Goal: Answer question/provide support: Share knowledge or assist other users

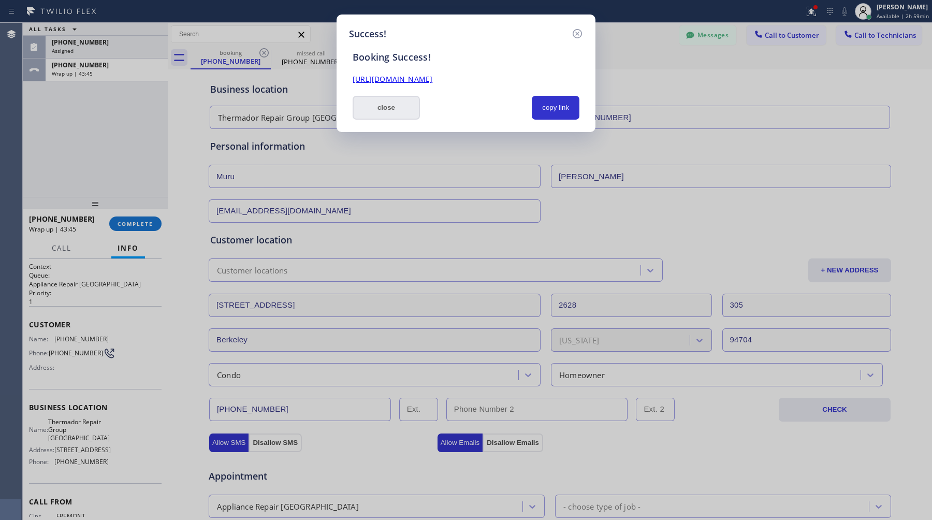
scroll to position [322, 0]
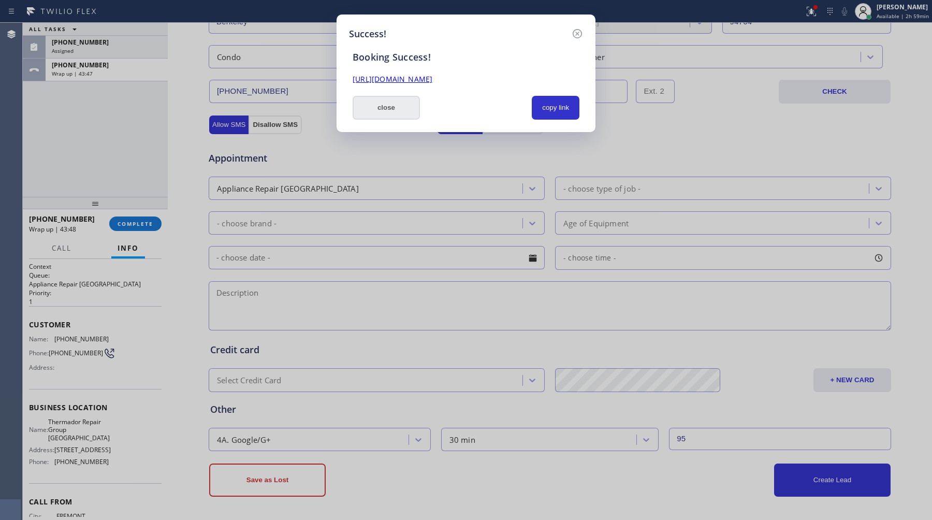
click at [402, 105] on button "close" at bounding box center [386, 108] width 67 height 24
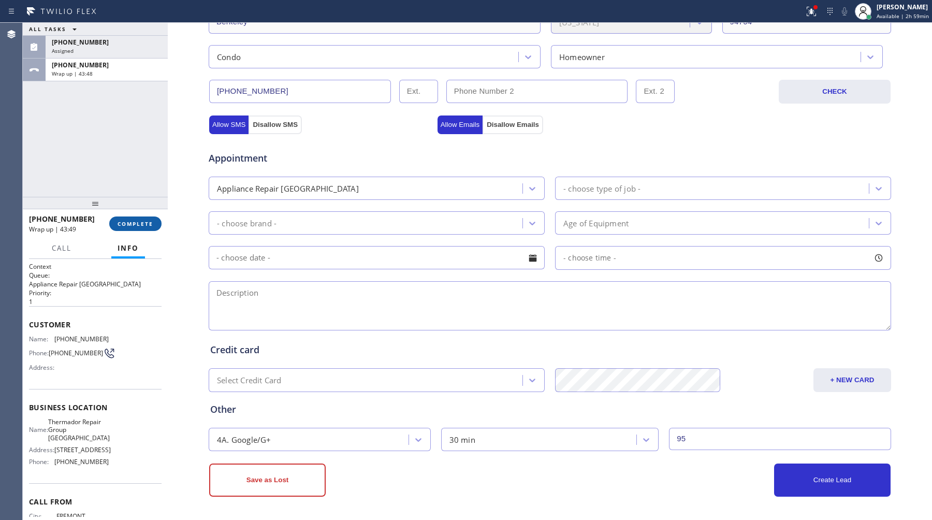
click at [125, 222] on span "COMPLETE" at bounding box center [136, 223] width 36 height 7
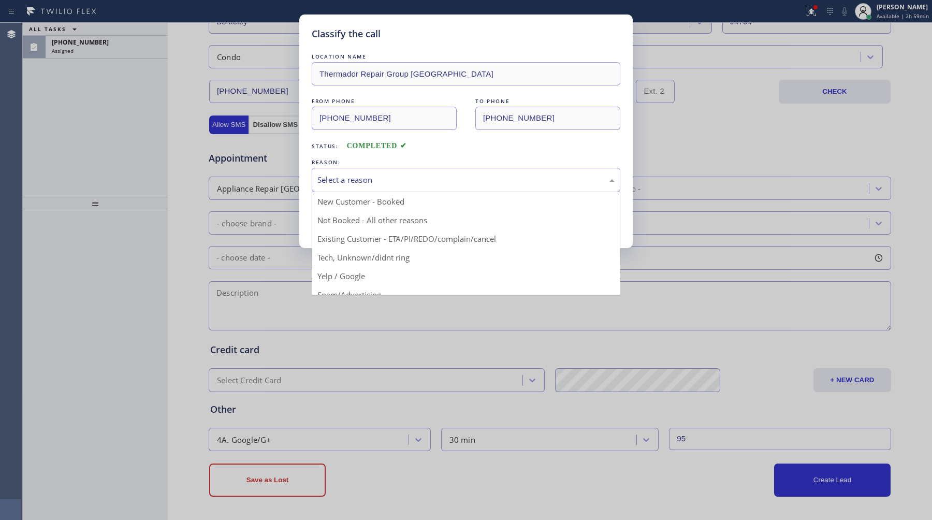
click at [390, 176] on div "Select a reason" at bounding box center [466, 180] width 297 height 12
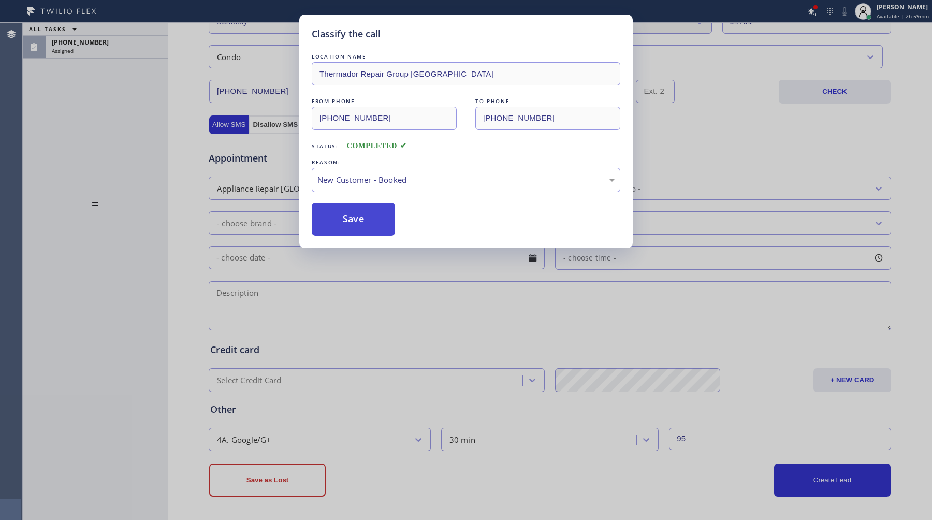
click at [371, 221] on button "Save" at bounding box center [353, 219] width 83 height 33
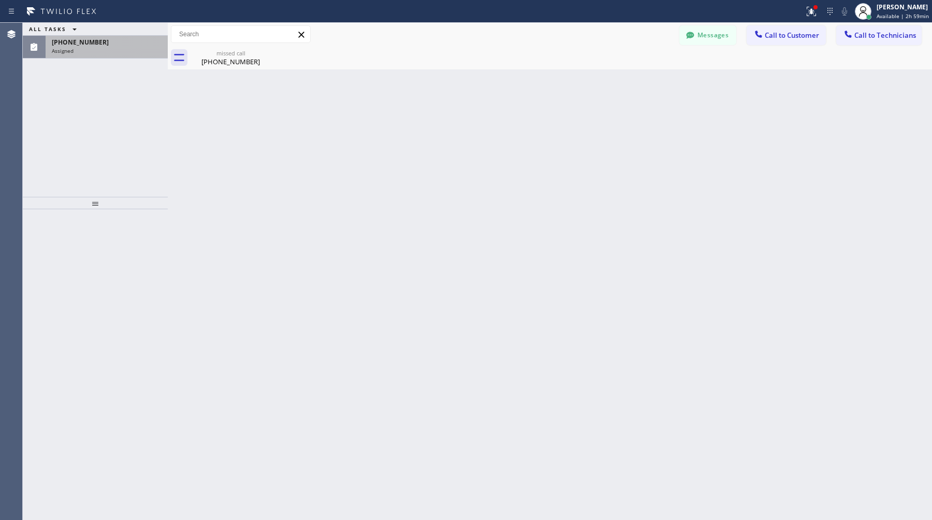
click at [83, 40] on span "(520) 541-6315" at bounding box center [80, 42] width 57 height 9
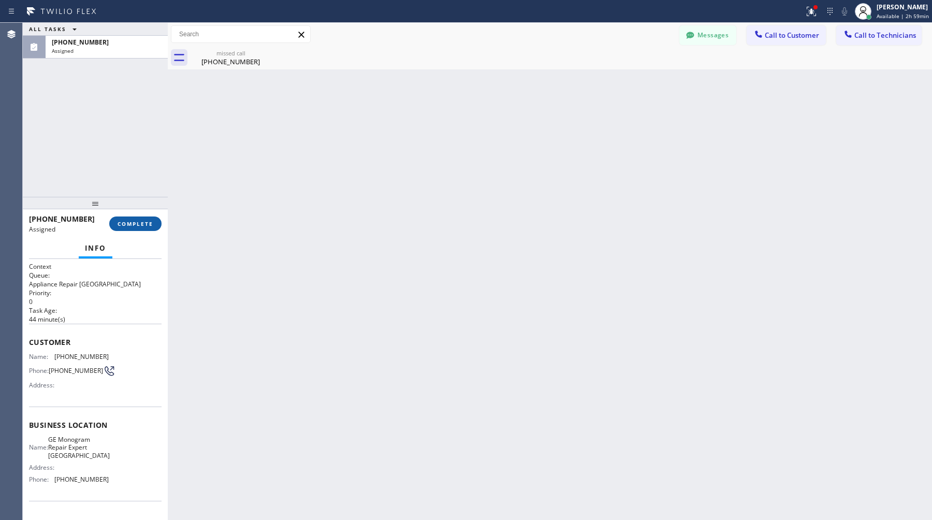
click at [134, 223] on span "COMPLETE" at bounding box center [136, 223] width 36 height 7
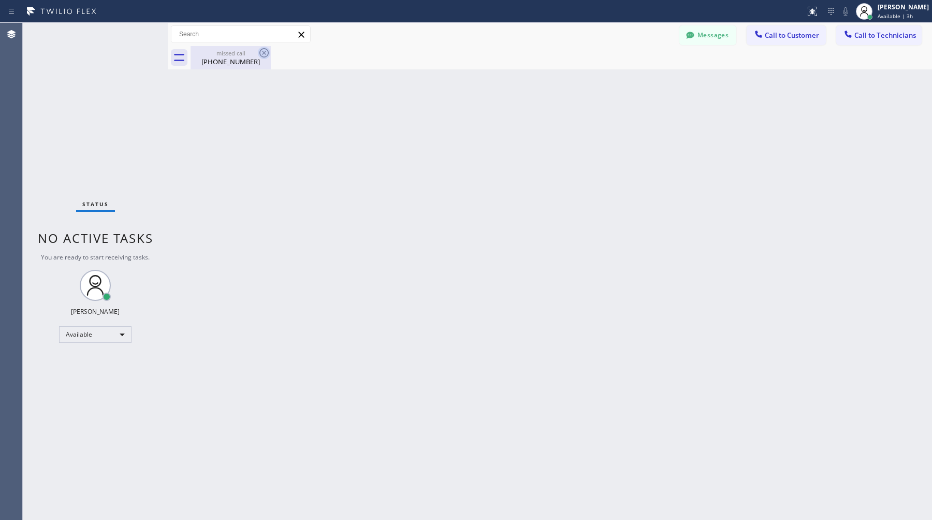
click at [267, 52] on icon at bounding box center [264, 53] width 12 height 12
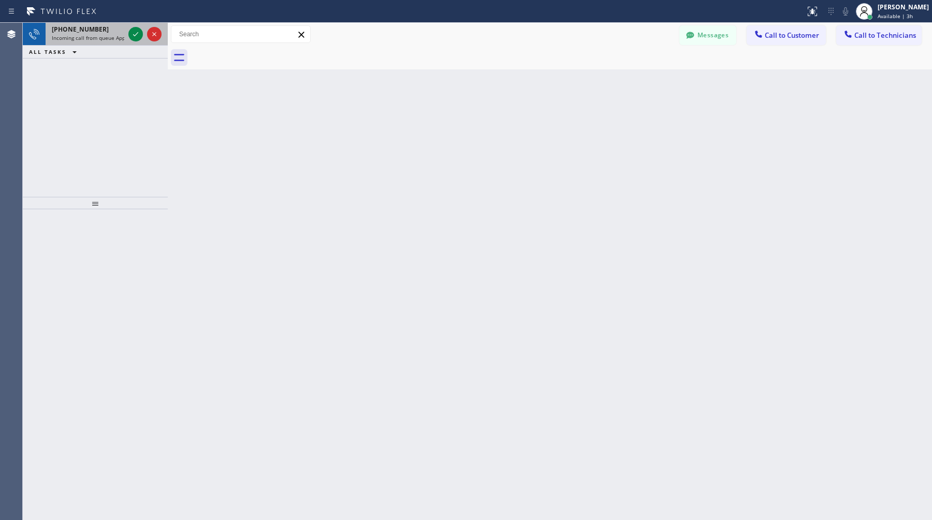
click at [97, 34] on span "Incoming call from queue Appliance Repair High End" at bounding box center [130, 37] width 157 height 7
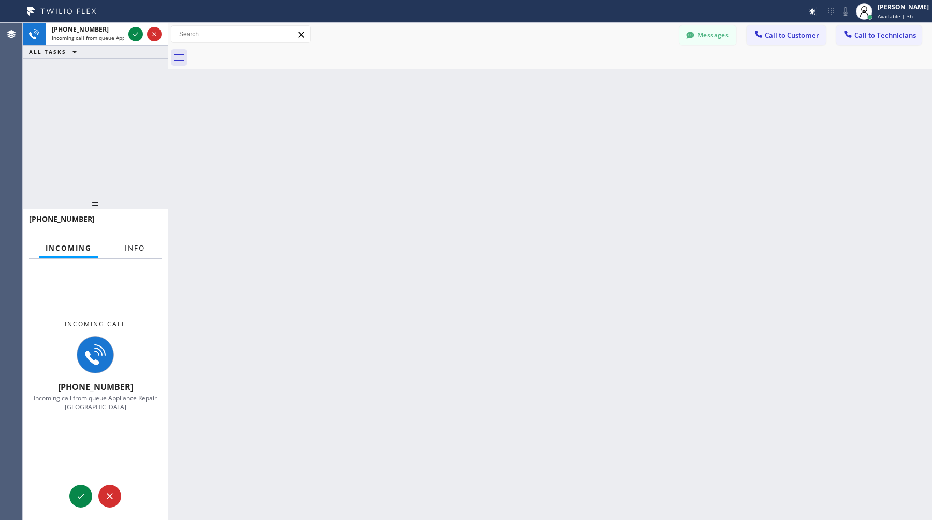
click at [125, 252] on span "Info" at bounding box center [135, 247] width 20 height 9
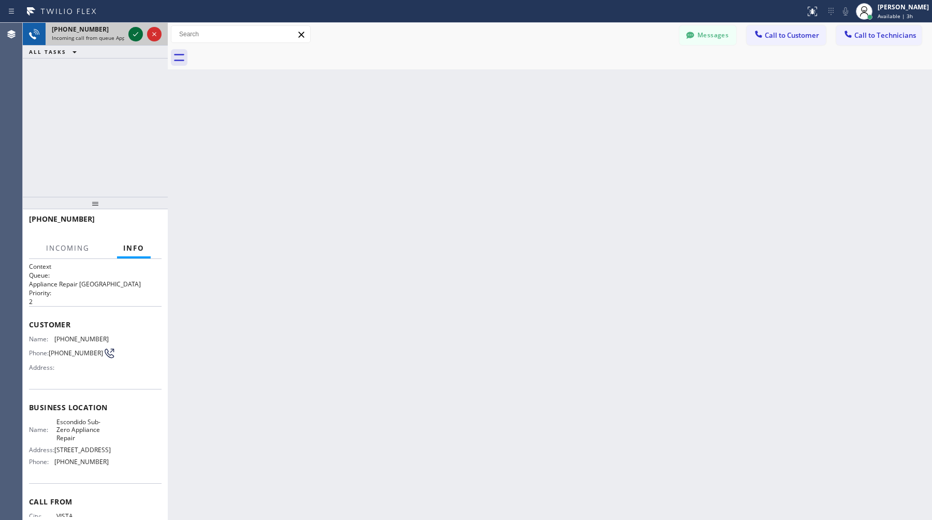
click at [138, 39] on icon at bounding box center [136, 34] width 12 height 12
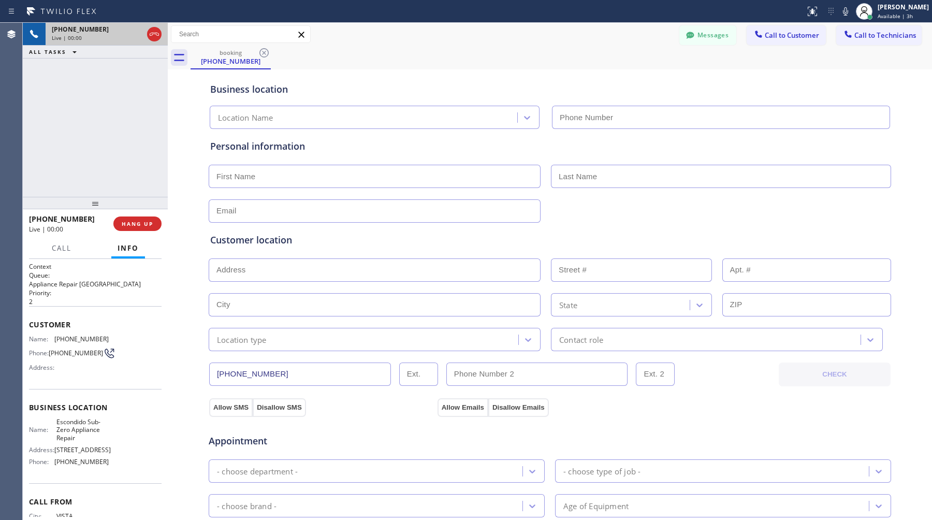
type input "(760) 678-3154"
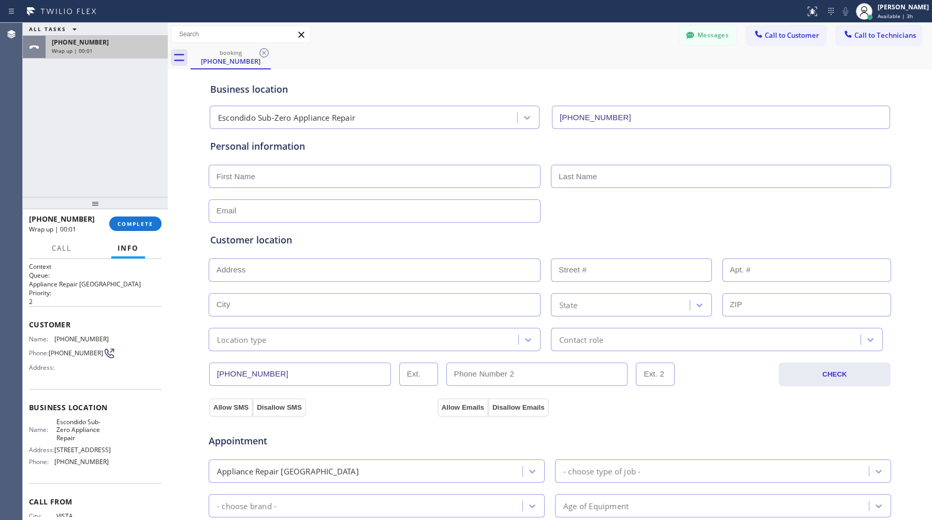
click at [119, 52] on div "Wrap up | 00:01" at bounding box center [107, 50] width 110 height 7
click at [144, 228] on button "COMPLETE" at bounding box center [135, 224] width 52 height 15
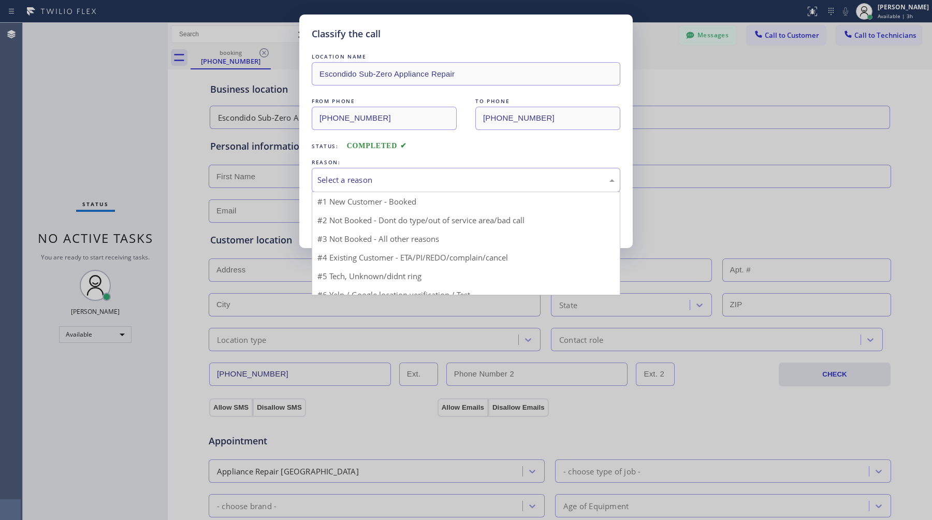
click at [414, 192] on div "Select a reason" at bounding box center [466, 180] width 309 height 24
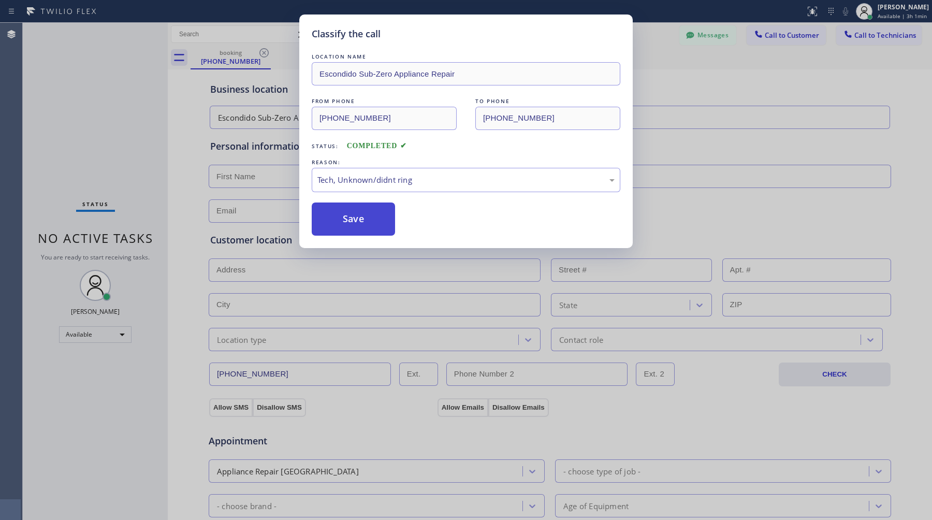
click at [369, 224] on button "Save" at bounding box center [353, 219] width 83 height 33
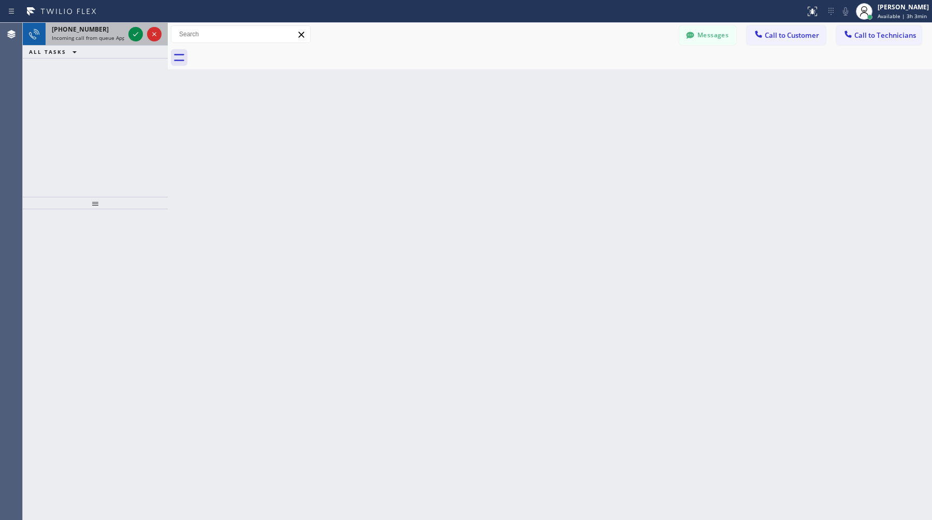
click at [79, 25] on span "+16464633222" at bounding box center [80, 29] width 57 height 9
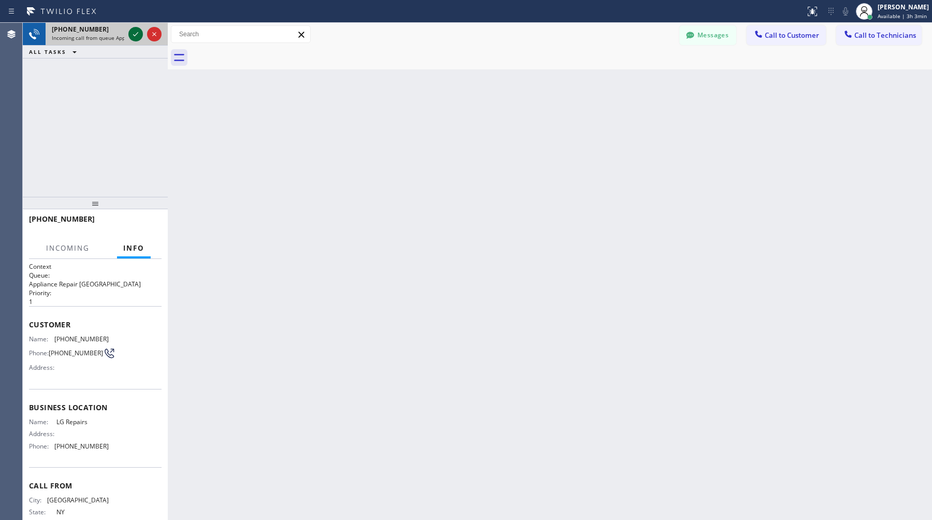
click at [135, 34] on icon at bounding box center [136, 34] width 12 height 12
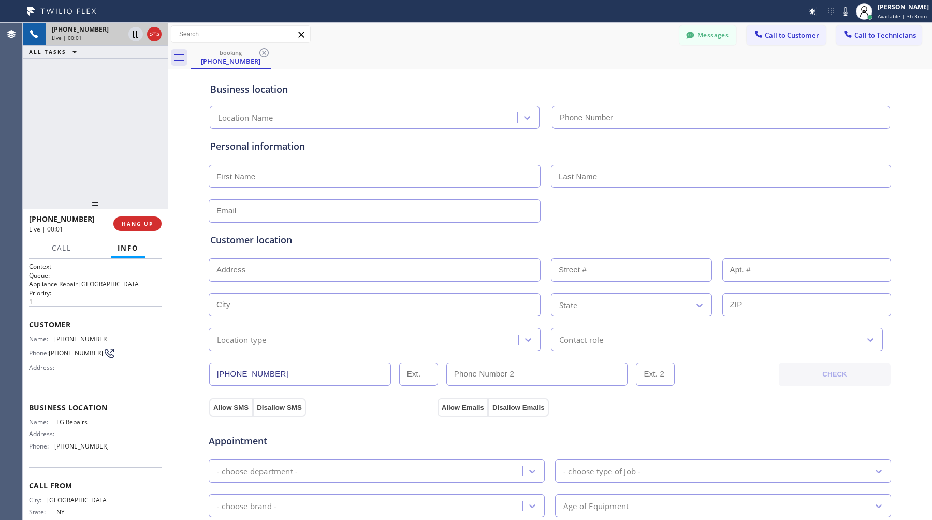
type input "(877) 748-5179"
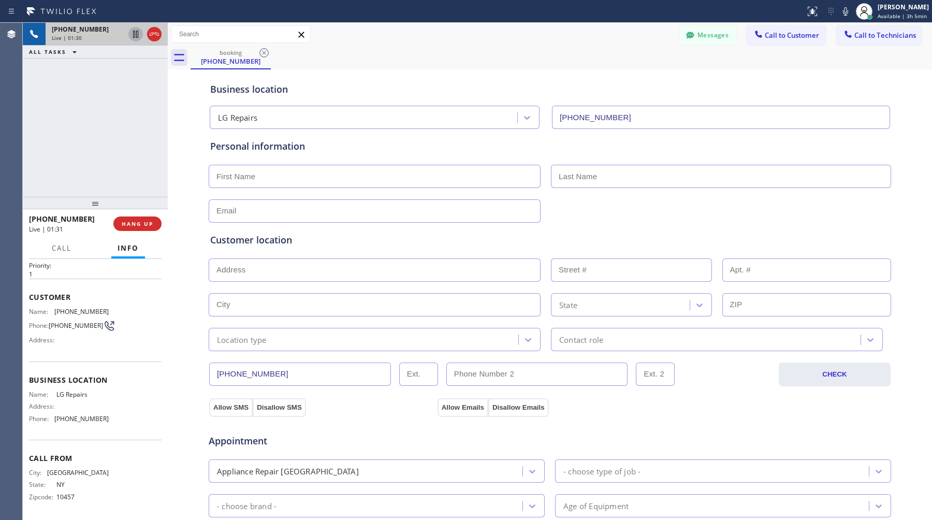
click at [136, 35] on icon at bounding box center [136, 34] width 12 height 12
click at [135, 36] on icon at bounding box center [135, 34] width 7 height 7
click at [138, 221] on span "HANG UP" at bounding box center [138, 223] width 32 height 7
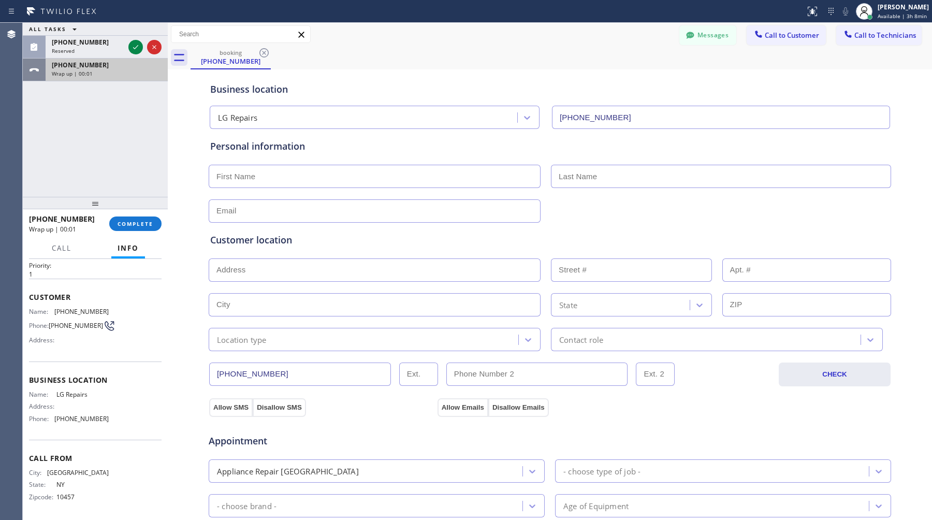
click at [82, 60] on div "+16464633222 Wrap up | 00:01" at bounding box center [105, 70] width 118 height 23
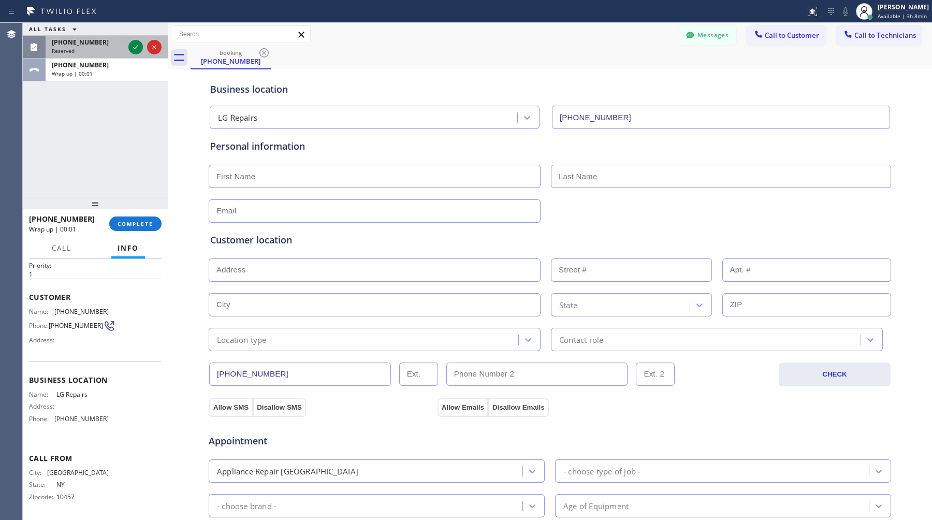
click at [97, 43] on div "(510) 383-3741" at bounding box center [88, 42] width 73 height 9
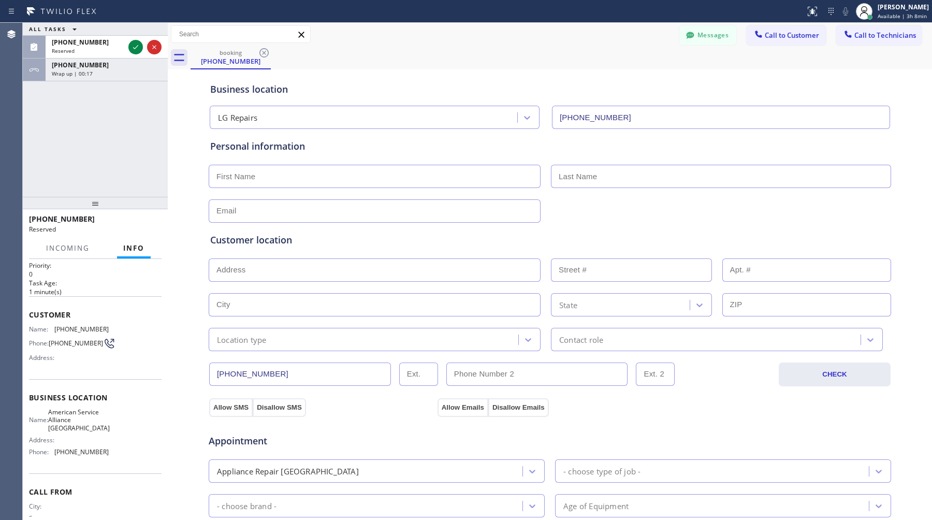
click at [376, 175] on input "text" at bounding box center [375, 176] width 332 height 23
type input "Zy"
click at [605, 178] on input "text" at bounding box center [721, 176] width 340 height 23
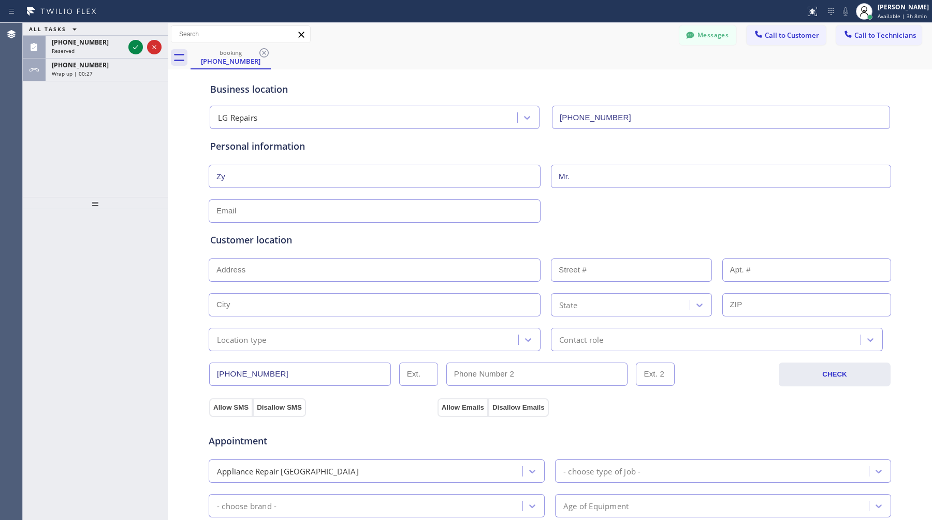
type input "Mr."
click at [352, 211] on input "text" at bounding box center [375, 210] width 332 height 23
click at [627, 270] on input "text" at bounding box center [631, 269] width 161 height 23
click at [373, 267] on input "text" at bounding box center [375, 269] width 332 height 23
paste input "Brooklyn, NY 11229"
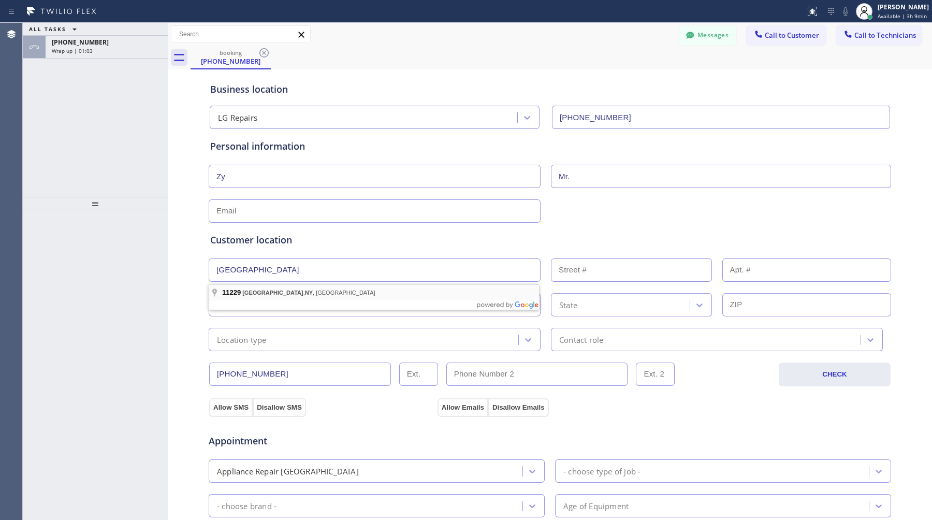
type input "Brooklyn, NY 11229, USA"
type input "Brooklyn"
type input "11229"
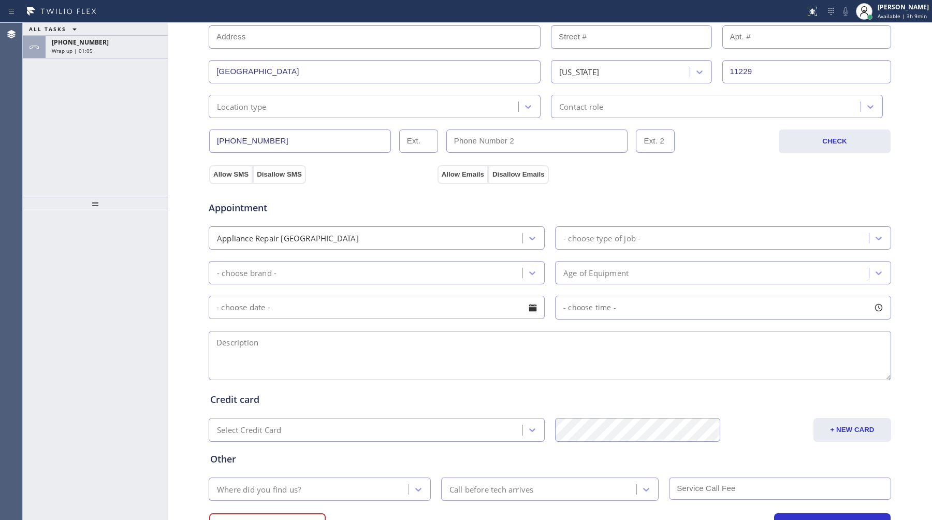
scroll to position [260, 0]
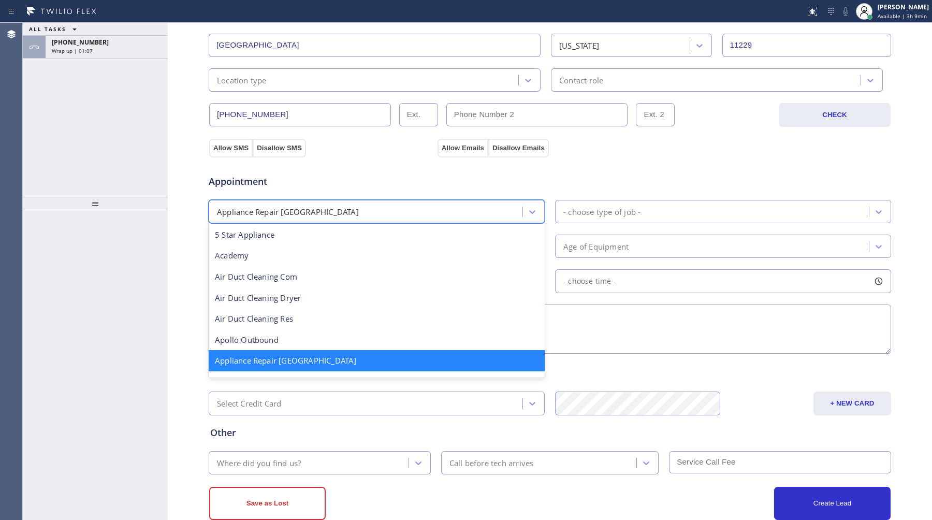
click at [439, 216] on div "Appliance Repair [GEOGRAPHIC_DATA]" at bounding box center [367, 212] width 311 height 18
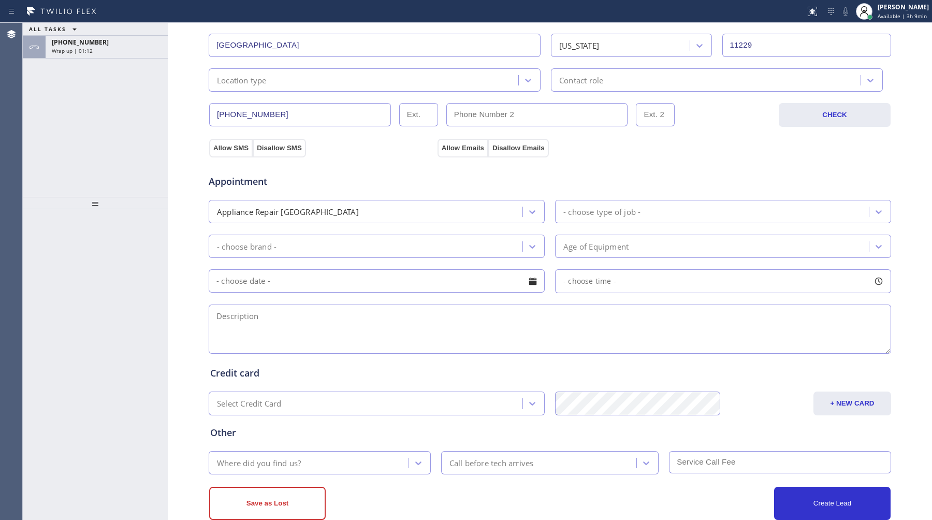
click at [435, 217] on div "Appliance Repair [GEOGRAPHIC_DATA]" at bounding box center [367, 212] width 311 height 18
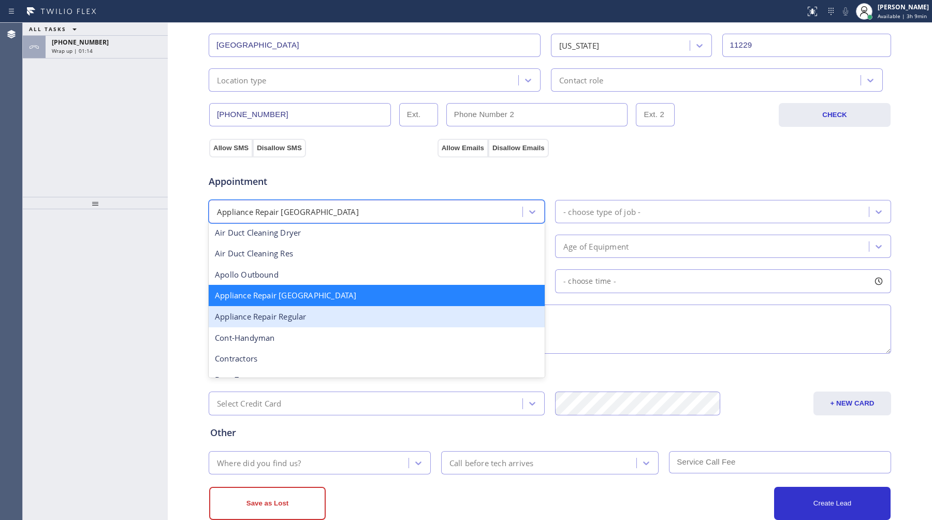
scroll to position [83, 0]
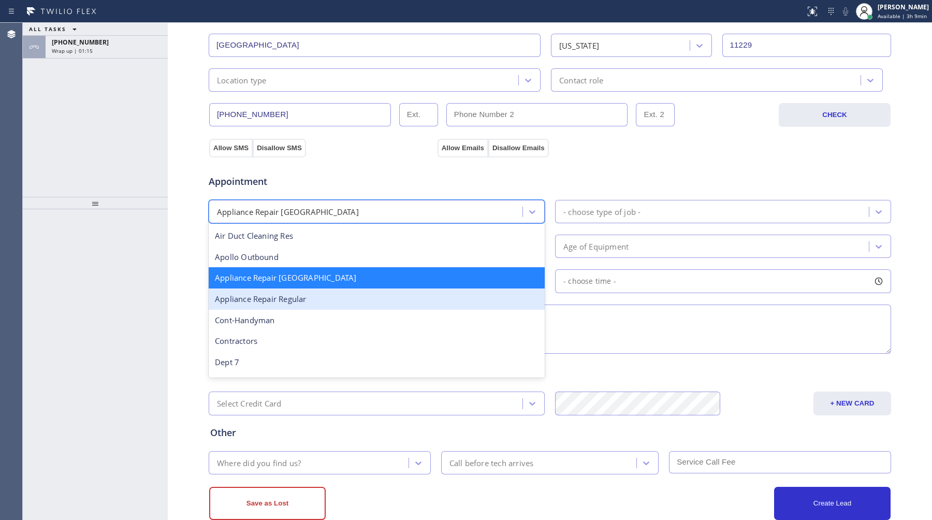
click at [376, 309] on div "Appliance Repair Regular" at bounding box center [377, 299] width 336 height 21
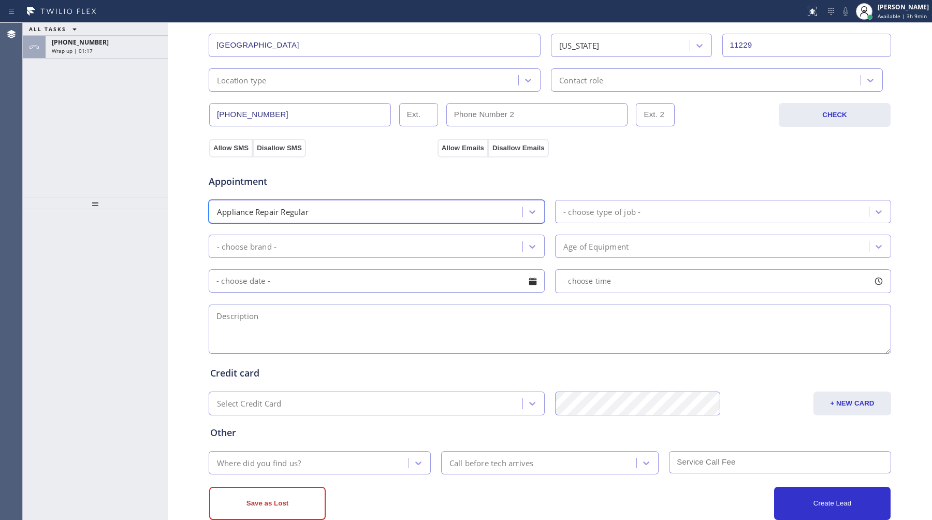
click at [675, 219] on div "- choose type of job -" at bounding box center [713, 212] width 311 height 18
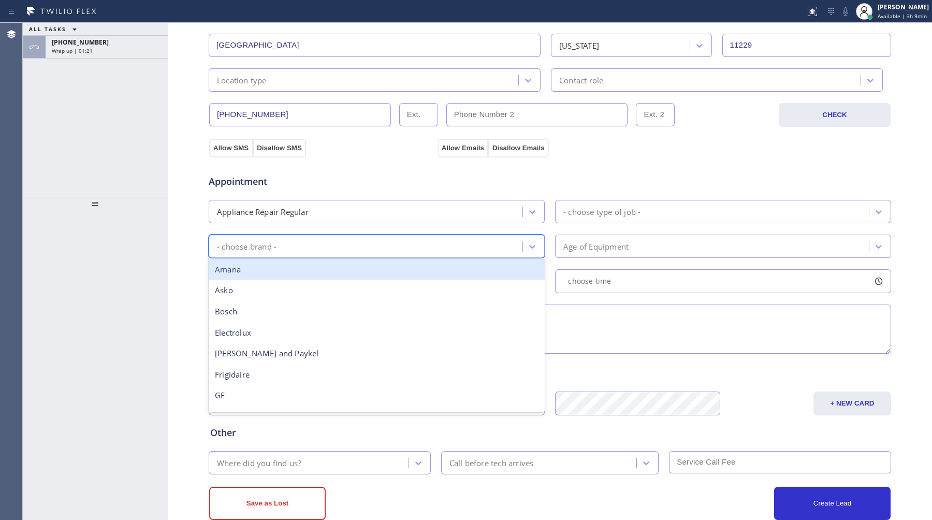
click at [505, 247] on div "- choose brand -" at bounding box center [367, 246] width 311 height 18
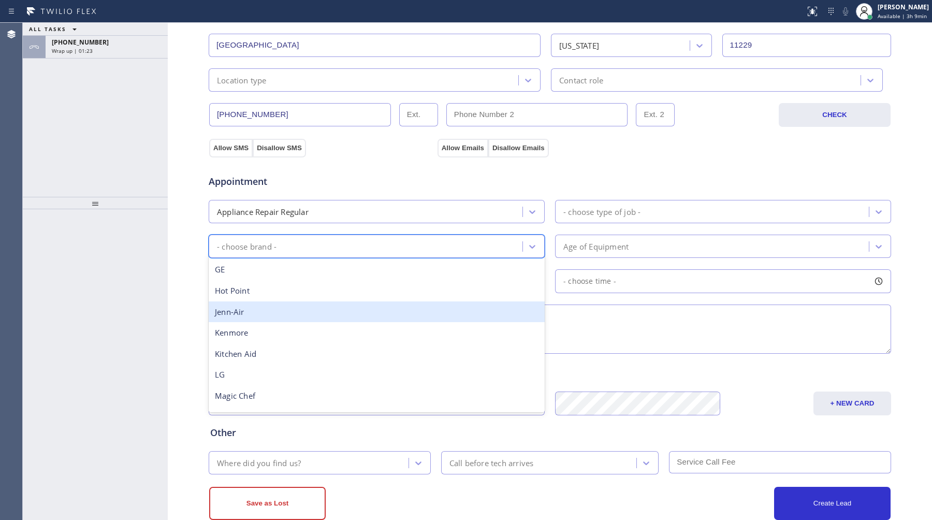
scroll to position [160, 0]
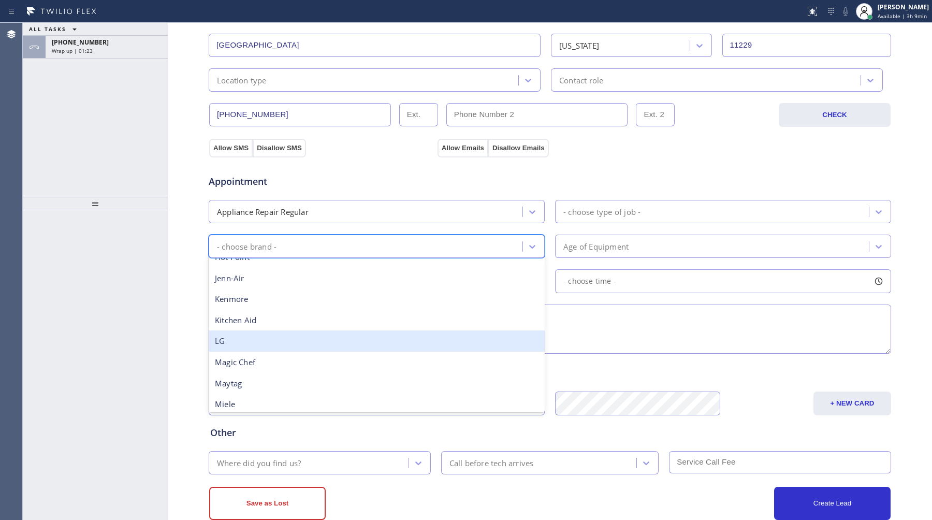
click at [398, 341] on div "LG" at bounding box center [377, 340] width 336 height 21
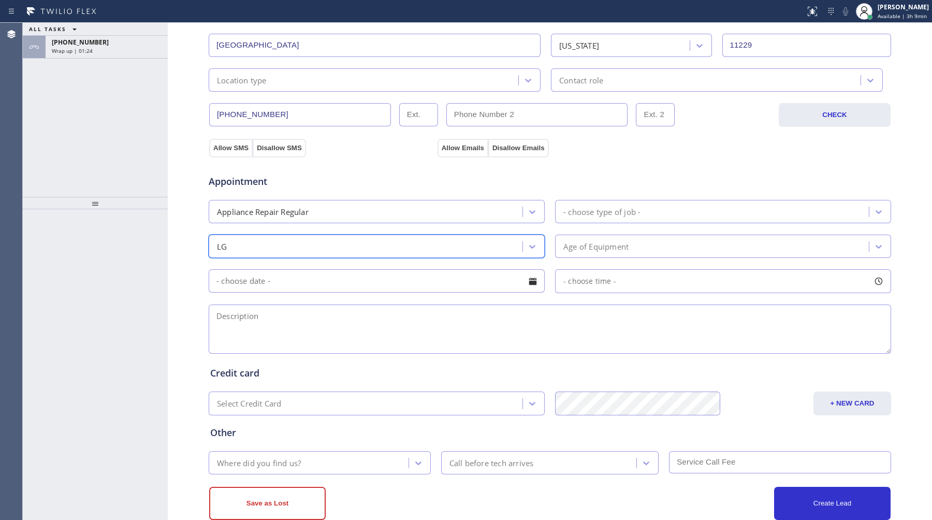
click at [631, 212] on div "- choose type of job -" at bounding box center [602, 212] width 77 height 12
click at [686, 219] on div "- choose type of job -" at bounding box center [713, 212] width 311 height 18
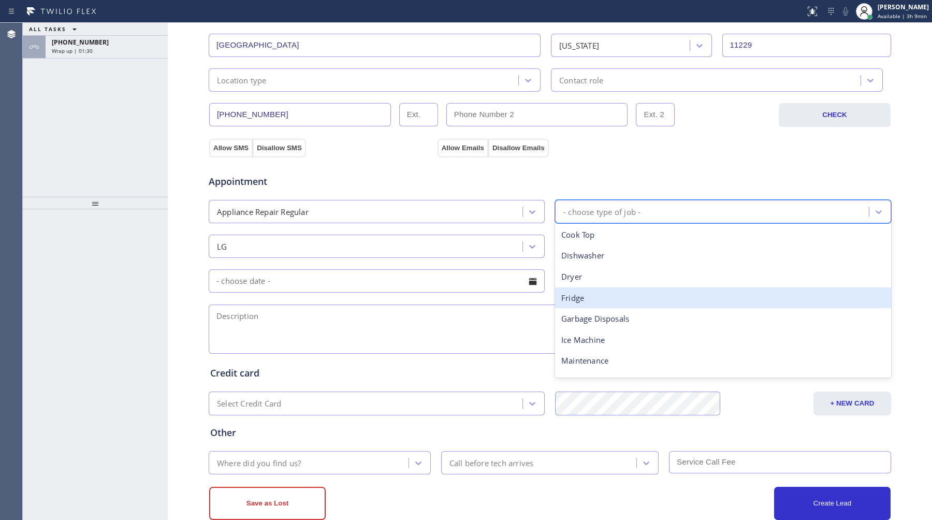
click at [648, 299] on div "Fridge" at bounding box center [723, 297] width 336 height 21
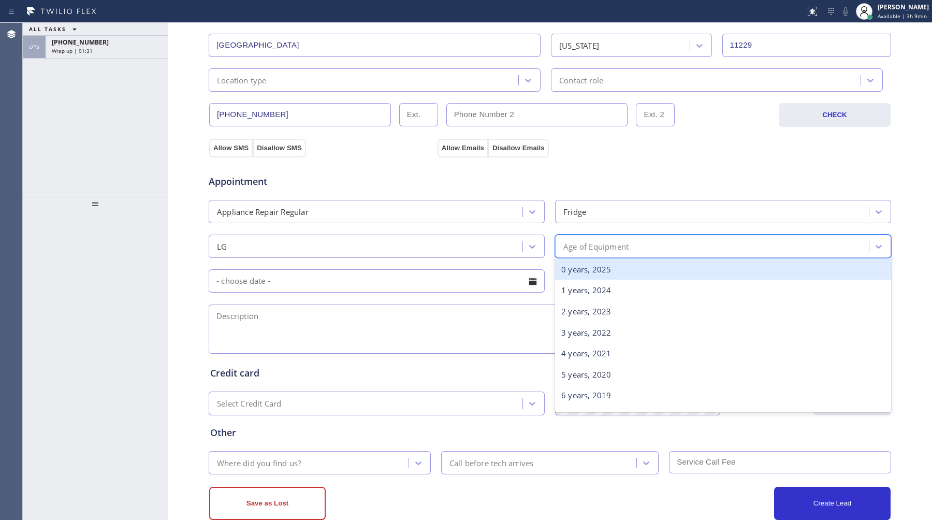
click at [652, 254] on div "Age of Equipment" at bounding box center [713, 246] width 311 height 18
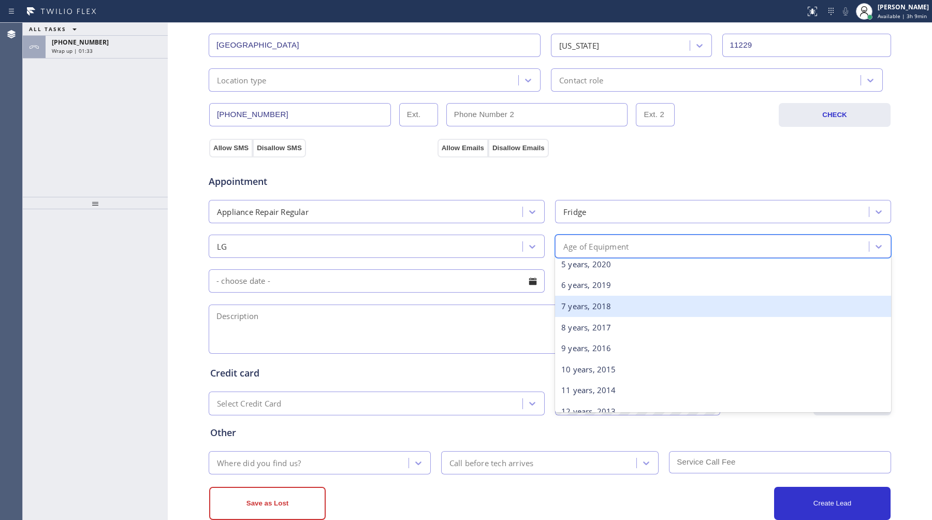
scroll to position [118, 0]
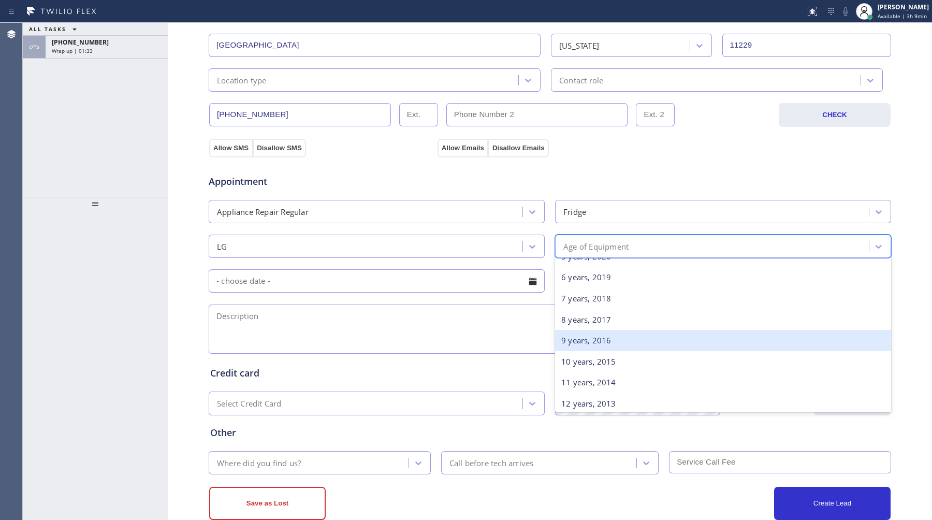
click at [621, 342] on div "9 years, 2016" at bounding box center [723, 340] width 336 height 21
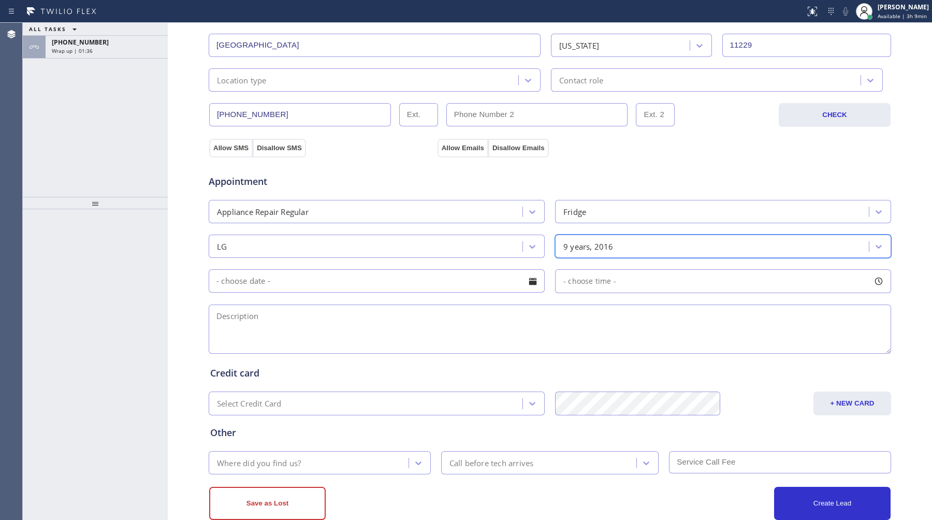
click at [418, 336] on textarea at bounding box center [550, 329] width 683 height 49
click at [383, 330] on textarea at bounding box center [550, 329] width 683 height 49
paste textarea "LG, fridge, making noise, they turn it off, not sure what's wrong, maybe compre…"
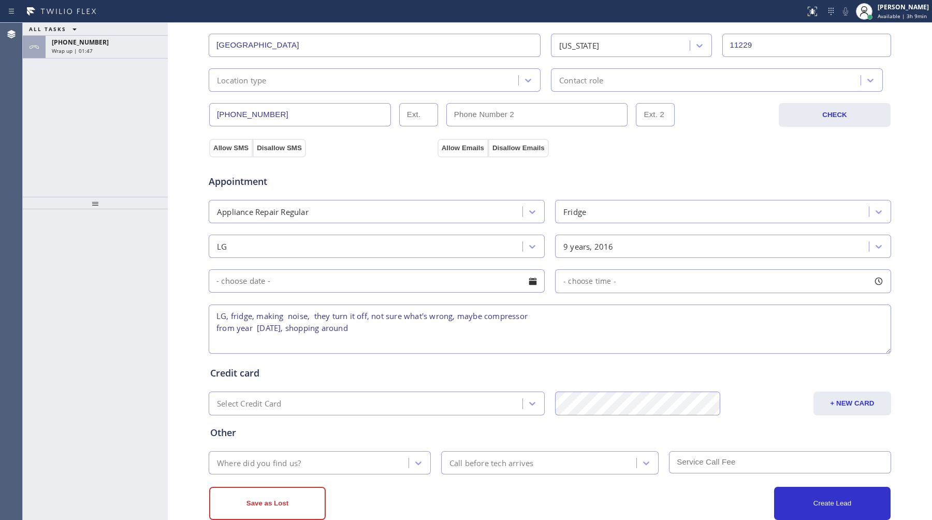
scroll to position [287, 0]
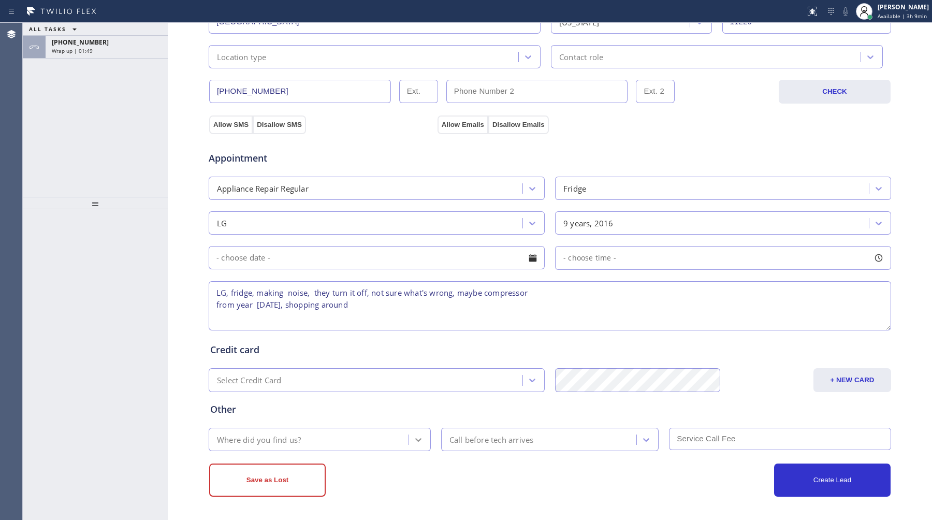
type textarea "LG, fridge, making noise, they turn it off, not sure what's wrong, maybe compre…"
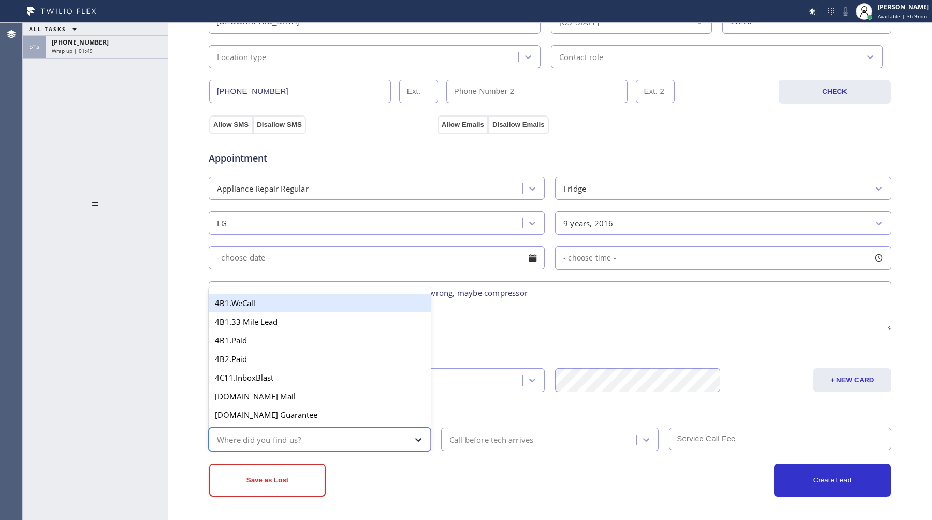
click at [418, 438] on icon at bounding box center [418, 440] width 10 height 10
type input "goo"
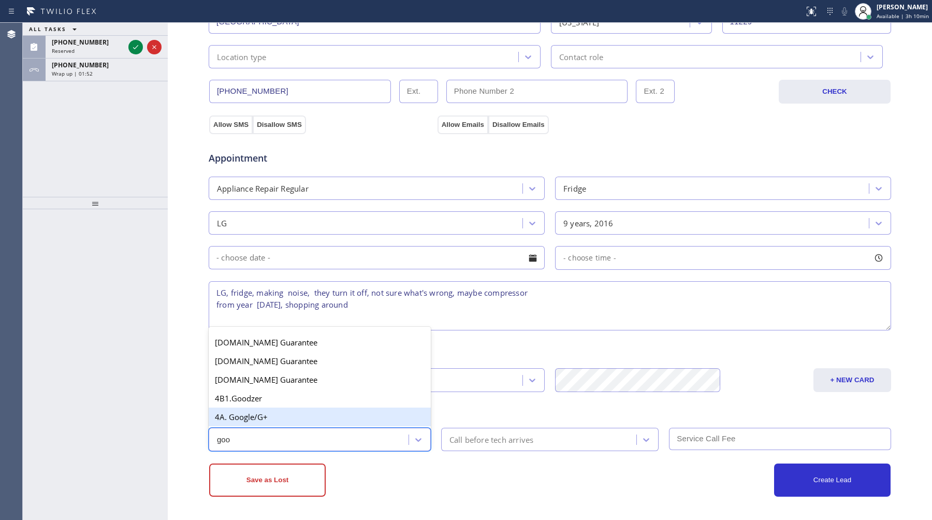
click at [360, 414] on div "4A. Google/G+" at bounding box center [320, 417] width 222 height 19
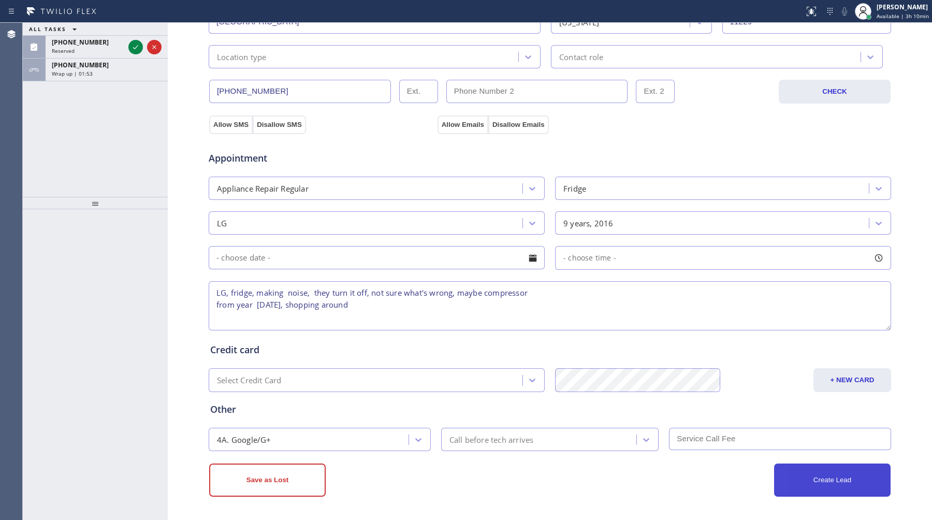
click at [835, 479] on button "Create Lead" at bounding box center [832, 480] width 117 height 33
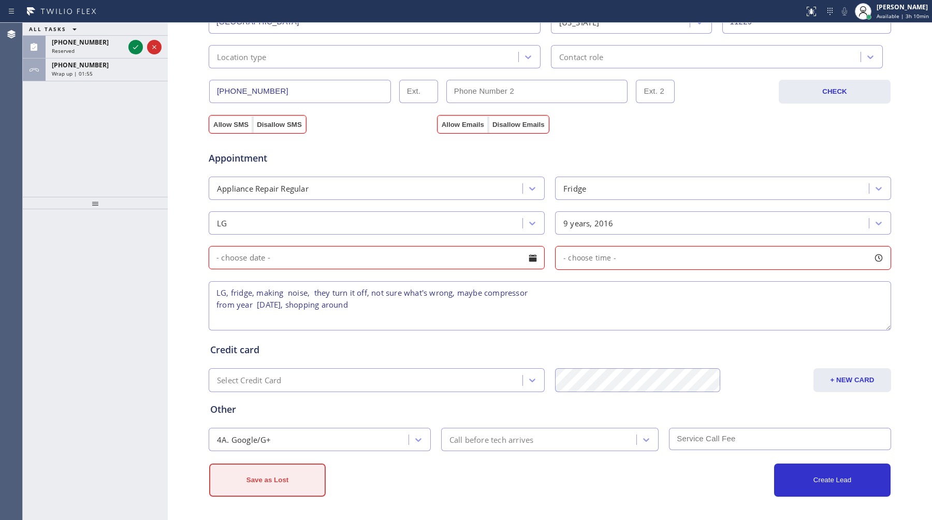
click at [304, 482] on button "Save as Lost" at bounding box center [267, 480] width 117 height 33
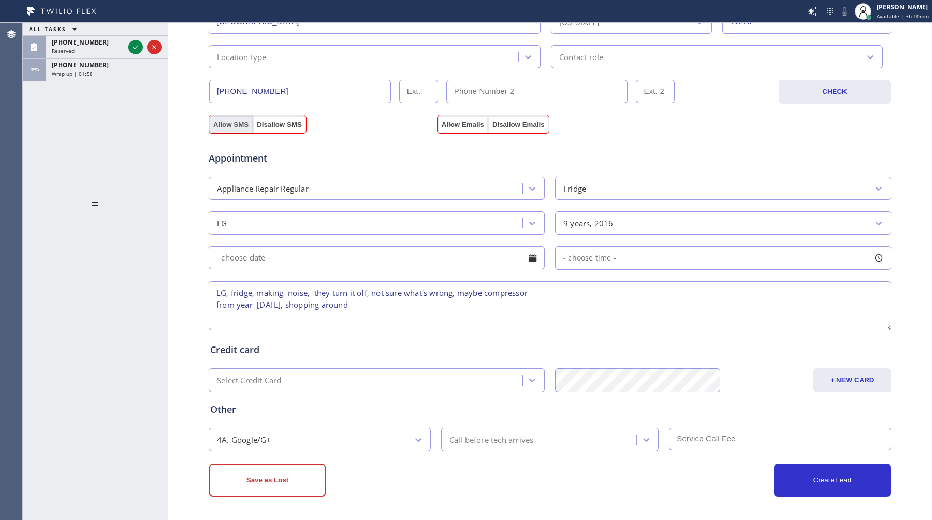
click at [235, 127] on button "Allow SMS" at bounding box center [231, 125] width 44 height 19
click at [474, 122] on button "Allow Emails" at bounding box center [463, 125] width 51 height 19
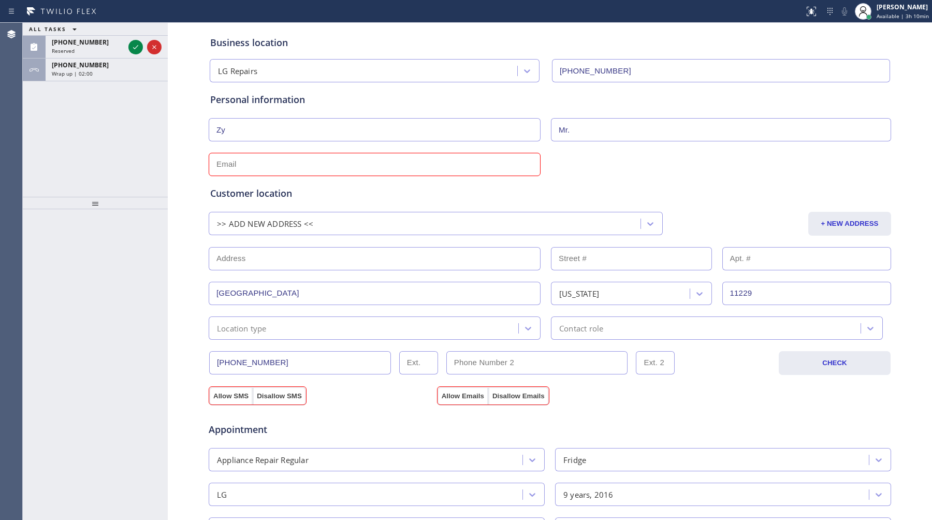
scroll to position [44, 0]
click at [412, 161] on input "text" at bounding box center [375, 166] width 332 height 23
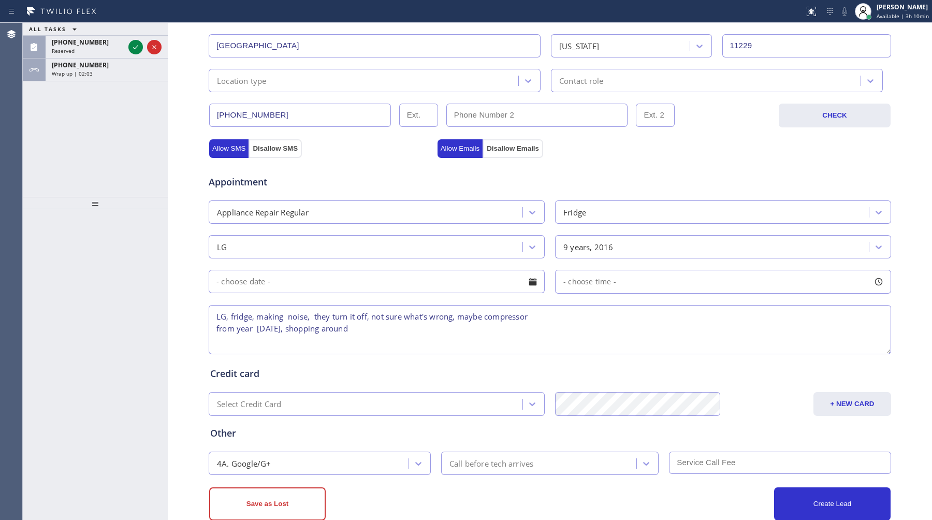
scroll to position [322, 0]
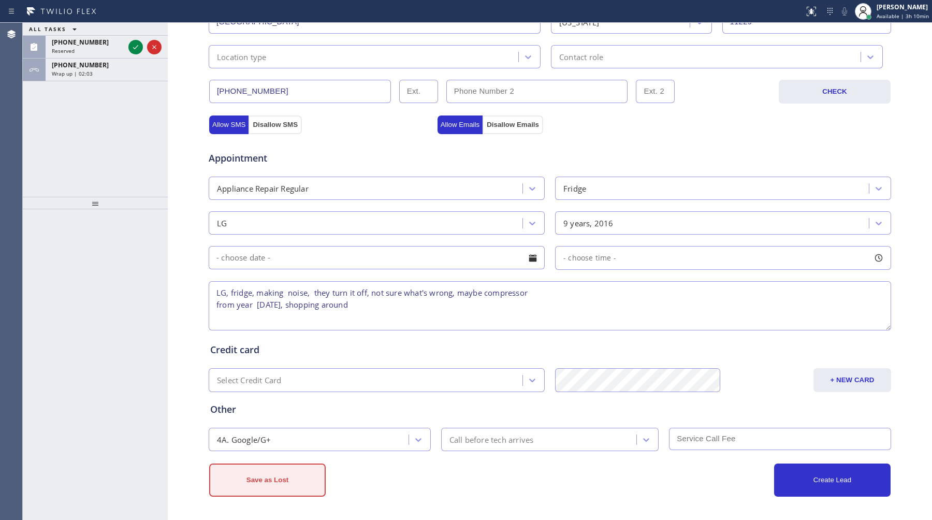
type input "no"
click at [273, 482] on button "Save as Lost" at bounding box center [267, 480] width 117 height 33
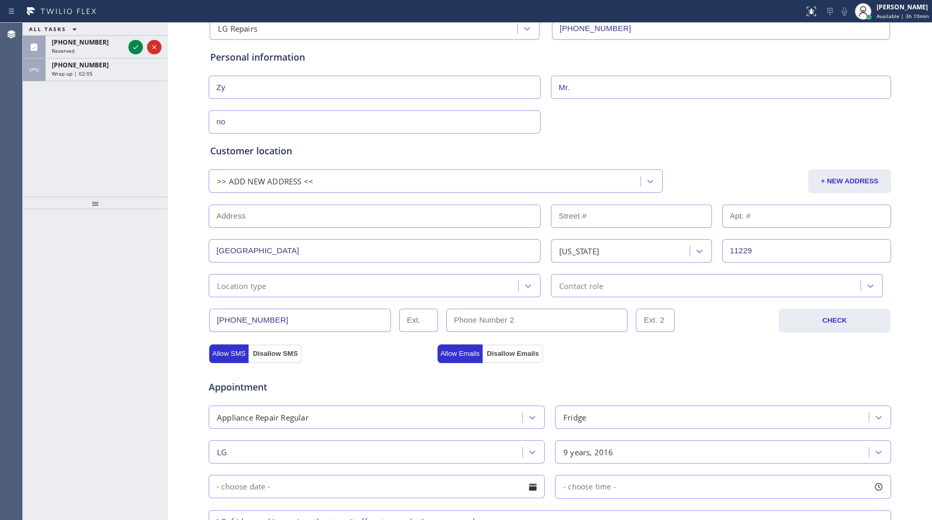
scroll to position [44, 0]
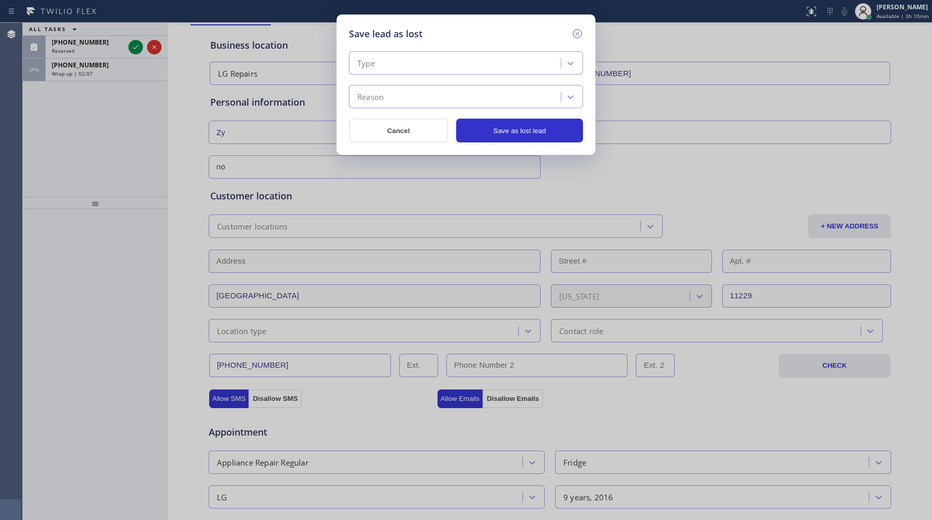
click at [530, 59] on div "Type" at bounding box center [456, 63] width 209 height 18
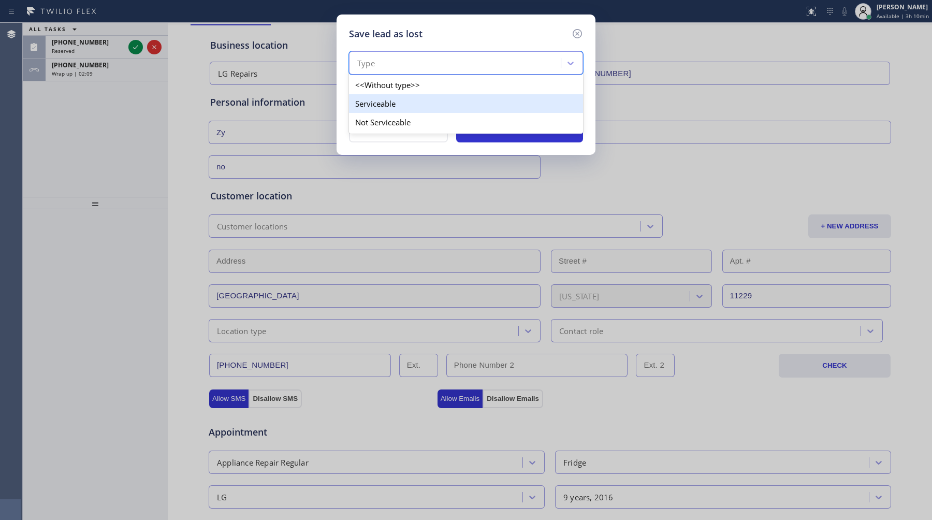
click at [483, 102] on div "Serviceable" at bounding box center [466, 103] width 234 height 19
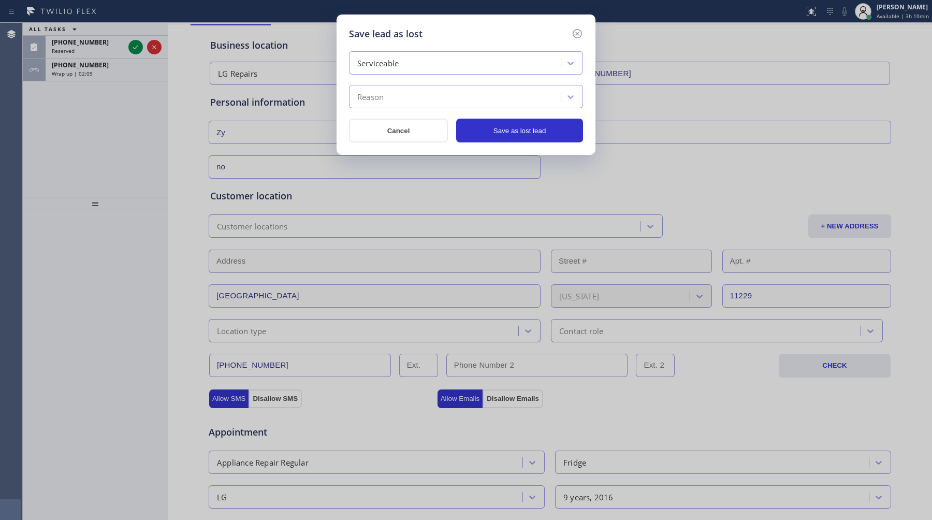
click at [483, 97] on div "Reason" at bounding box center [456, 97] width 209 height 18
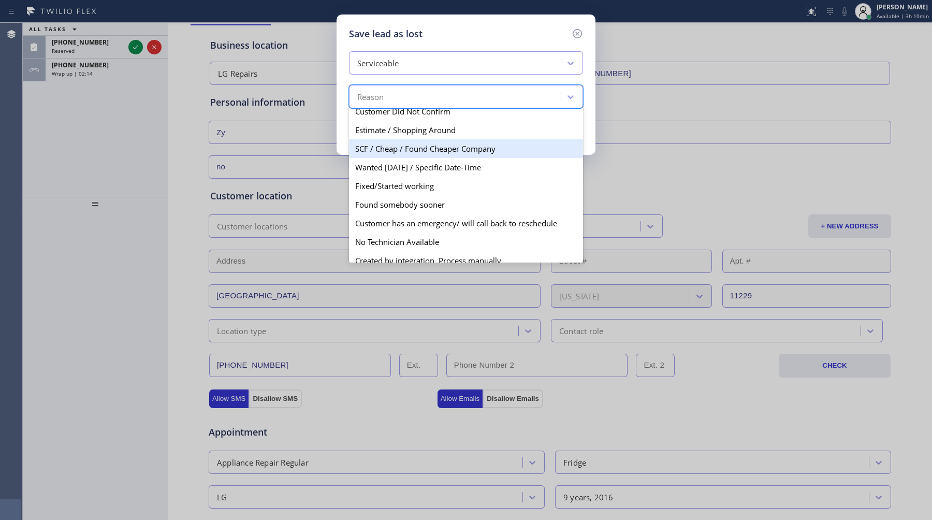
scroll to position [47, 0]
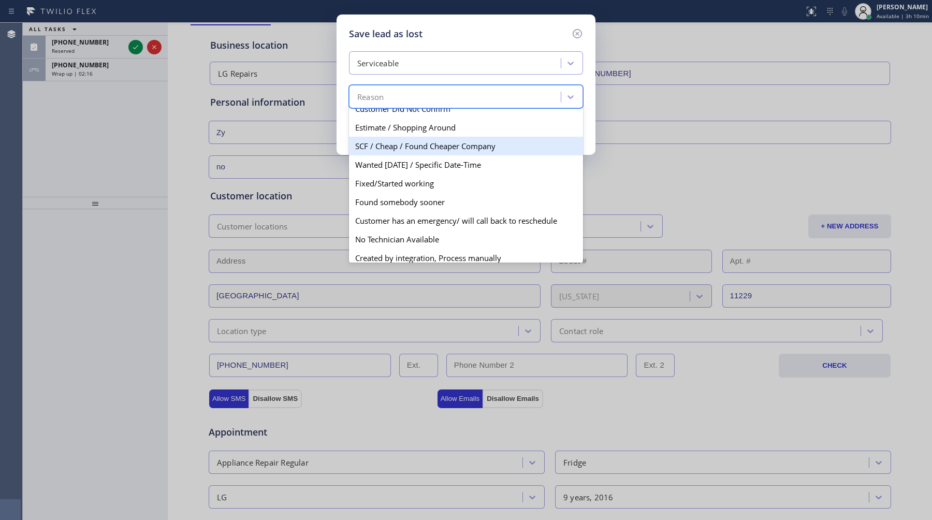
click at [479, 147] on div "SCF / Cheap / Found Cheaper Company" at bounding box center [466, 146] width 234 height 19
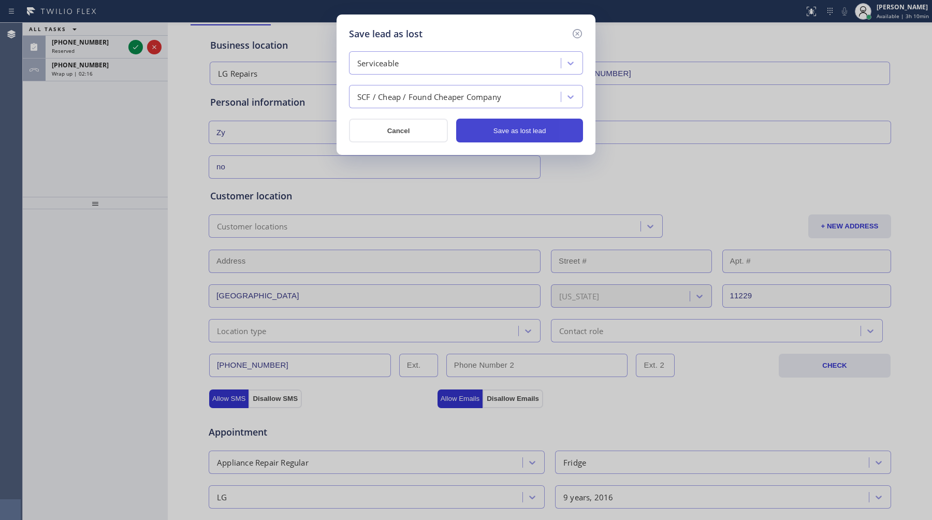
click at [493, 133] on button "Save as lost lead" at bounding box center [519, 131] width 127 height 24
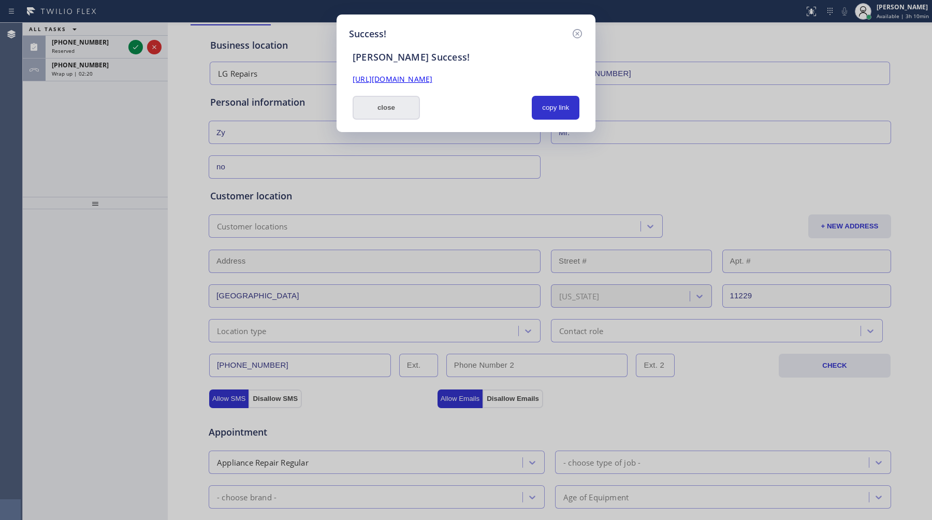
click at [403, 111] on button "close" at bounding box center [386, 108] width 67 height 24
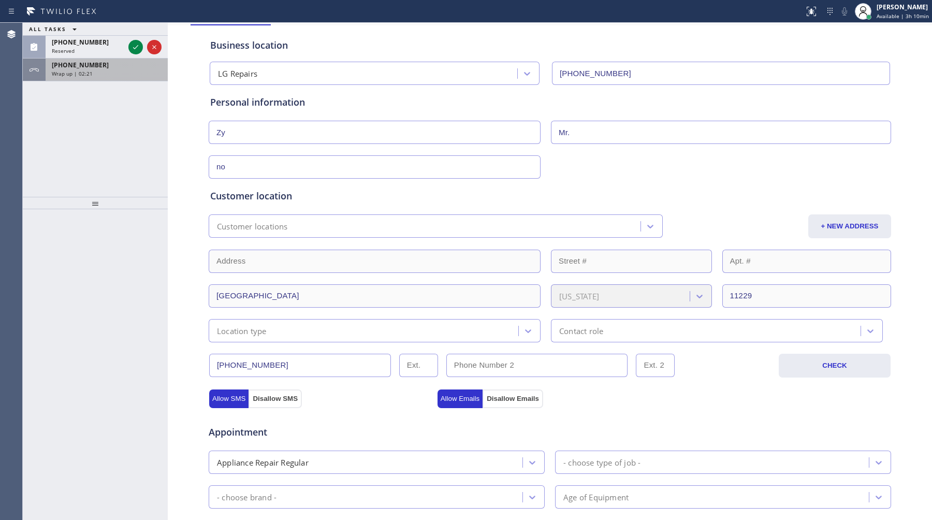
click at [110, 77] on div "+16464633222 Wrap up | 02:21" at bounding box center [105, 70] width 118 height 23
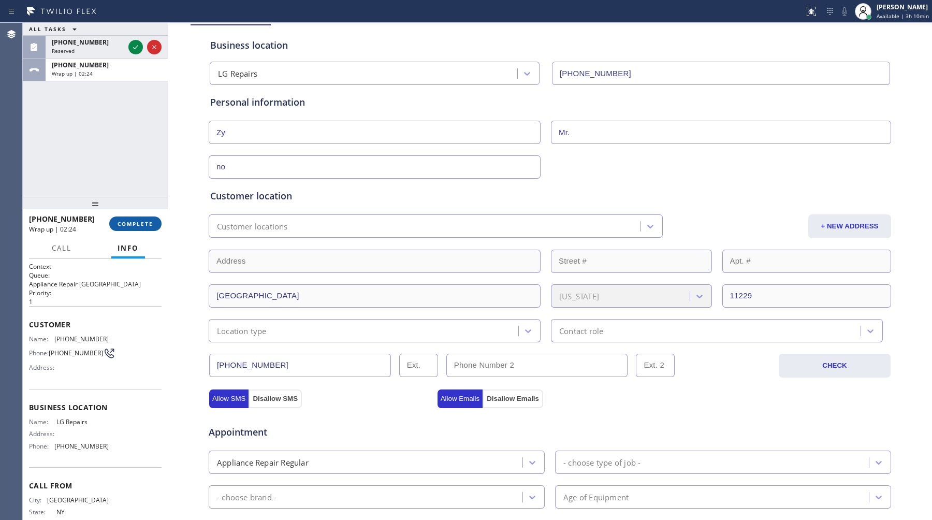
click at [141, 229] on button "COMPLETE" at bounding box center [135, 224] width 52 height 15
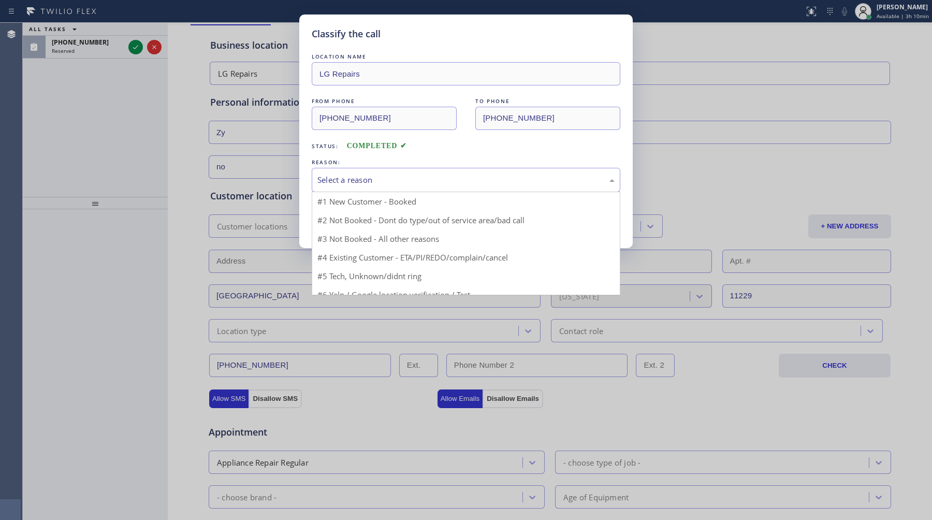
click at [387, 171] on div "Select a reason" at bounding box center [466, 180] width 309 height 24
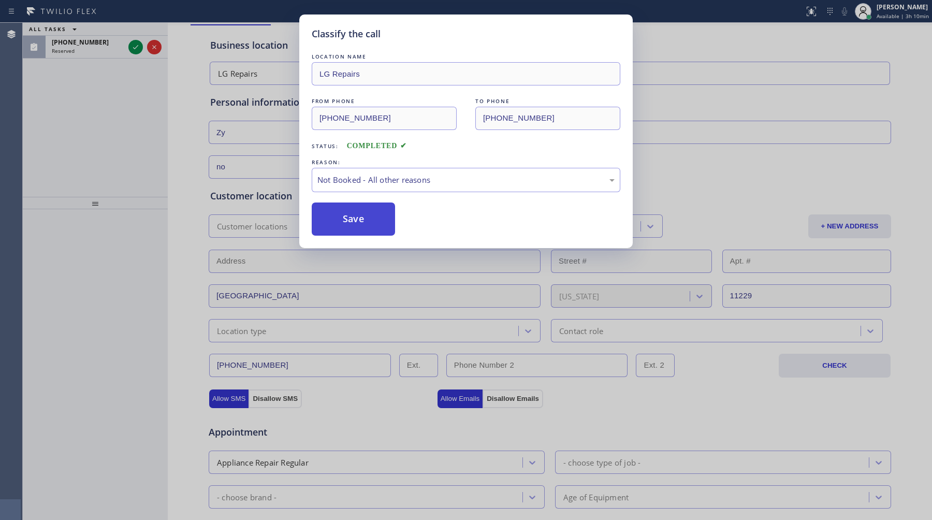
click at [361, 218] on button "Save" at bounding box center [353, 219] width 83 height 33
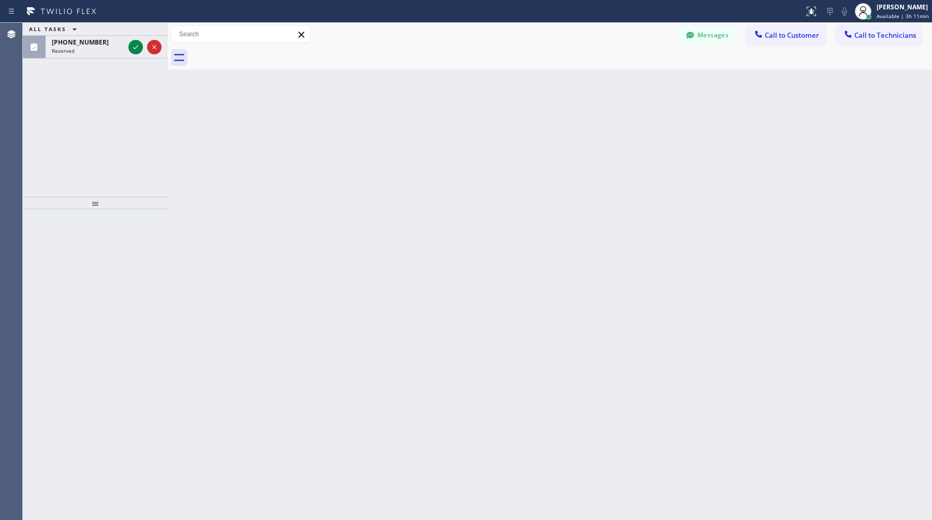
click at [71, 34] on icon at bounding box center [74, 29] width 12 height 12
drag, startPoint x: 73, startPoint y: 47, endPoint x: 102, endPoint y: 23, distance: 37.9
click at [102, 23] on div "ALL TASKS ALL TASKS ACTIVE TASKS TASKS IN WRAP UP" at bounding box center [95, 29] width 145 height 13
click at [109, 53] on div "(650) 799-9474 Reserved" at bounding box center [86, 47] width 81 height 23
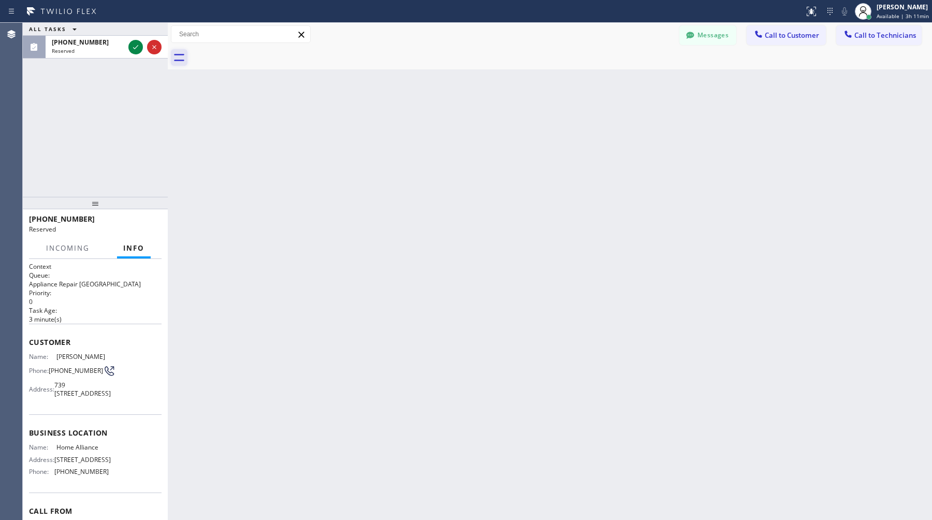
click at [182, 52] on icon at bounding box center [179, 57] width 17 height 17
click at [109, 52] on div "Reserved" at bounding box center [88, 50] width 73 height 7
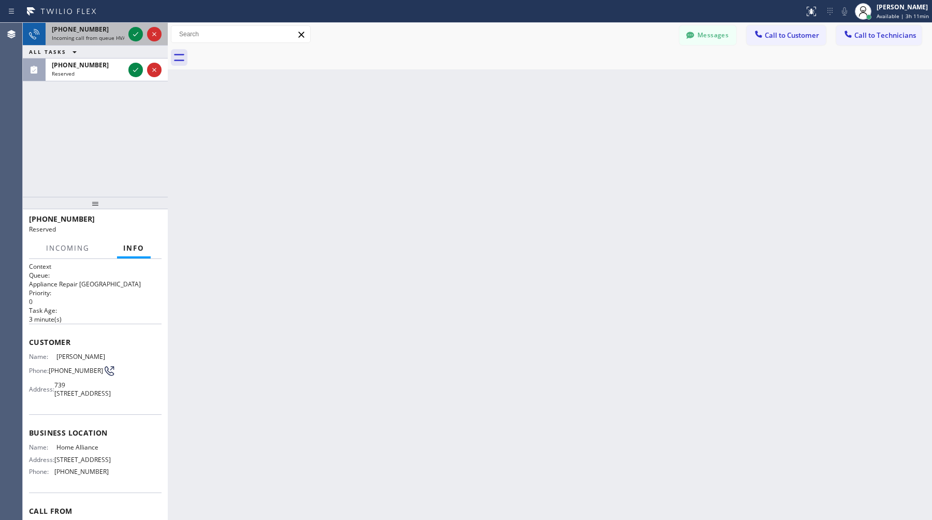
click at [100, 40] on span "Incoming call from queue HVAC" at bounding box center [90, 37] width 77 height 7
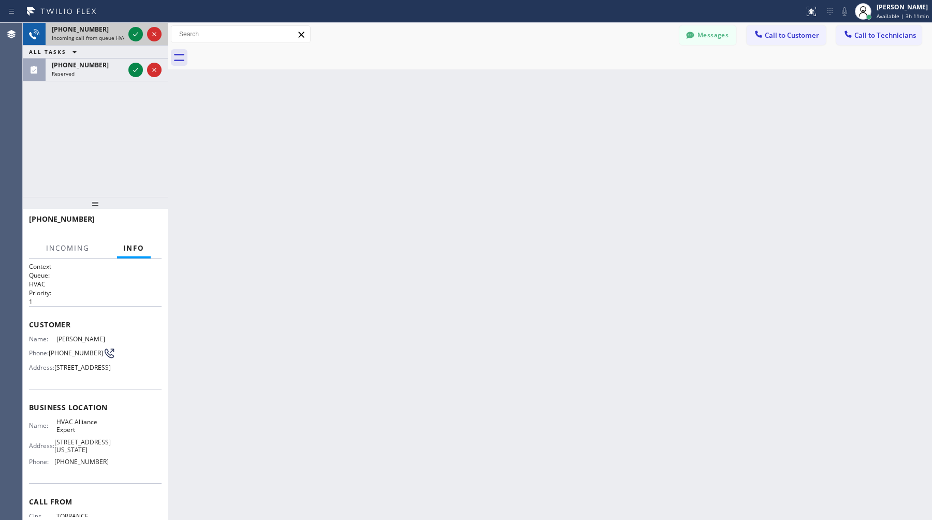
click at [100, 40] on span "Incoming call from queue HVAC" at bounding box center [90, 37] width 77 height 7
click at [136, 33] on icon at bounding box center [136, 34] width 12 height 12
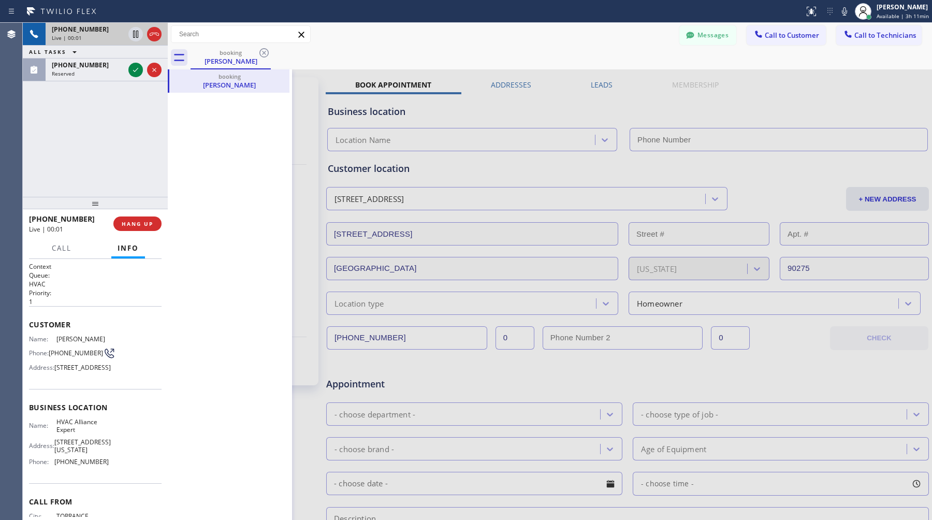
type input "(855) 999-4417"
click at [228, 86] on div "Hunglin Wei" at bounding box center [229, 84] width 118 height 9
click at [136, 34] on icon at bounding box center [136, 34] width 12 height 12
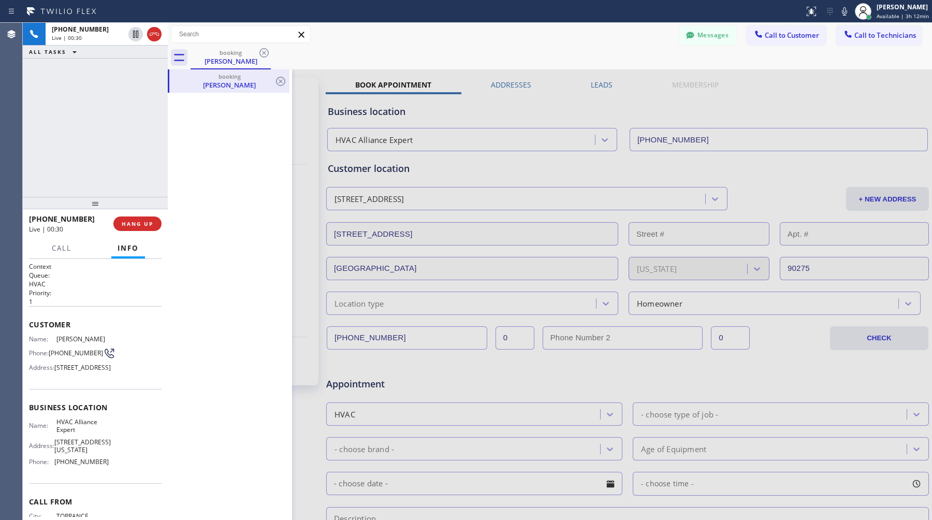
click at [234, 83] on div "Hunglin Wei" at bounding box center [229, 84] width 118 height 9
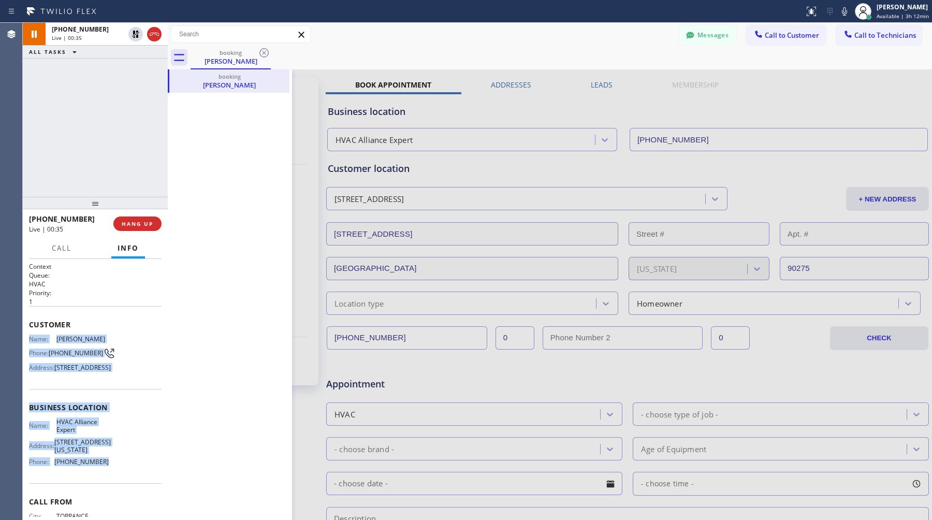
drag, startPoint x: 28, startPoint y: 337, endPoint x: 111, endPoint y: 483, distance: 167.2
click at [111, 483] on div "Context Queue: HVAC Priority: 1 Customer Name: Hunglin Wei Phone: (310) 408-953…" at bounding box center [95, 389] width 145 height 261
copy div "Name: Hunglin Wei Phone: (310) 408-9538 Address: 1918 Peninsula Verde Dr, Ranch…"
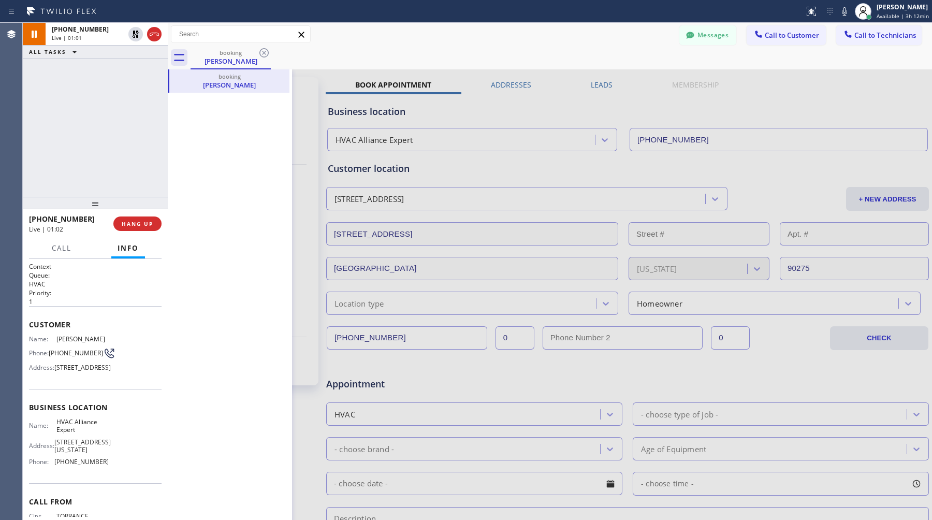
click at [136, 294] on h2 "Priority:" at bounding box center [95, 293] width 133 height 9
click at [133, 38] on icon at bounding box center [136, 34] width 12 height 12
click at [226, 89] on div "Hunglin Wei" at bounding box center [229, 84] width 118 height 9
click at [505, 81] on div at bounding box center [550, 407] width 765 height 677
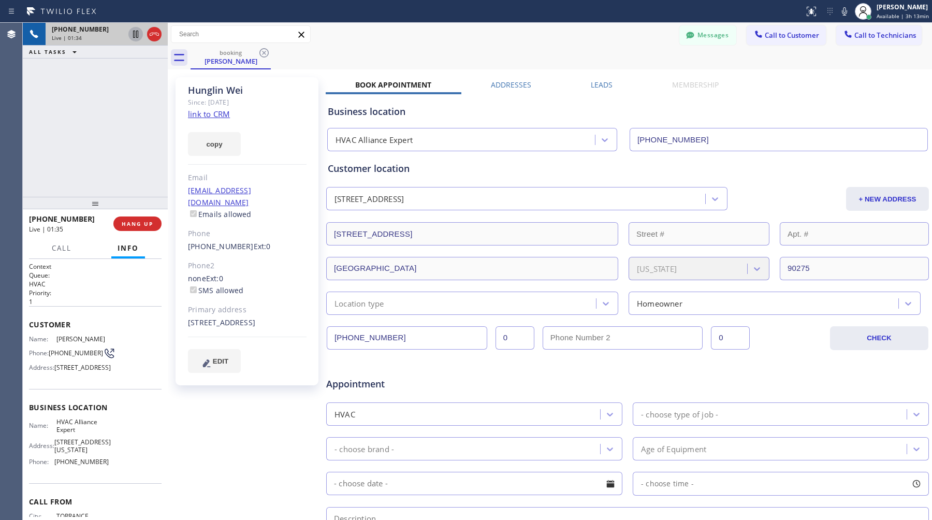
click at [217, 113] on link "link to CRM" at bounding box center [209, 114] width 42 height 10
click at [142, 224] on span "HANG UP" at bounding box center [138, 223] width 32 height 7
click at [142, 224] on span "COMPLETE" at bounding box center [136, 223] width 36 height 7
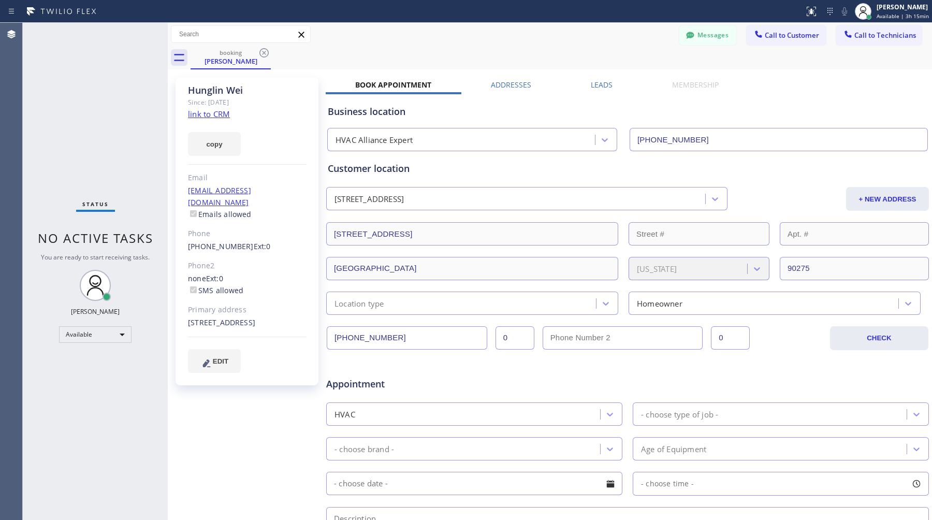
click at [131, 49] on div "Status No active tasks You are ready to start receiving tasks. Anton Ostapov Av…" at bounding box center [95, 271] width 145 height 497
click at [265, 51] on icon at bounding box center [264, 52] width 9 height 9
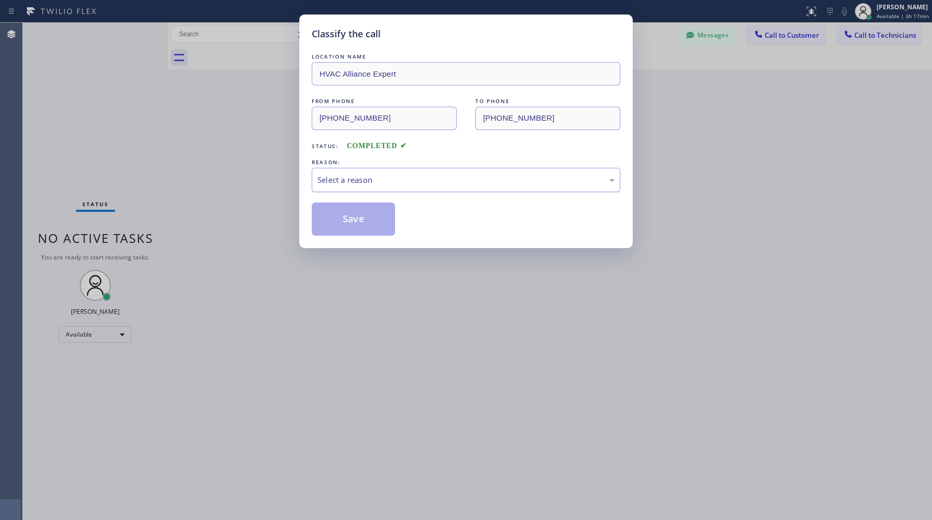
click at [370, 179] on div "Select a reason" at bounding box center [466, 180] width 297 height 12
click at [379, 222] on button "Save" at bounding box center [353, 219] width 83 height 33
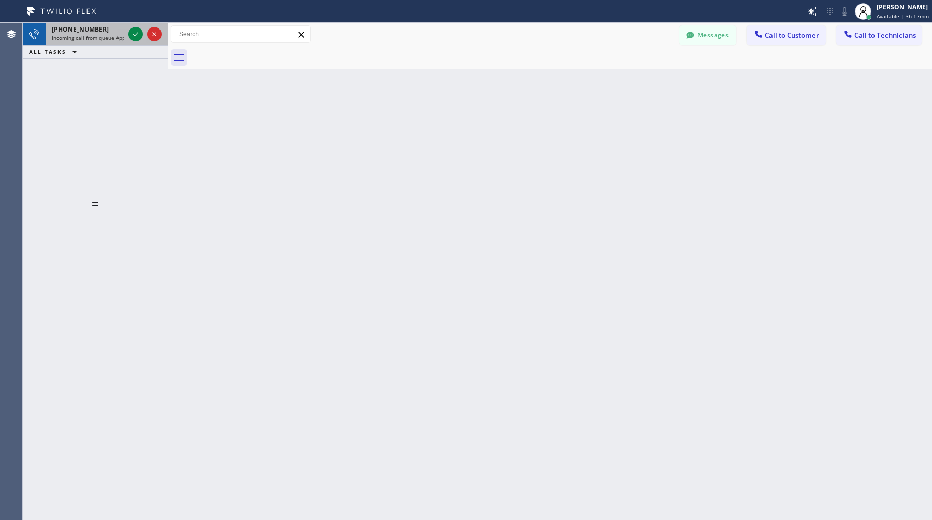
click at [95, 41] on div "+14044145448 Incoming call from queue Appliance Repair High End" at bounding box center [86, 34] width 81 height 23
click at [82, 40] on span "Incoming call from queue HVAC" at bounding box center [90, 37] width 77 height 7
click at [73, 27] on span "[PHONE_NUMBER]" at bounding box center [80, 29] width 57 height 9
click at [78, 31] on span "+19492003499" at bounding box center [80, 29] width 57 height 9
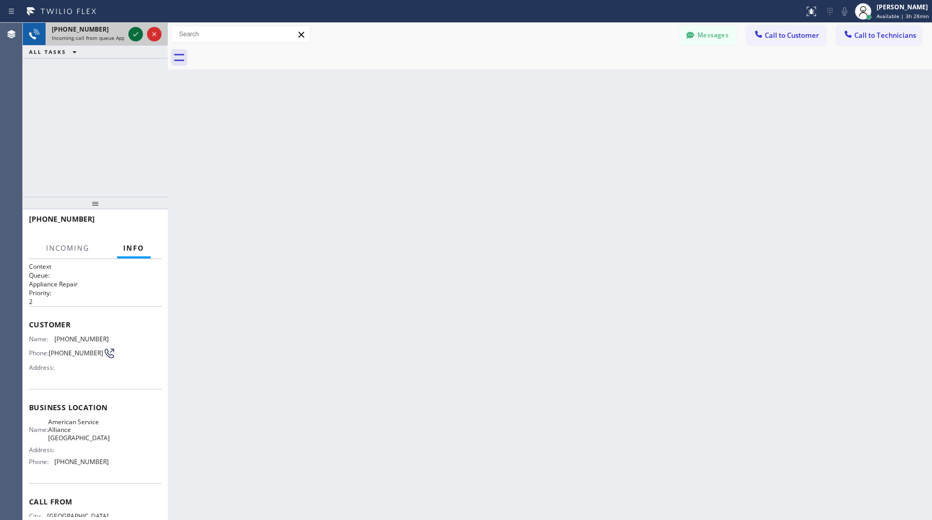
click at [132, 34] on icon at bounding box center [136, 34] width 12 height 12
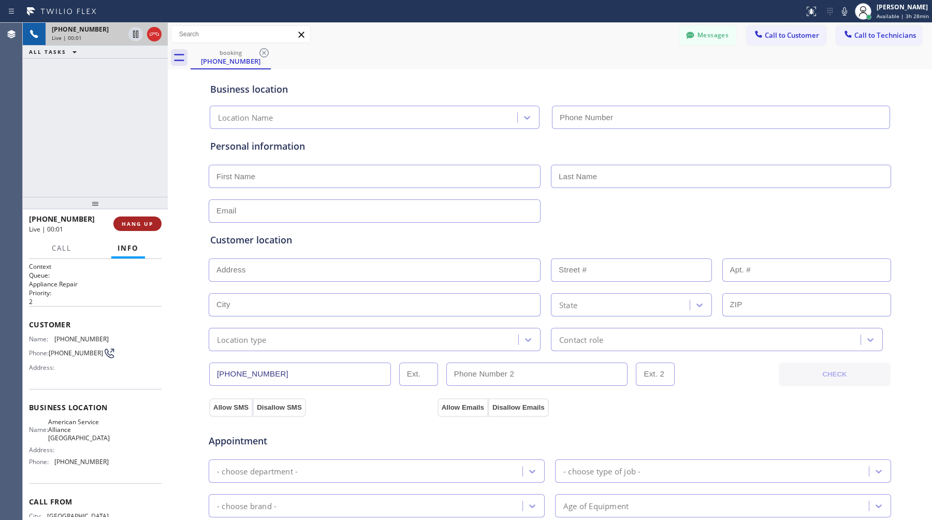
type input "(949) 570-9545"
click at [146, 223] on span "HANG UP" at bounding box center [138, 223] width 32 height 7
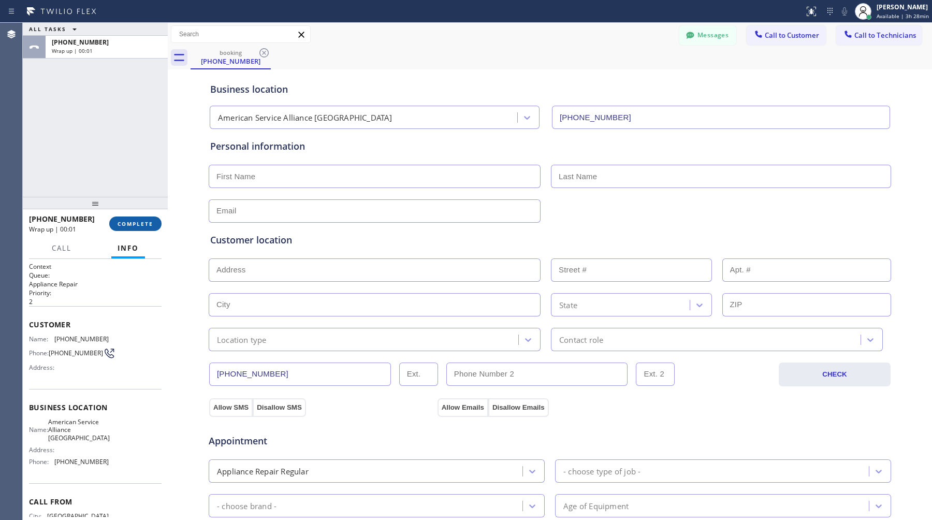
click at [130, 224] on span "COMPLETE" at bounding box center [136, 223] width 36 height 7
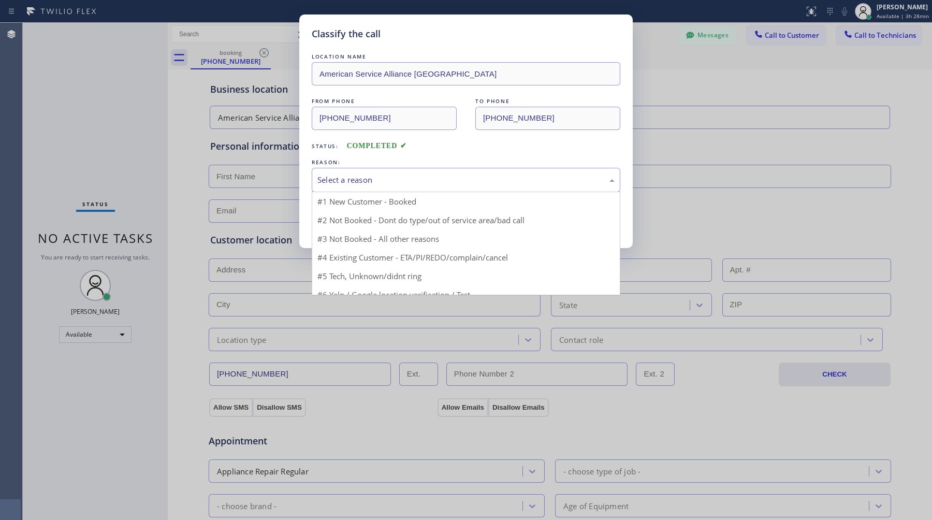
click at [398, 186] on div "Select a reason" at bounding box center [466, 180] width 297 height 12
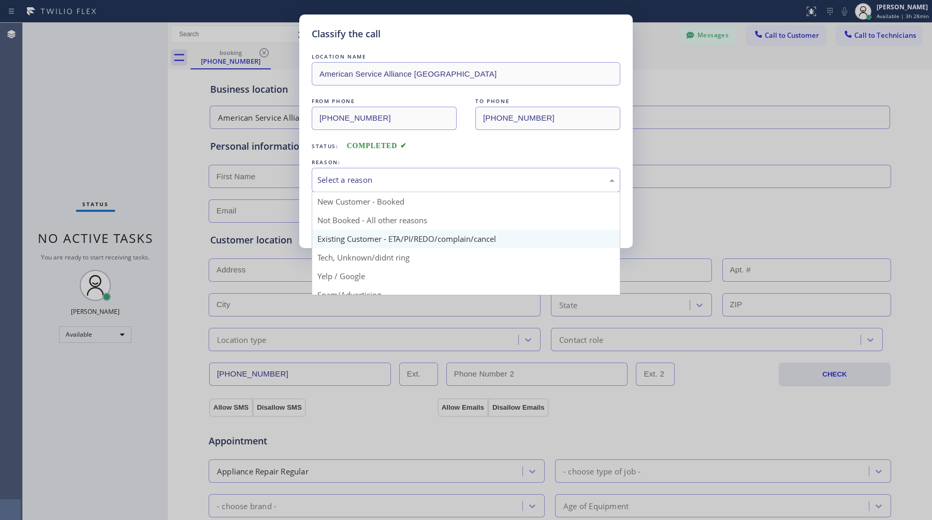
scroll to position [37, 0]
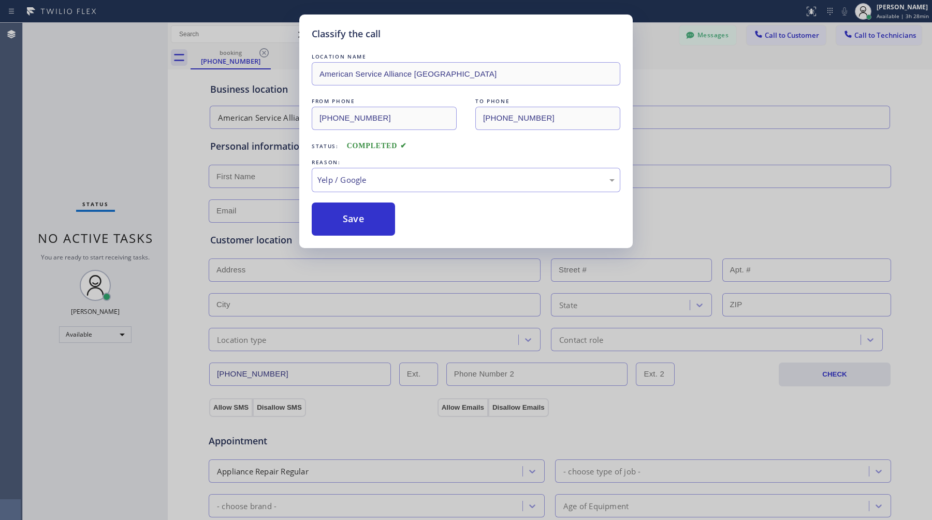
click at [389, 238] on div "Classify the call LOCATION NAME American Service Alliance Newport Beach FROM PH…" at bounding box center [466, 132] width 334 height 234
click at [387, 226] on button "Save" at bounding box center [353, 219] width 83 height 33
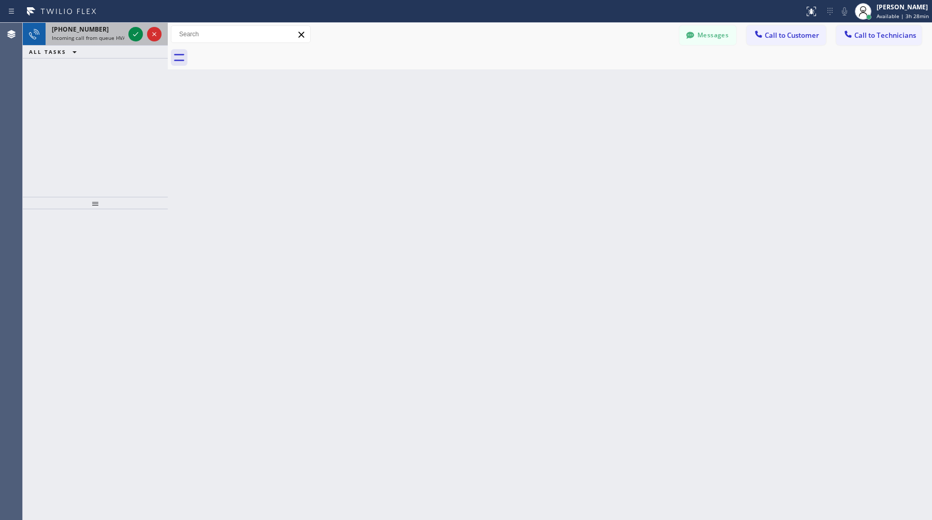
click at [104, 38] on span "Incoming call from queue HVAC" at bounding box center [90, 37] width 77 height 7
click at [67, 25] on span "+17142691220" at bounding box center [80, 29] width 57 height 9
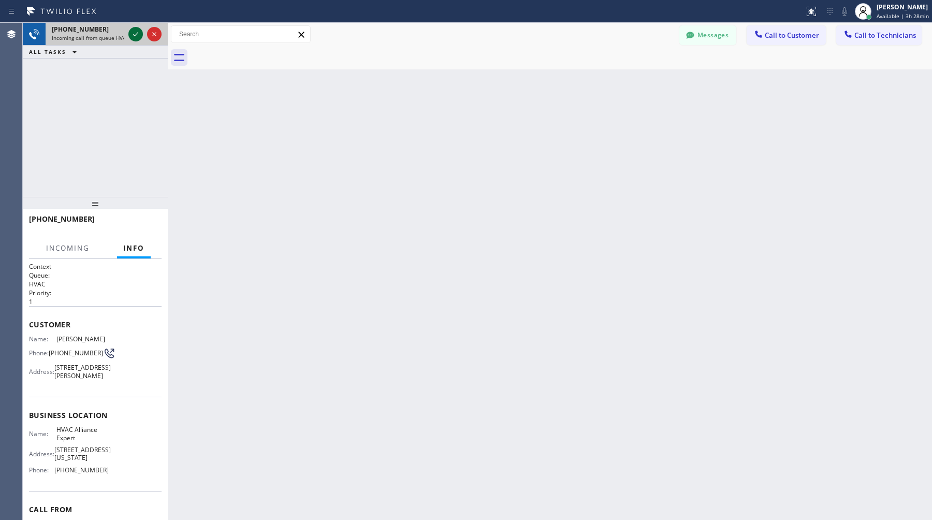
click at [135, 36] on icon at bounding box center [136, 34] width 12 height 12
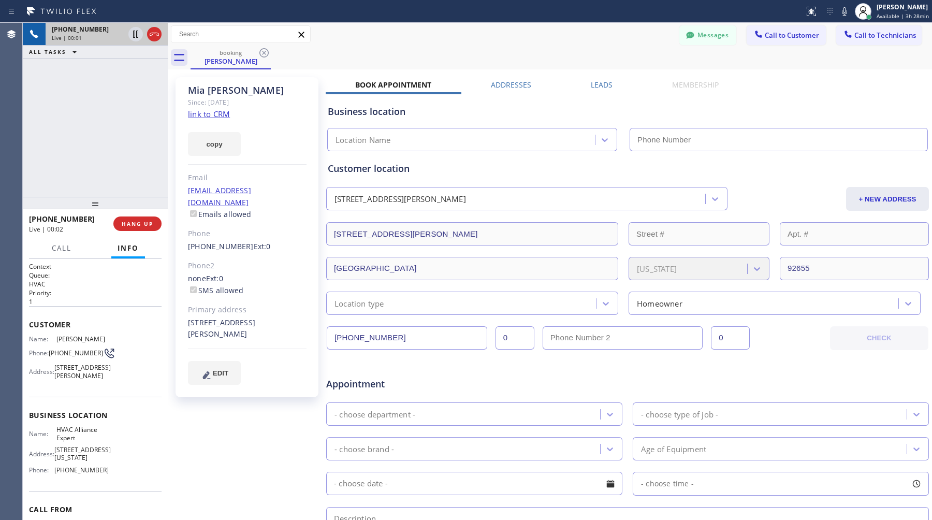
type input "(855) 999-4417"
click at [222, 113] on link "link to CRM" at bounding box center [209, 114] width 42 height 10
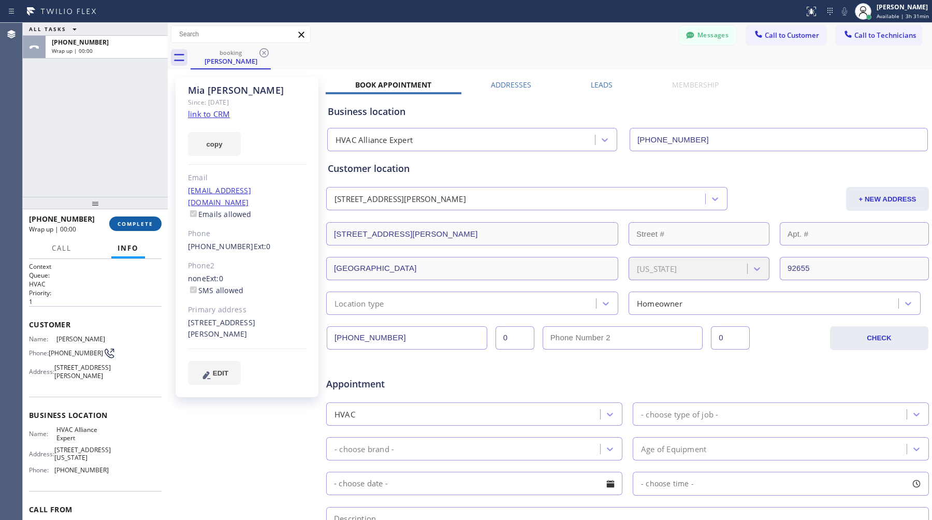
click at [139, 226] on span "COMPLETE" at bounding box center [136, 223] width 36 height 7
click at [134, 50] on div "Wrap up | 00:00" at bounding box center [107, 50] width 110 height 7
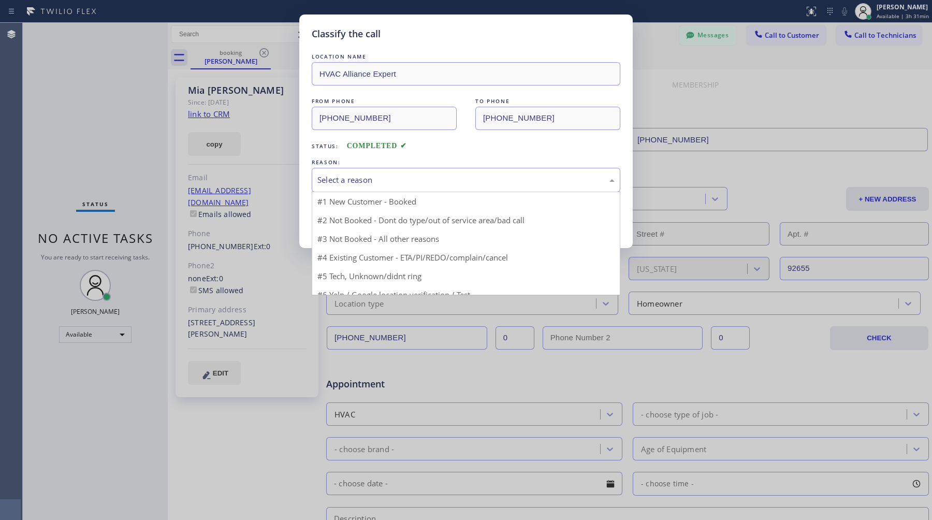
click at [371, 176] on div "Select a reason" at bounding box center [466, 180] width 297 height 12
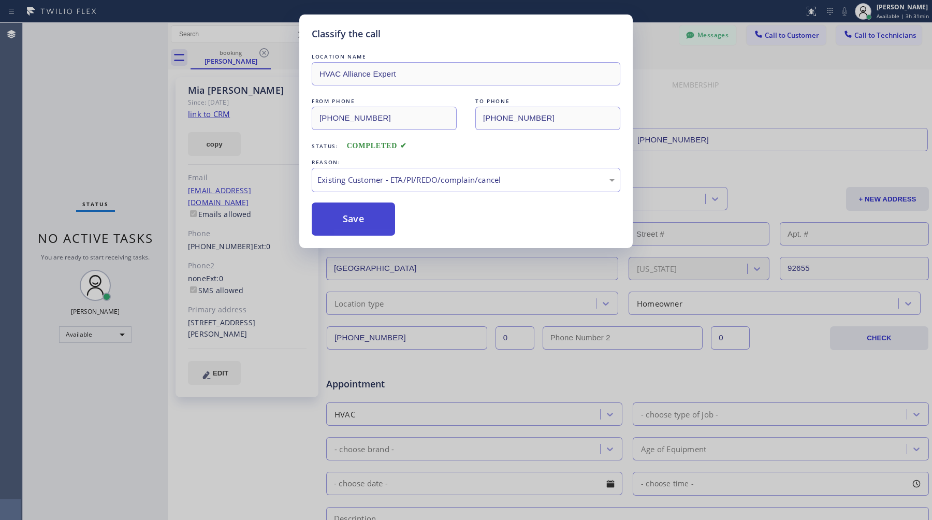
click at [382, 225] on button "Save" at bounding box center [353, 219] width 83 height 33
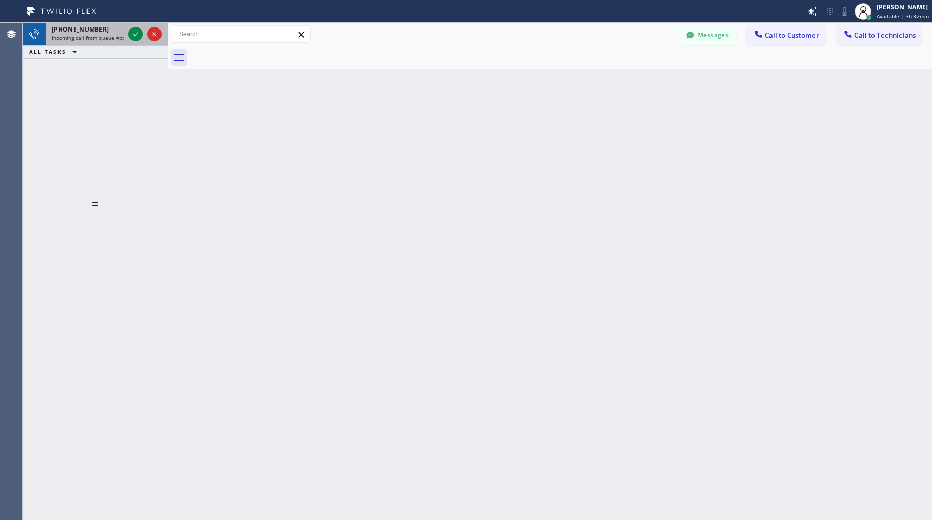
click at [77, 34] on span "Incoming call from queue Appliance Repair [GEOGRAPHIC_DATA]" at bounding box center [130, 37] width 157 height 7
click at [92, 36] on span "Incoming call from queue HVAC" at bounding box center [90, 37] width 77 height 7
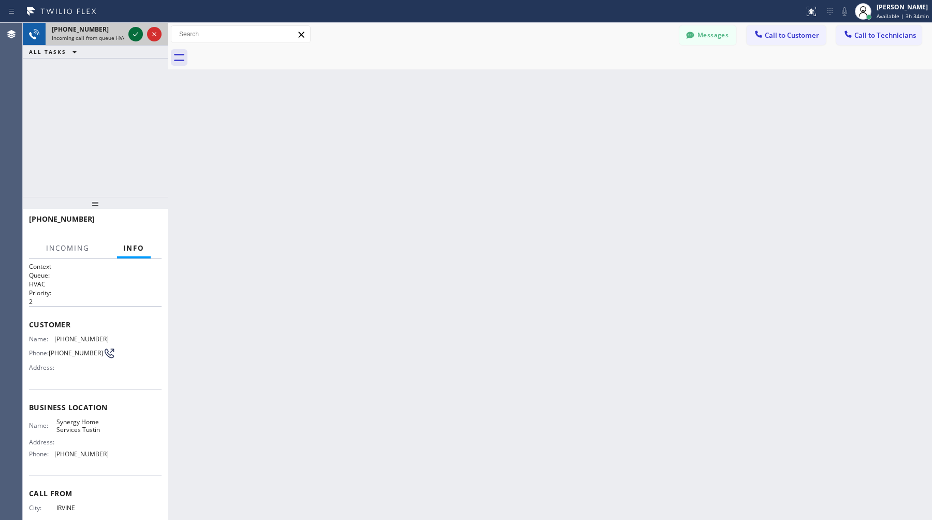
click at [134, 32] on icon at bounding box center [136, 34] width 12 height 12
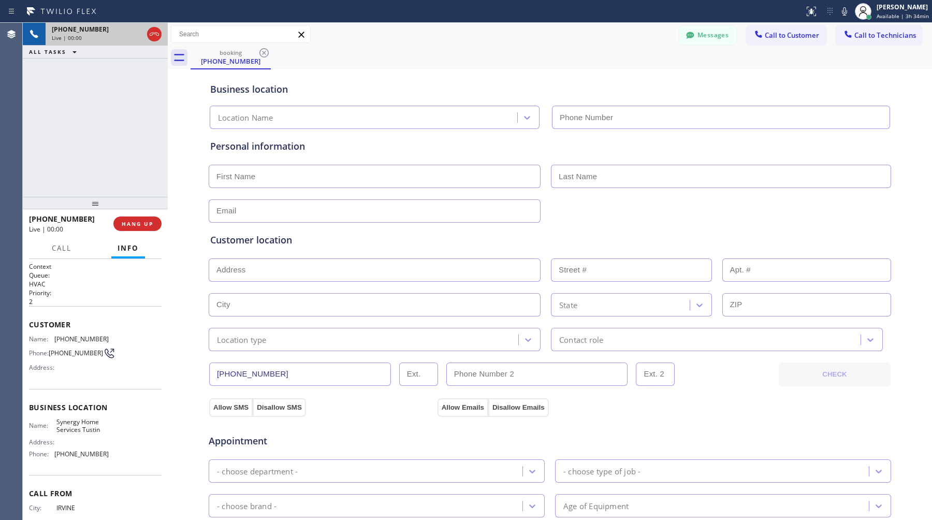
type input "(714) 360-0767"
click at [145, 225] on span "HANG UP" at bounding box center [138, 223] width 32 height 7
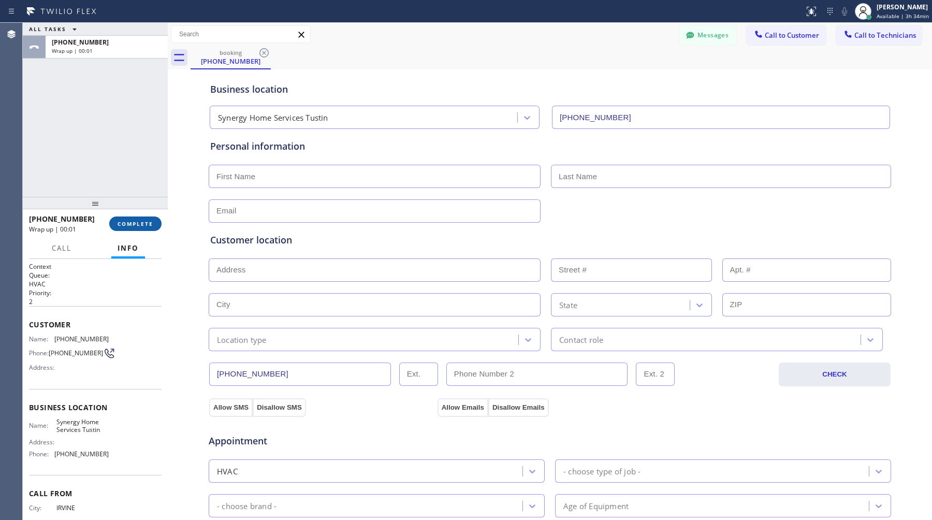
click at [145, 224] on span "COMPLETE" at bounding box center [136, 223] width 36 height 7
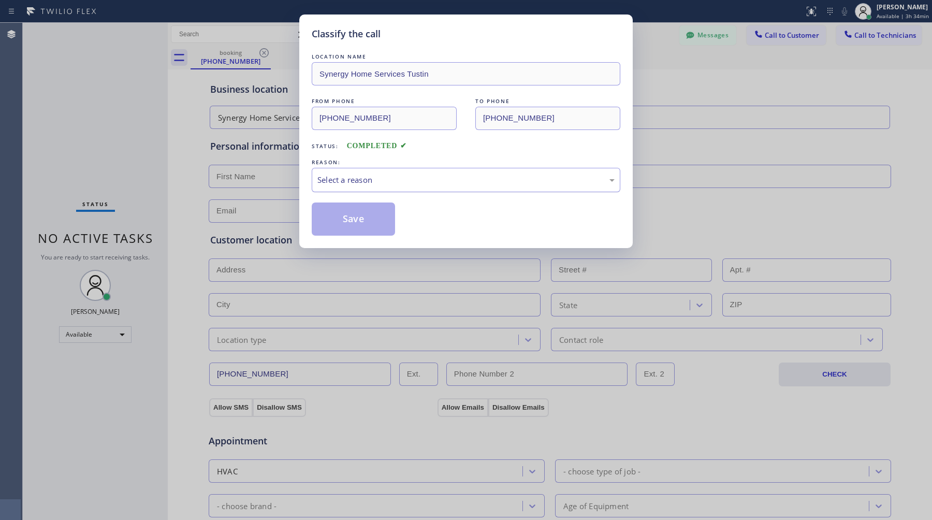
click at [377, 185] on div "Select a reason" at bounding box center [466, 180] width 297 height 12
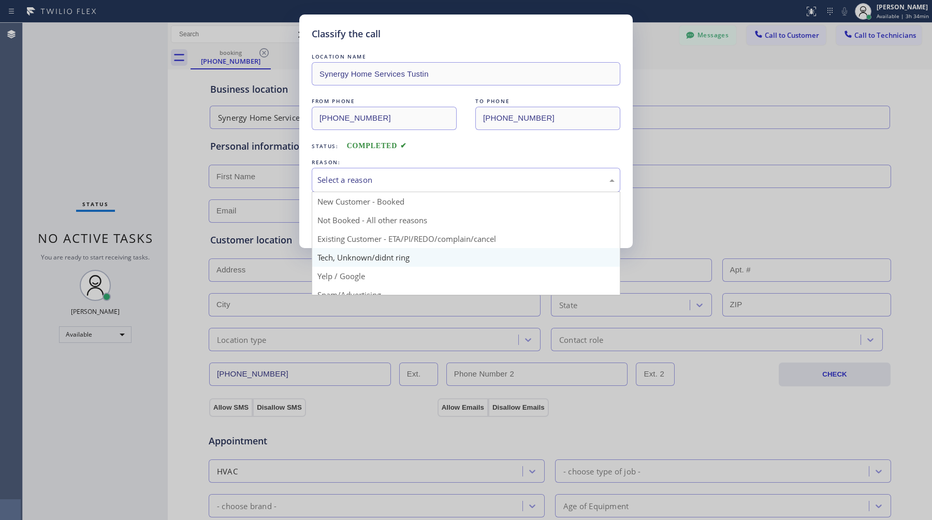
scroll to position [54, 0]
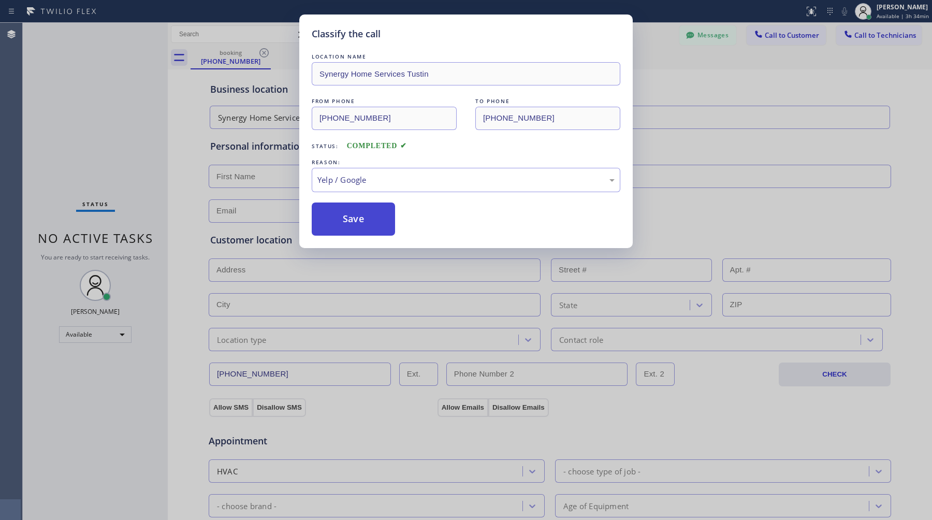
click at [368, 224] on button "Save" at bounding box center [353, 219] width 83 height 33
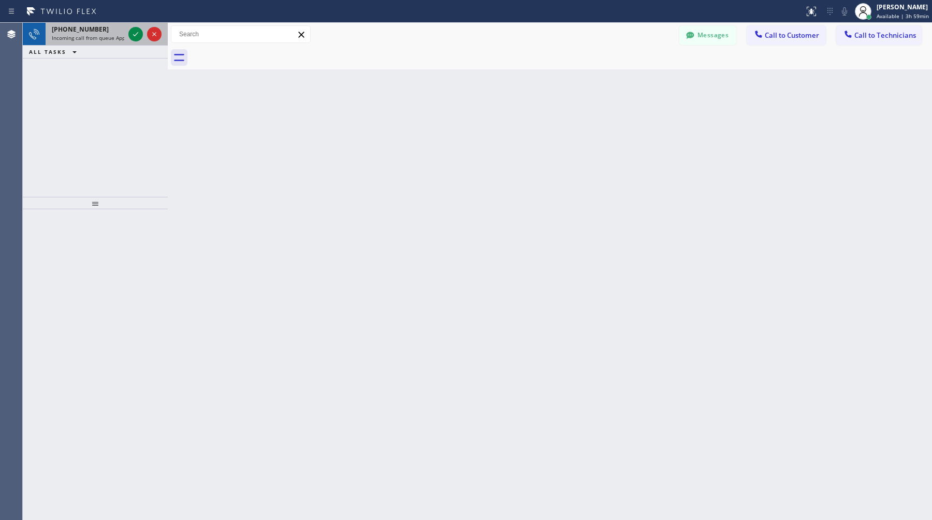
click at [105, 34] on span "Incoming call from queue Appliance Repair" at bounding box center [105, 37] width 106 height 7
click at [95, 32] on div "+14696704659" at bounding box center [88, 29] width 73 height 9
click at [63, 26] on span "+12142294167" at bounding box center [80, 29] width 57 height 9
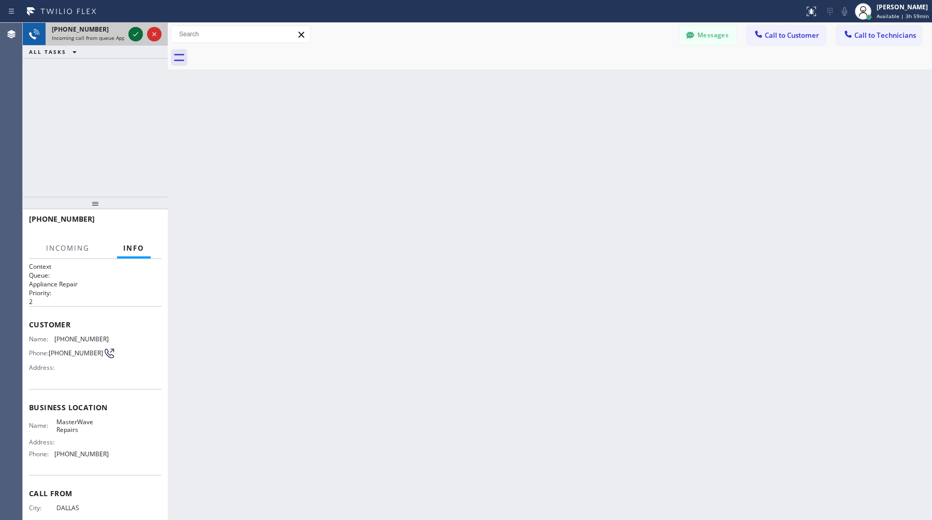
click at [136, 31] on icon at bounding box center [136, 34] width 12 height 12
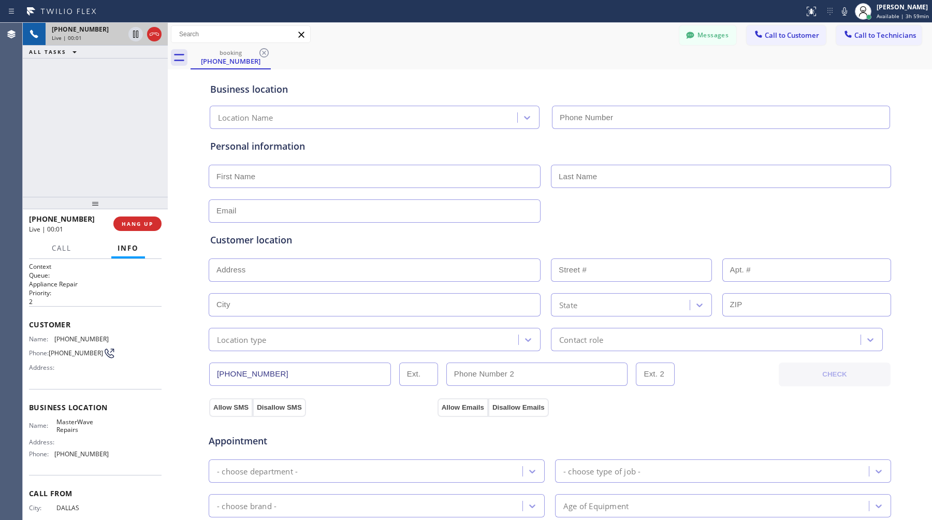
type input "(214) 206-4269"
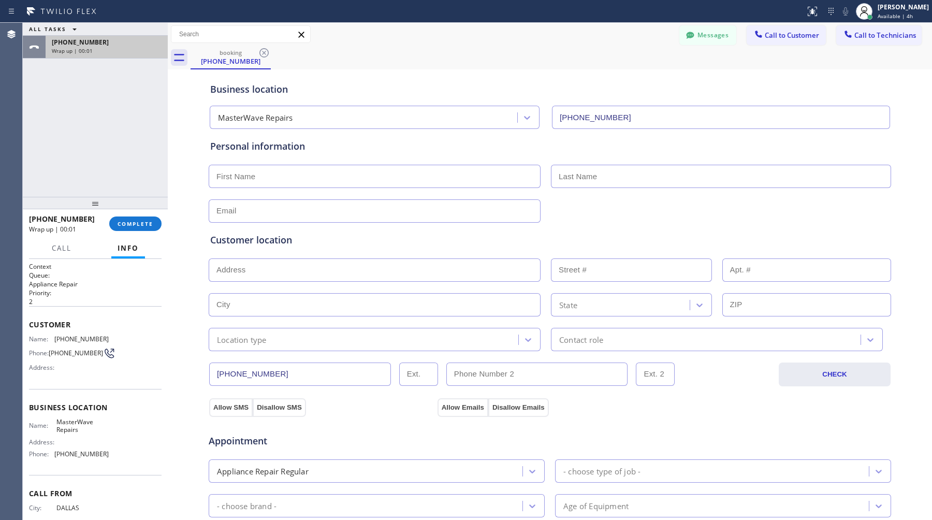
click at [120, 58] on div "+12142294167 Wrap up | 00:01" at bounding box center [95, 47] width 145 height 23
click at [124, 52] on div "Wrap up | 00:04" at bounding box center [107, 50] width 110 height 7
click at [134, 217] on button "COMPLETE" at bounding box center [135, 224] width 52 height 15
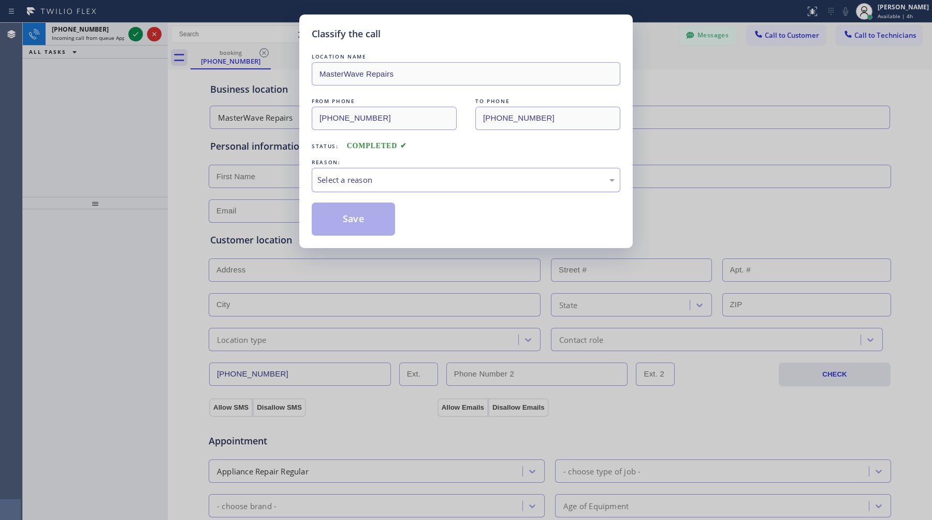
click at [385, 185] on div "Select a reason" at bounding box center [466, 180] width 297 height 12
click at [366, 215] on button "Save" at bounding box center [353, 219] width 83 height 33
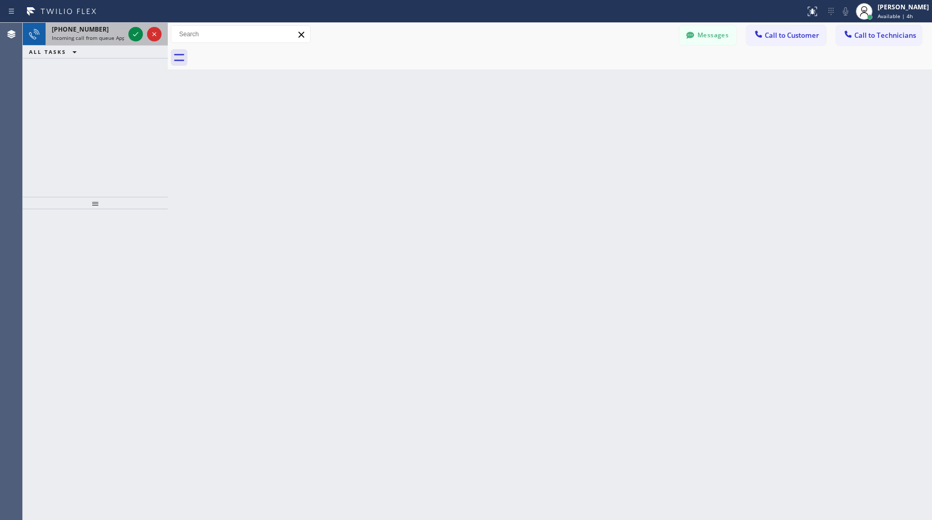
click at [84, 44] on div "+15165237457 Incoming call from queue Appliance Repair" at bounding box center [86, 34] width 81 height 23
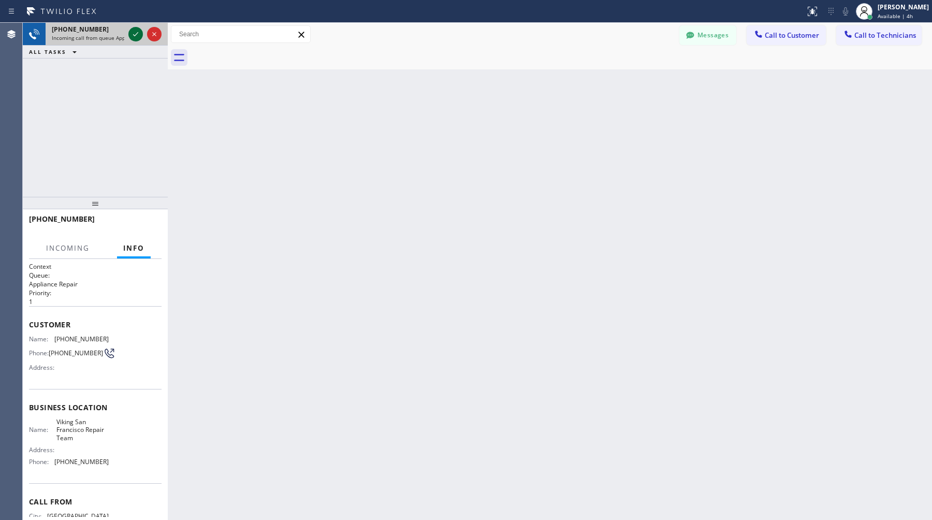
click at [137, 38] on icon at bounding box center [136, 34] width 12 height 12
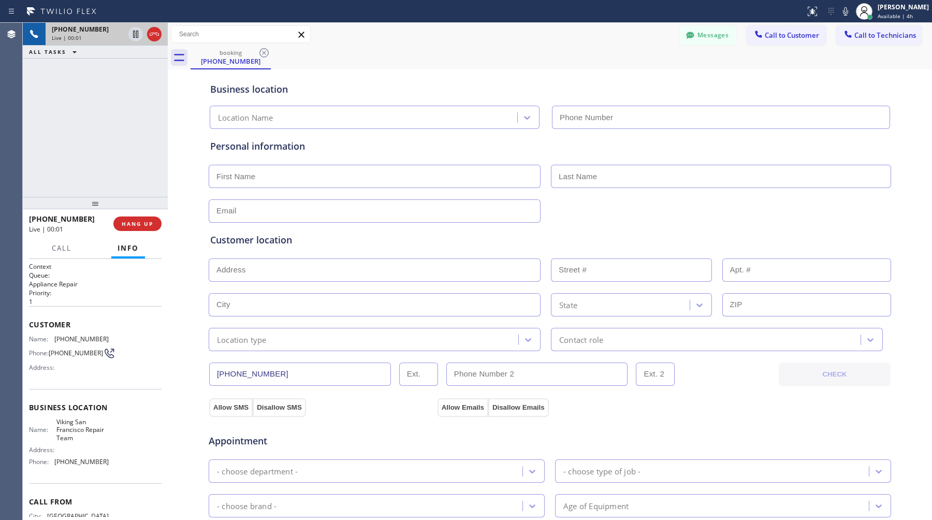
type input "(415) 969-2223"
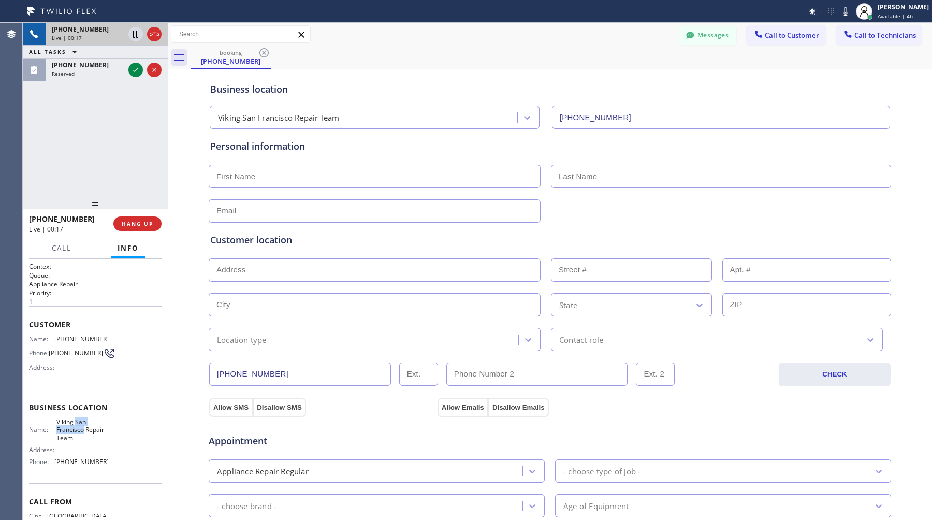
drag, startPoint x: 75, startPoint y: 419, endPoint x: 84, endPoint y: 427, distance: 12.8
click at [84, 427] on span "Viking San Francisco Repair Team" at bounding box center [82, 430] width 52 height 24
copy span "San Francisco"
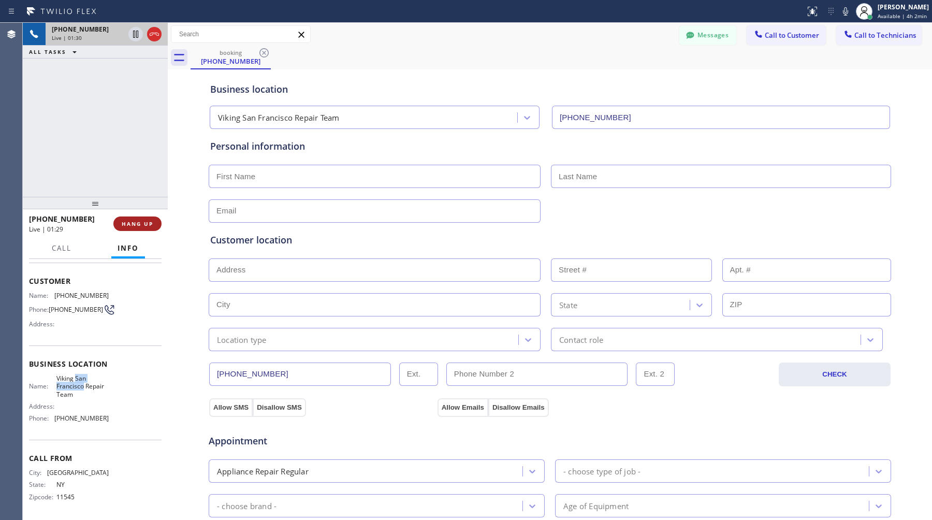
click at [150, 225] on span "HANG UP" at bounding box center [138, 223] width 32 height 7
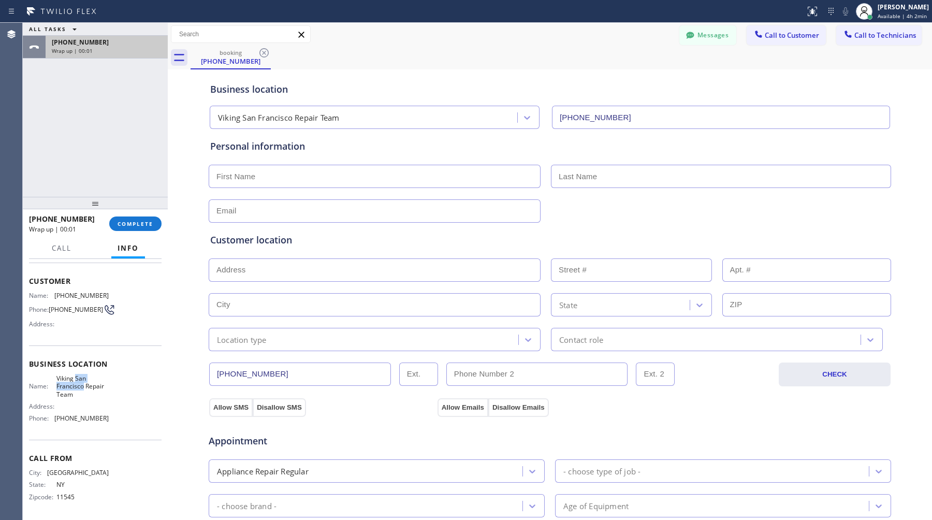
click at [98, 51] on div "Wrap up | 00:01" at bounding box center [107, 50] width 110 height 7
click at [132, 218] on button "COMPLETE" at bounding box center [135, 224] width 52 height 15
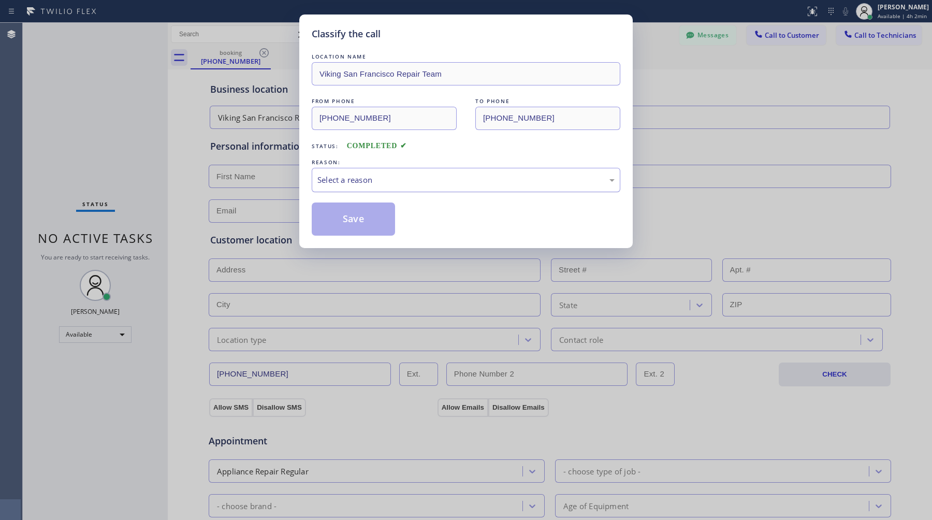
click at [506, 189] on div "Select a reason" at bounding box center [466, 180] width 309 height 24
click at [387, 223] on button "Save" at bounding box center [353, 219] width 83 height 33
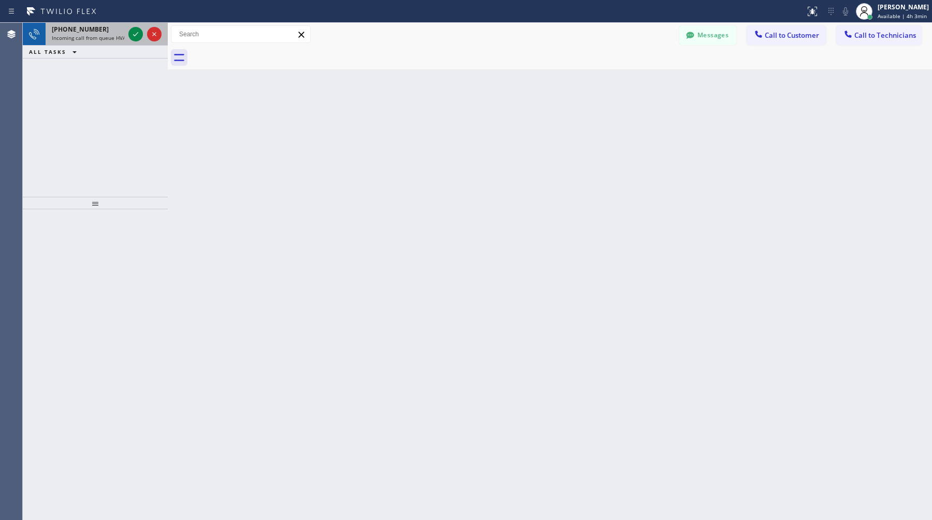
click at [75, 32] on span "+13232002282" at bounding box center [80, 29] width 57 height 9
click at [82, 36] on span "Incoming call from queue HVAC" at bounding box center [90, 37] width 77 height 7
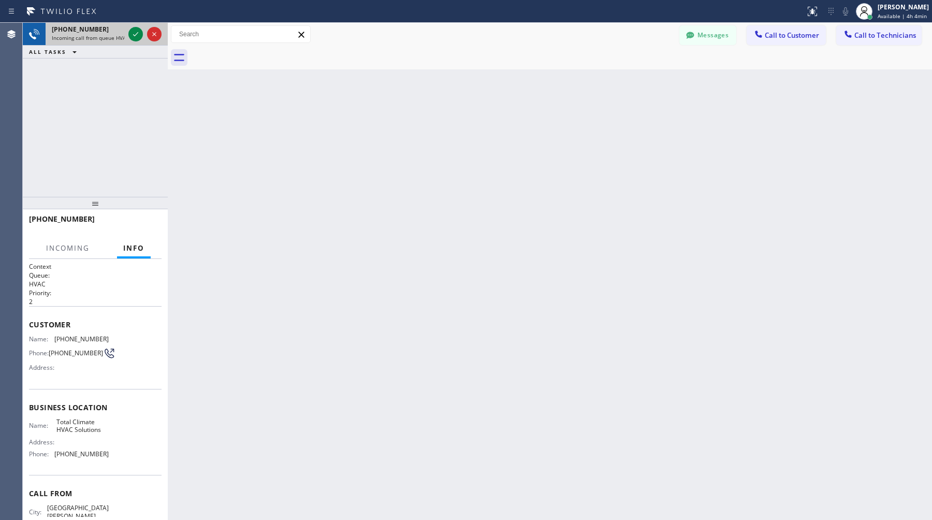
click at [88, 34] on span "Incoming call from queue HVAC" at bounding box center [90, 37] width 77 height 7
click at [137, 38] on icon at bounding box center [136, 34] width 12 height 12
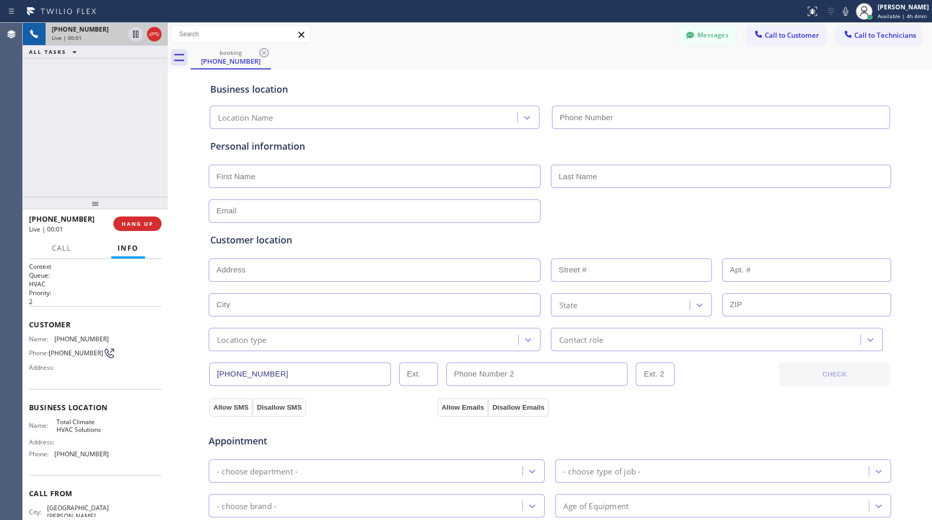
type input "(510) 629-5145"
click at [145, 224] on span "HANG UP" at bounding box center [138, 223] width 32 height 7
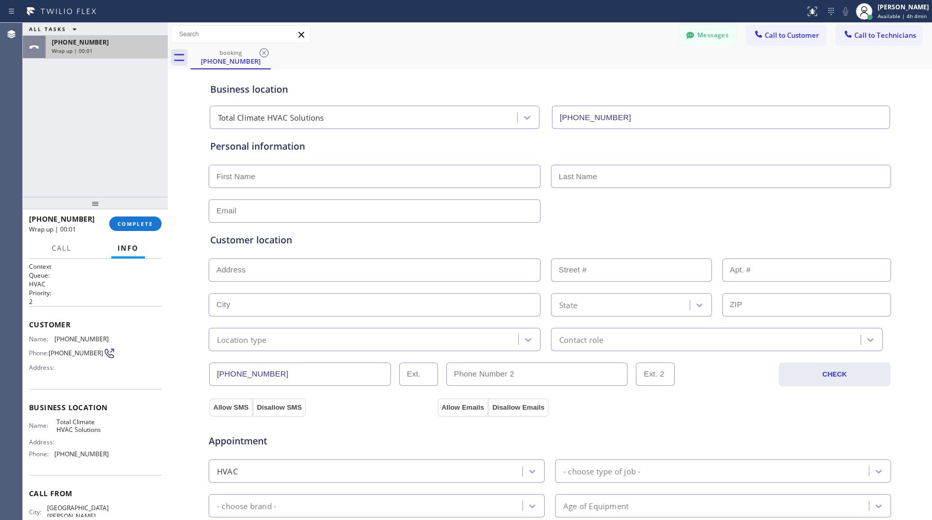
click at [107, 51] on div "Wrap up | 00:01" at bounding box center [107, 50] width 110 height 7
click at [110, 46] on div "+15102017079" at bounding box center [107, 42] width 110 height 9
click at [128, 220] on span "COMPLETE" at bounding box center [136, 223] width 36 height 7
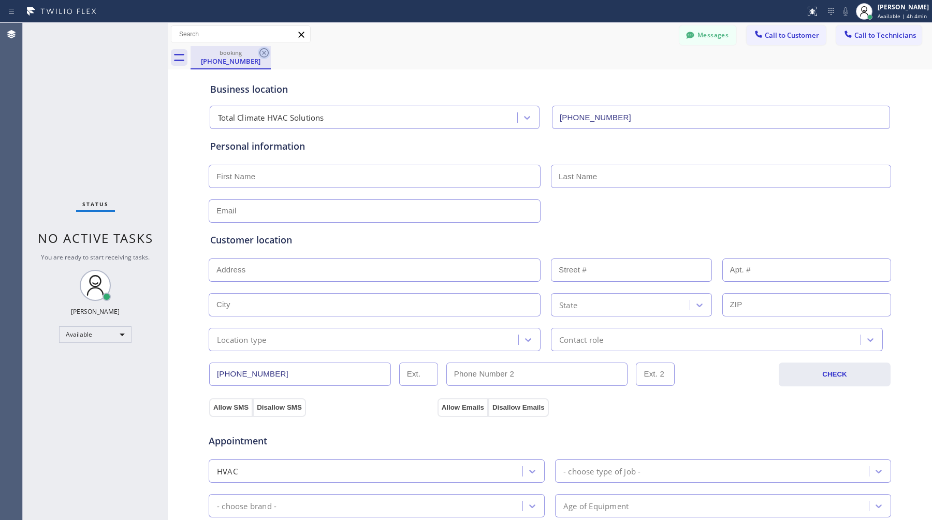
click at [267, 53] on icon at bounding box center [264, 53] width 12 height 12
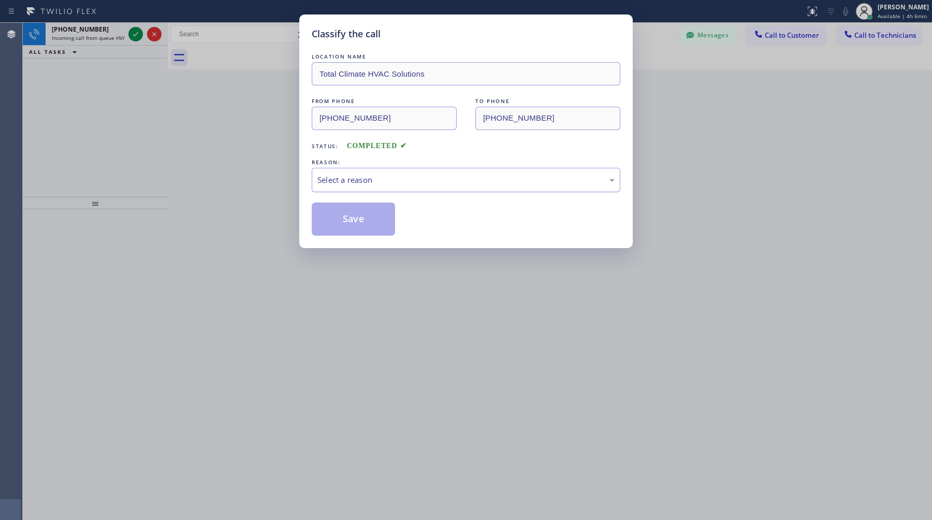
click at [445, 185] on div "Select a reason" at bounding box center [466, 180] width 297 height 12
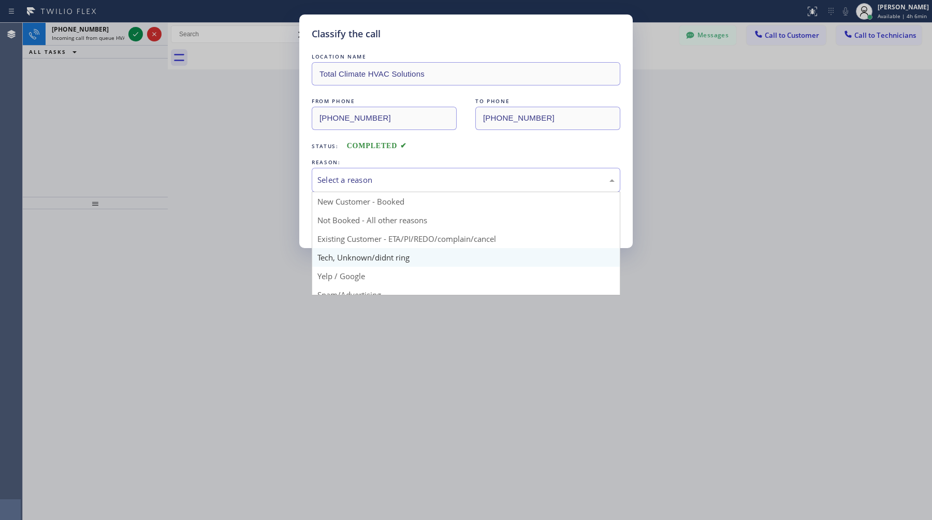
scroll to position [36, 0]
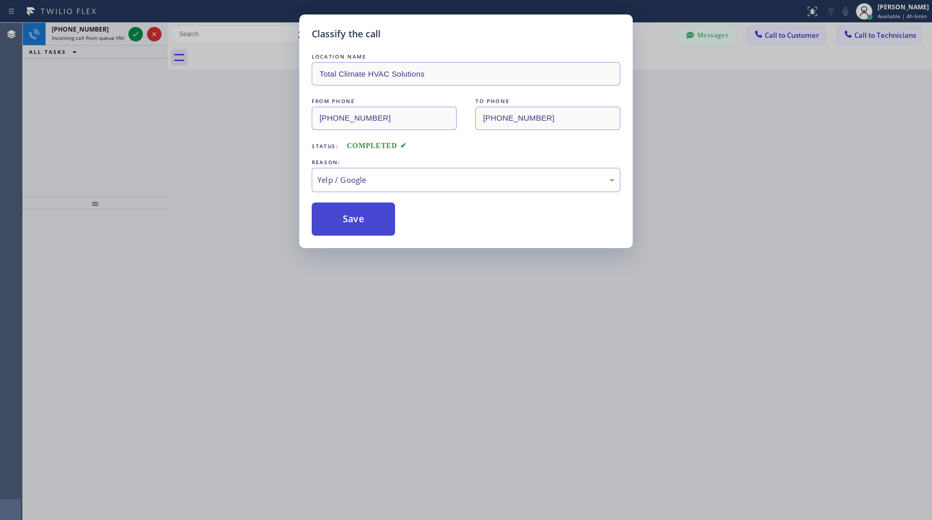
click at [380, 222] on button "Save" at bounding box center [353, 219] width 83 height 33
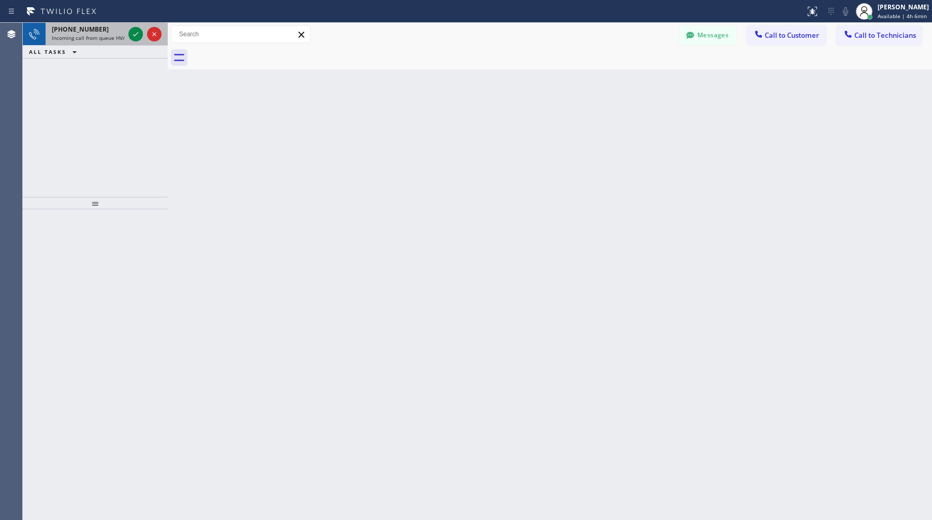
click at [94, 44] on div "+13863810408 Incoming call from queue HVAC" at bounding box center [86, 34] width 81 height 23
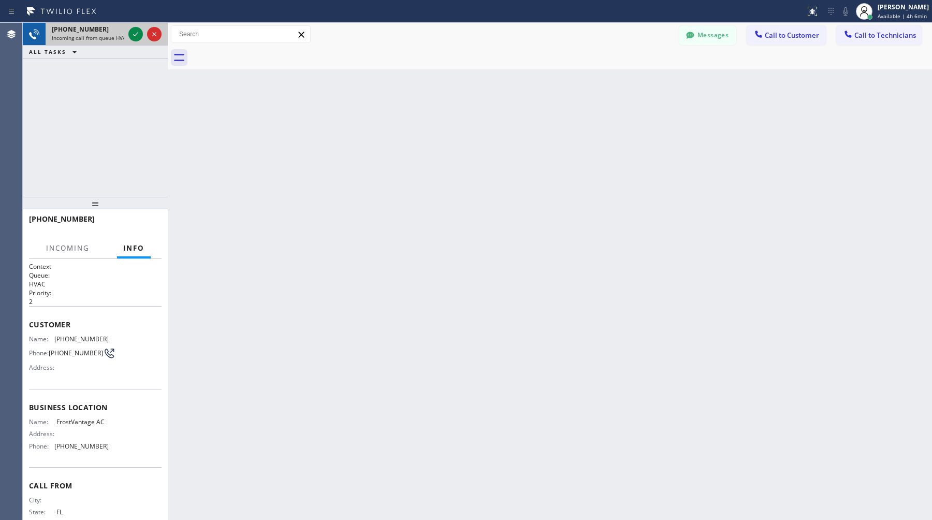
click at [143, 27] on div at bounding box center [144, 34] width 37 height 23
click at [139, 31] on icon at bounding box center [136, 34] width 12 height 12
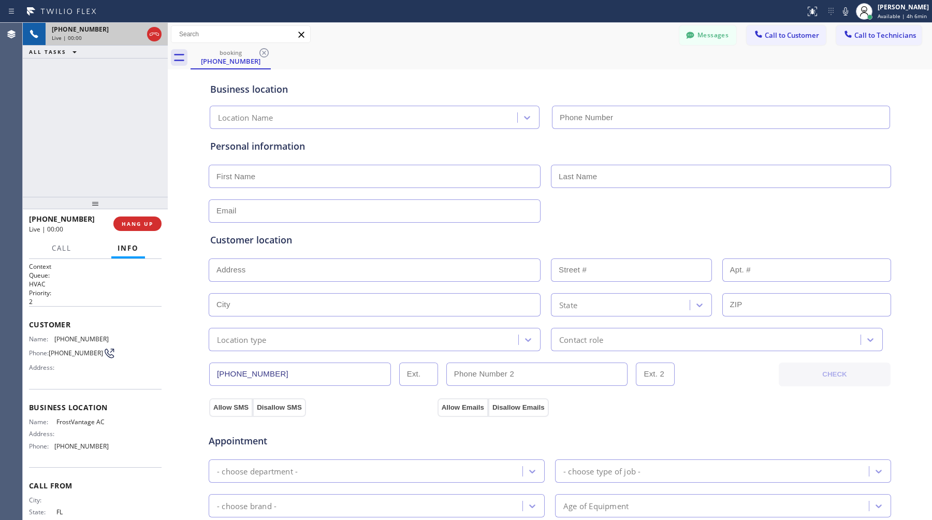
type input "(954) 799-4219"
click at [139, 221] on span "HANG UP" at bounding box center [138, 223] width 32 height 7
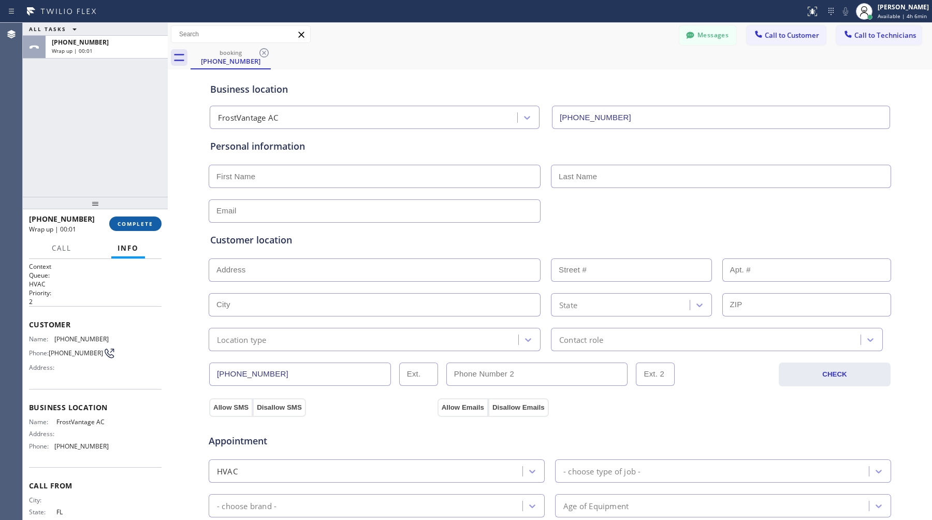
click at [140, 218] on button "COMPLETE" at bounding box center [135, 224] width 52 height 15
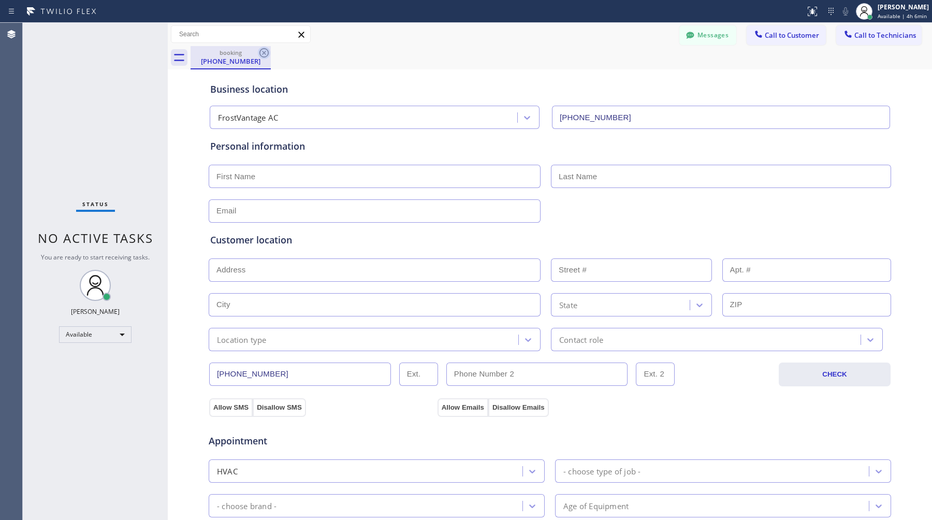
click at [266, 50] on icon at bounding box center [264, 53] width 12 height 12
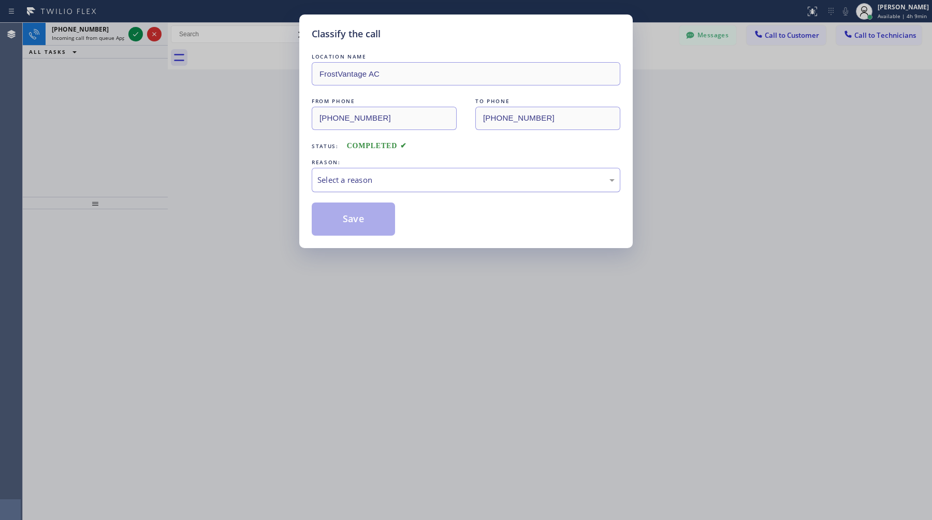
click at [413, 180] on div "Select a reason" at bounding box center [466, 180] width 297 height 12
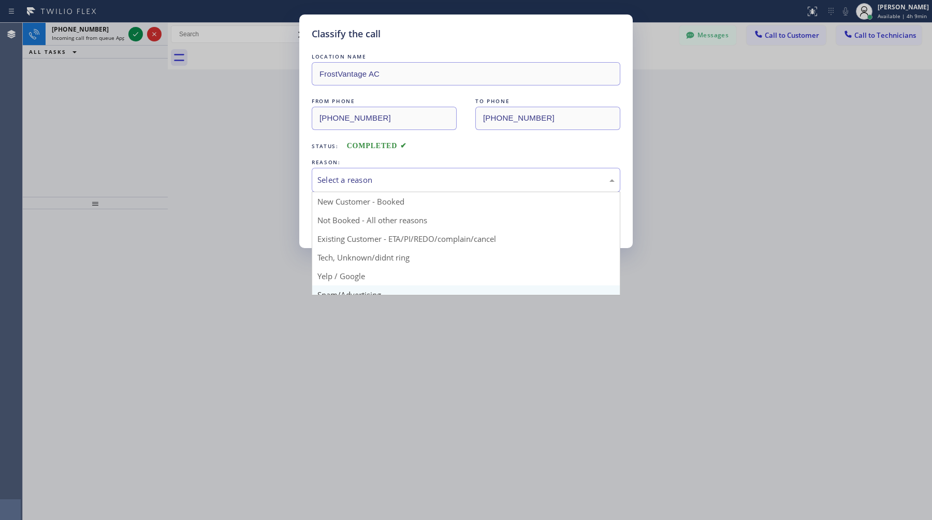
scroll to position [28, 0]
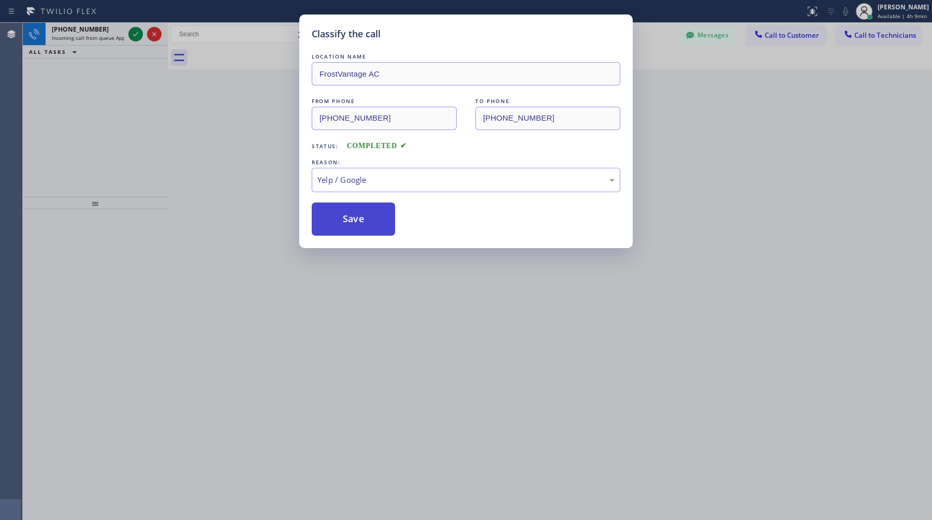
click at [369, 212] on button "Save" at bounding box center [353, 219] width 83 height 33
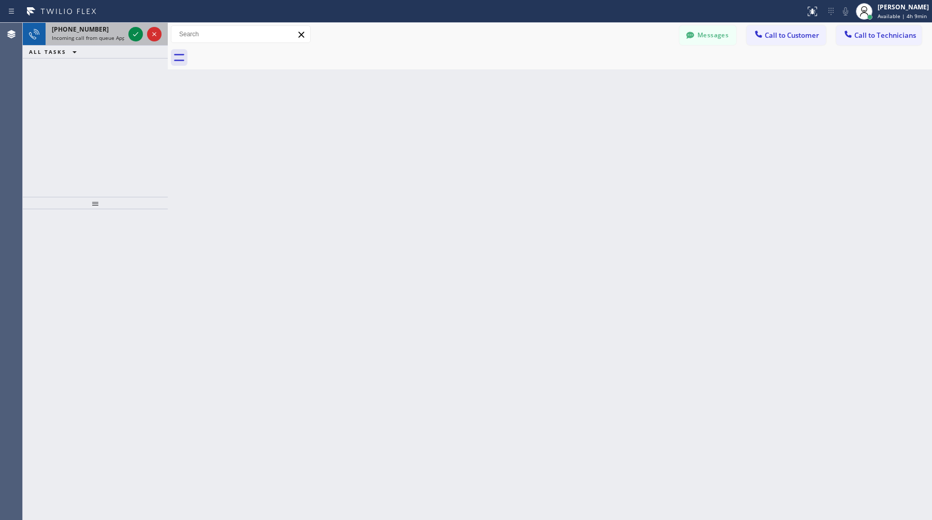
click at [94, 38] on span "Incoming call from queue Appliance Repair [GEOGRAPHIC_DATA]" at bounding box center [130, 37] width 157 height 7
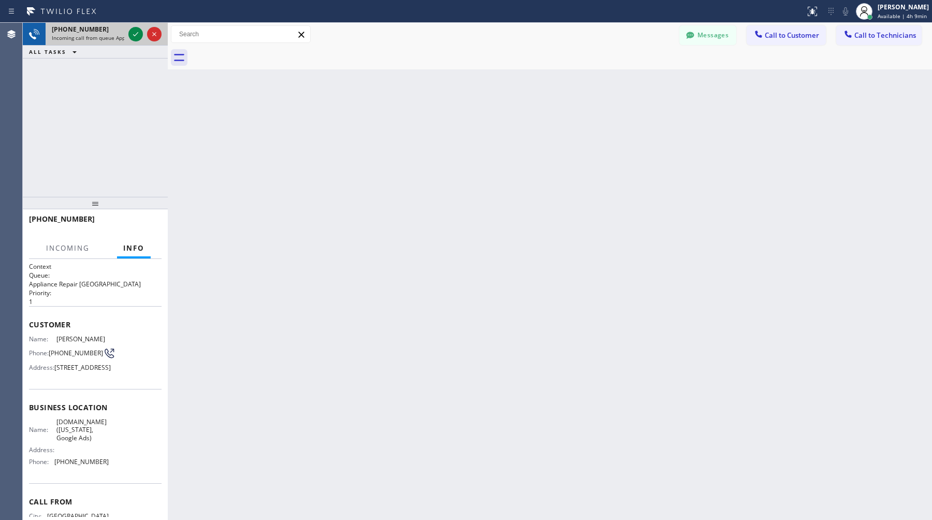
click at [94, 38] on span "Incoming call from queue Appliance Repair [GEOGRAPHIC_DATA]" at bounding box center [130, 37] width 157 height 7
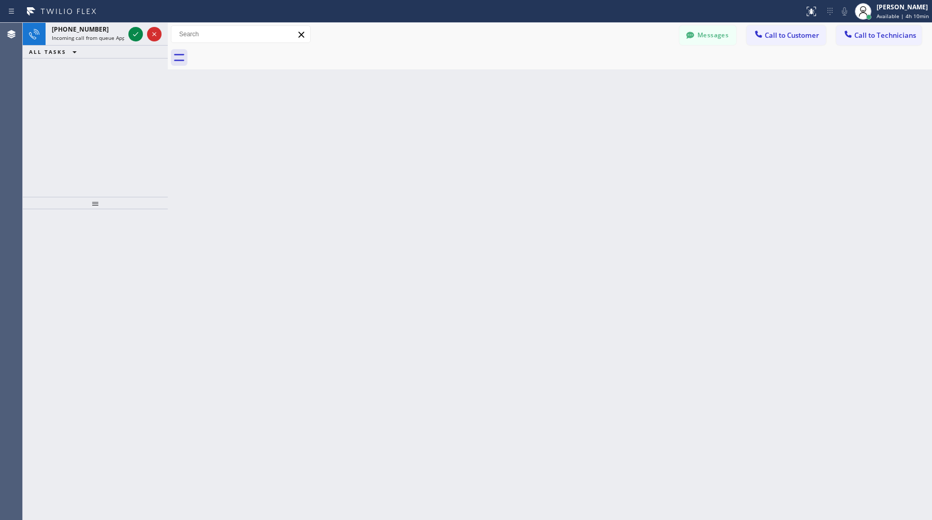
click at [89, 46] on div "ALL TASKS ALL TASKS ACTIVE TASKS TASKS IN WRAP UP" at bounding box center [95, 52] width 145 height 13
click at [89, 40] on span "Incoming call from queue Appliance Repair [GEOGRAPHIC_DATA]" at bounding box center [130, 37] width 157 height 7
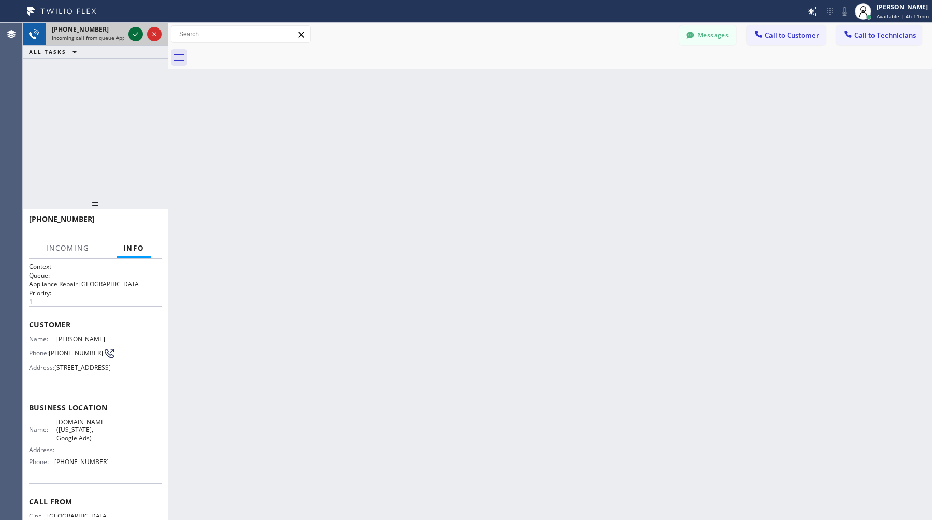
click at [139, 33] on icon at bounding box center [136, 34] width 12 height 12
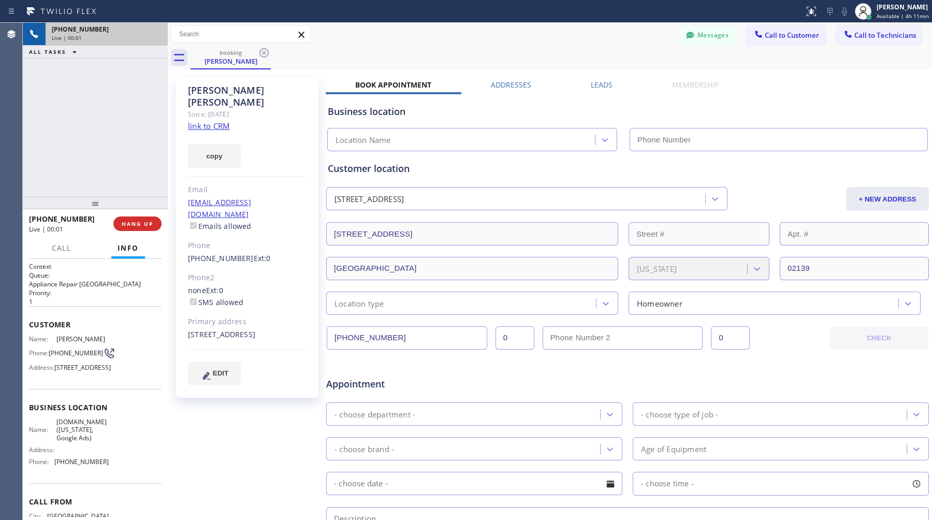
type input "(315) 973-1147"
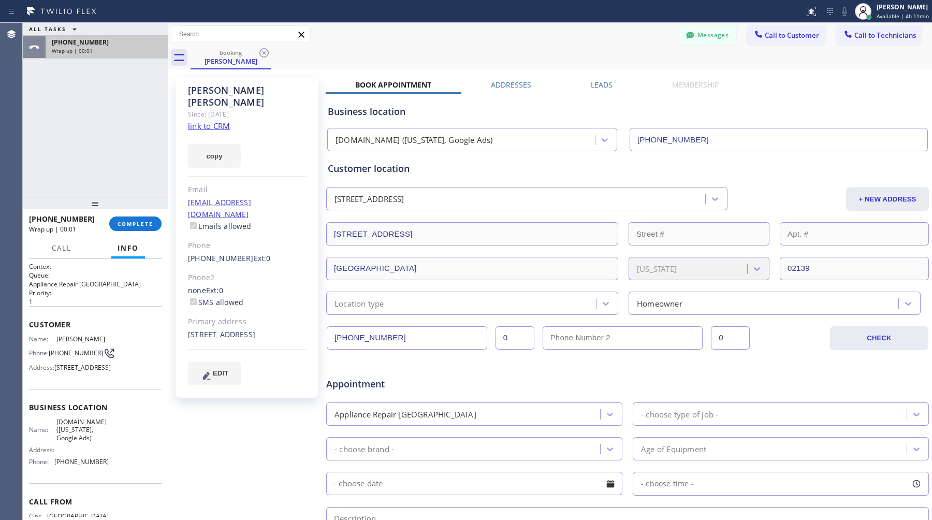
click at [138, 50] on div "Wrap up | 00:01" at bounding box center [107, 50] width 110 height 7
click at [266, 51] on icon at bounding box center [264, 53] width 12 height 12
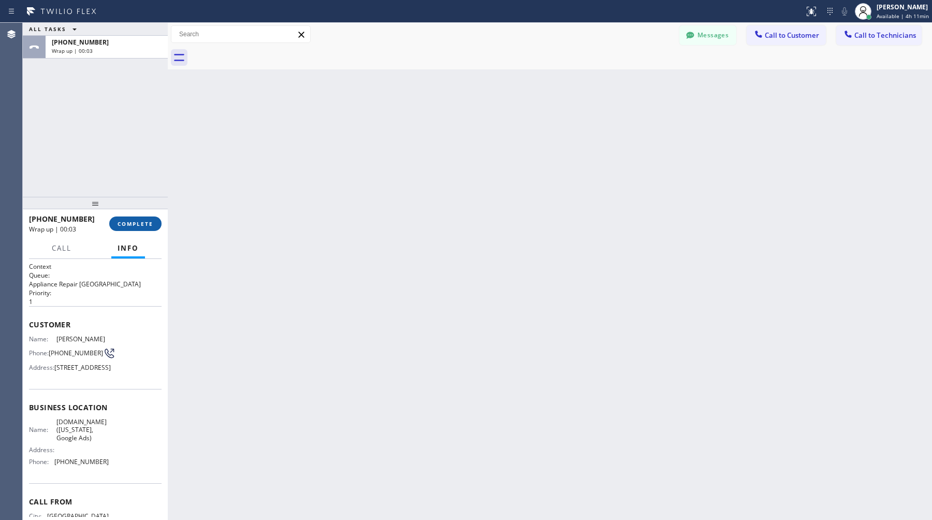
click at [136, 222] on span "COMPLETE" at bounding box center [136, 223] width 36 height 7
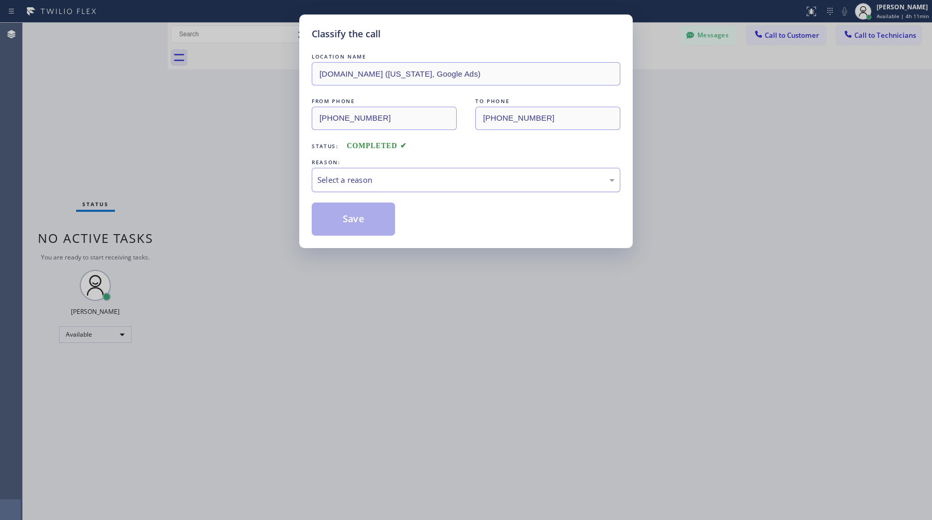
click at [386, 180] on div "Select a reason" at bounding box center [466, 180] width 297 height 12
click at [386, 217] on button "Save" at bounding box center [353, 219] width 83 height 33
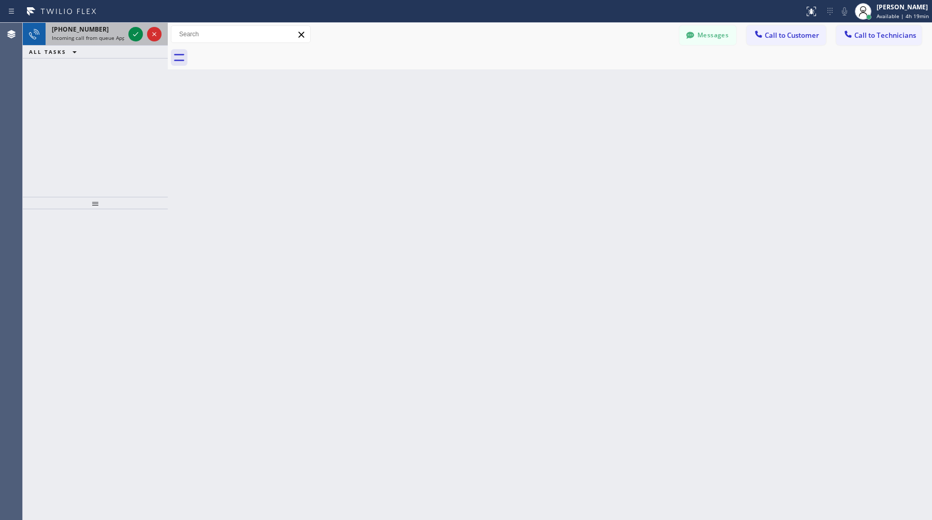
click at [83, 30] on span "+15624572359" at bounding box center [80, 29] width 57 height 9
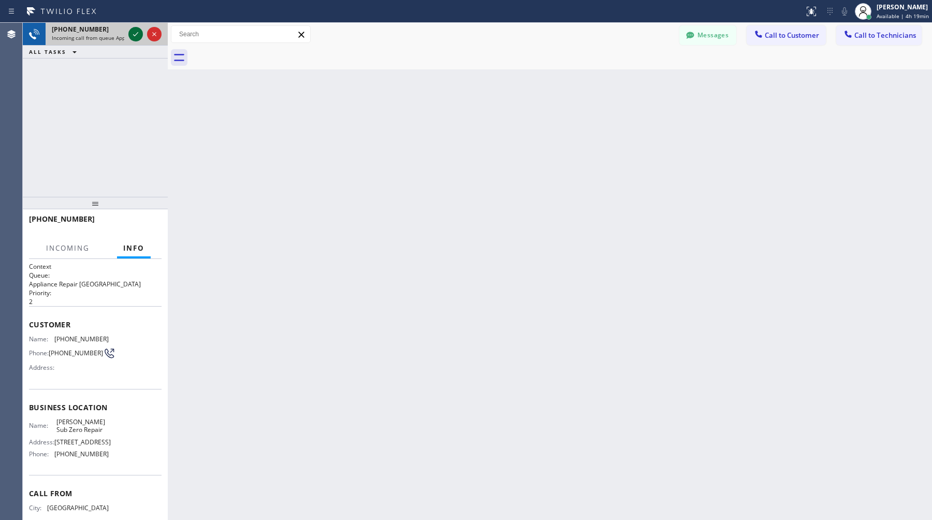
click at [135, 37] on icon at bounding box center [136, 34] width 12 height 12
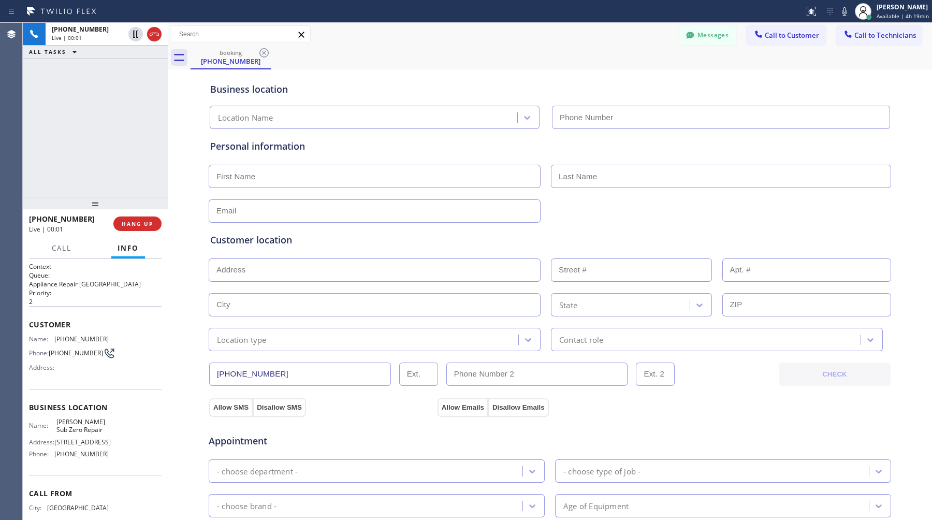
type input "(323) 672-4317"
click at [148, 222] on span "HANG UP" at bounding box center [138, 223] width 32 height 7
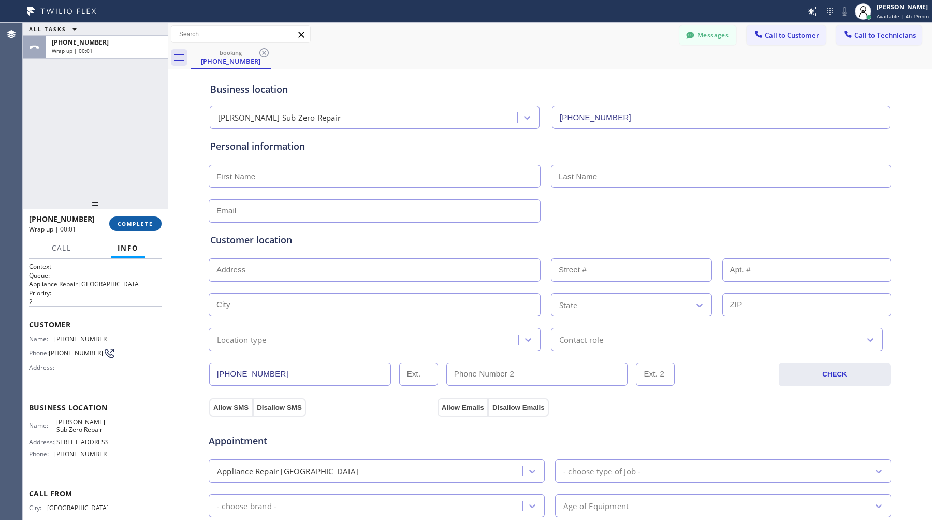
click at [138, 217] on button "COMPLETE" at bounding box center [135, 224] width 52 height 15
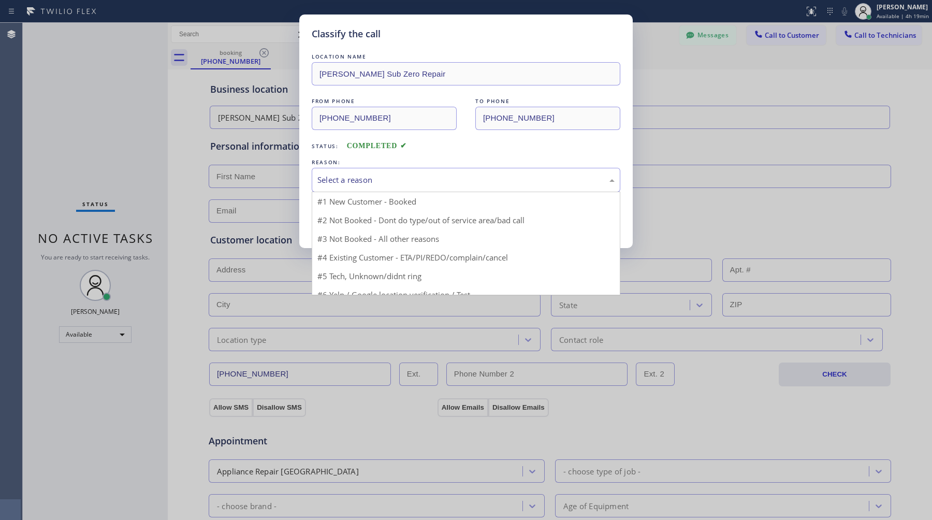
click at [367, 178] on div "Select a reason" at bounding box center [466, 180] width 297 height 12
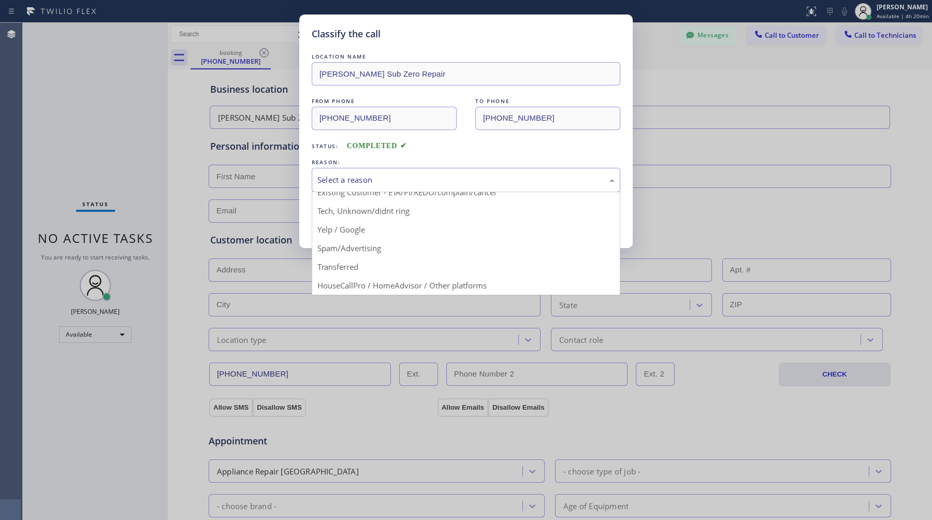
scroll to position [48, 0]
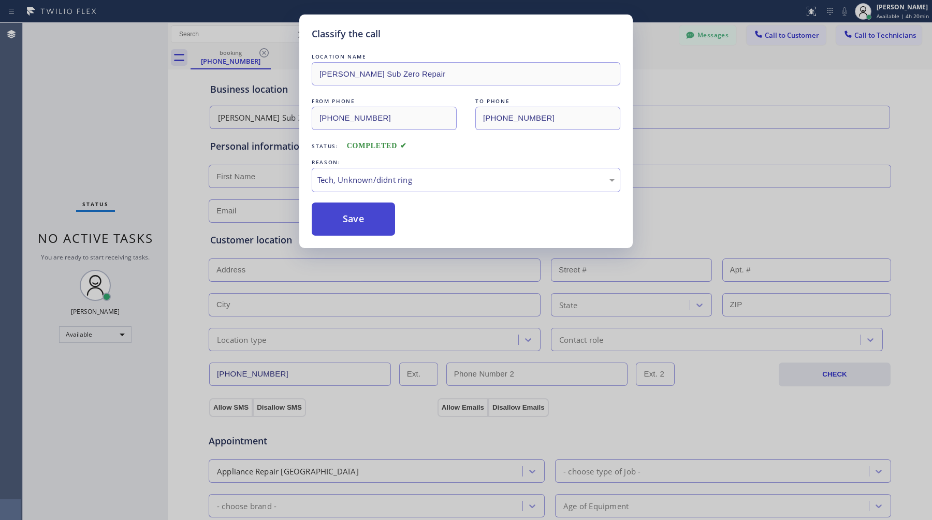
click at [384, 213] on button "Save" at bounding box center [353, 219] width 83 height 33
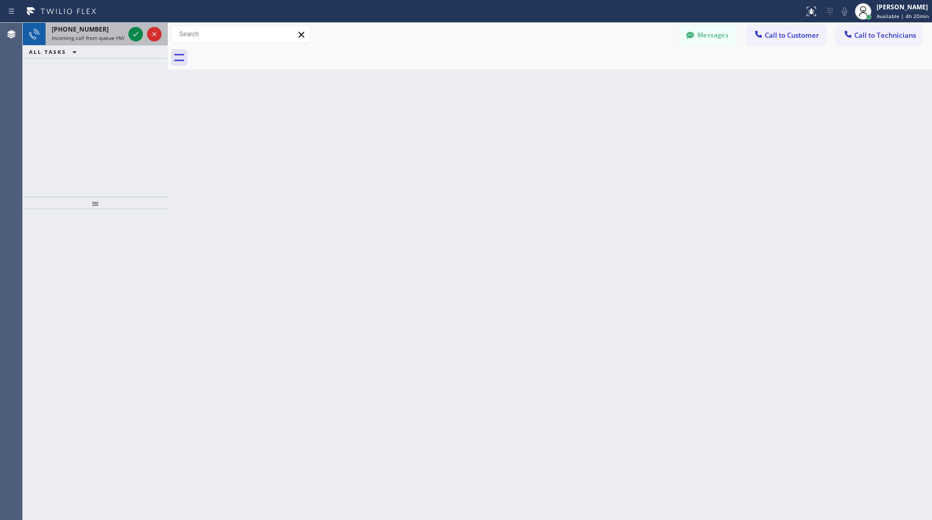
click at [69, 28] on span "+16282135657" at bounding box center [80, 29] width 57 height 9
click at [78, 35] on span "Incoming call from queue Appliance Repair [GEOGRAPHIC_DATA]" at bounding box center [130, 37] width 157 height 7
click at [79, 29] on span "+18006206486" at bounding box center [80, 29] width 57 height 9
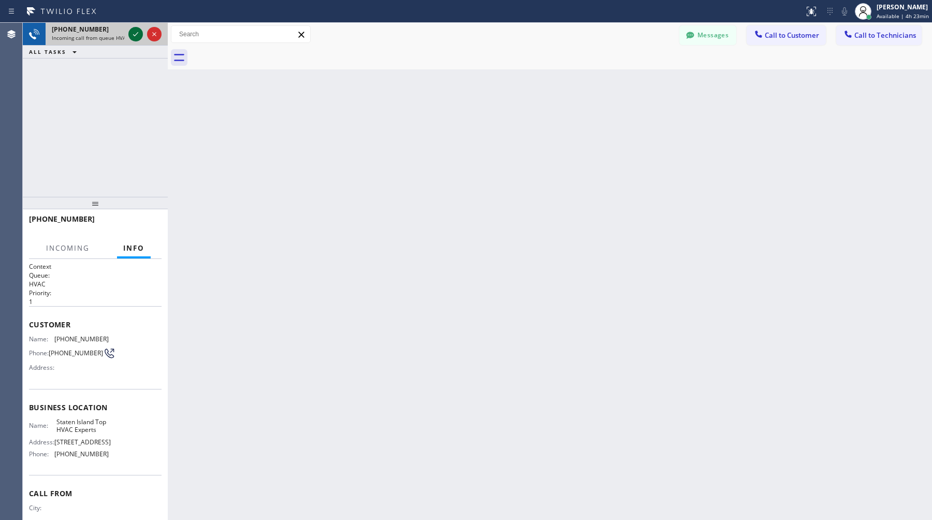
click at [136, 32] on icon at bounding box center [136, 34] width 12 height 12
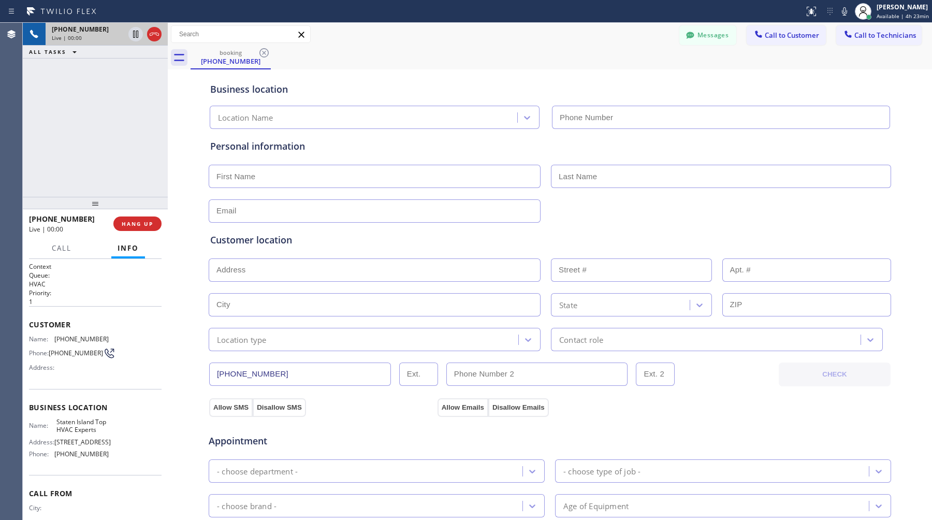
type input "(347) 744-9547"
click at [136, 226] on span "HANG UP" at bounding box center [138, 223] width 32 height 7
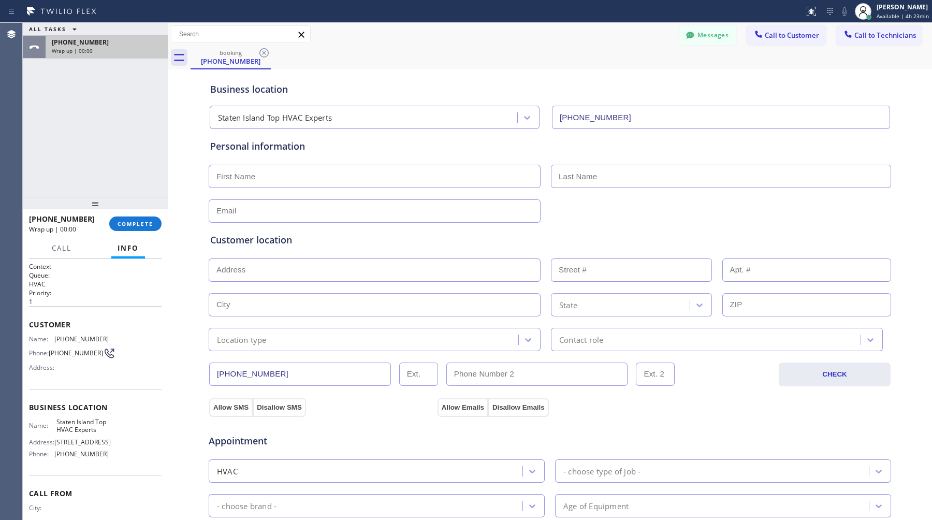
click at [117, 37] on div "+18006206486 Wrap up | 00:00" at bounding box center [105, 47] width 118 height 23
click at [117, 50] on div "Wrap up | 00:01" at bounding box center [107, 50] width 110 height 7
click at [143, 222] on span "COMPLETE" at bounding box center [136, 223] width 36 height 7
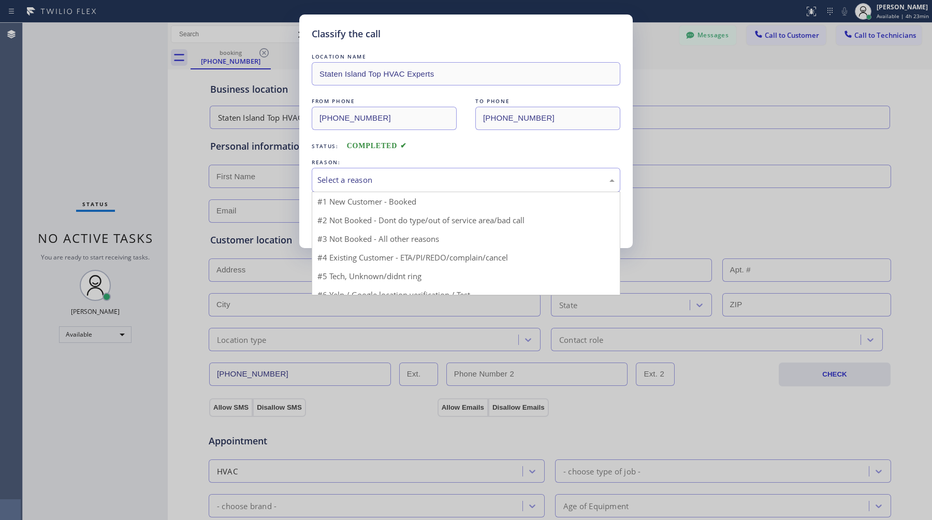
click at [409, 180] on div "Select a reason" at bounding box center [466, 180] width 297 height 12
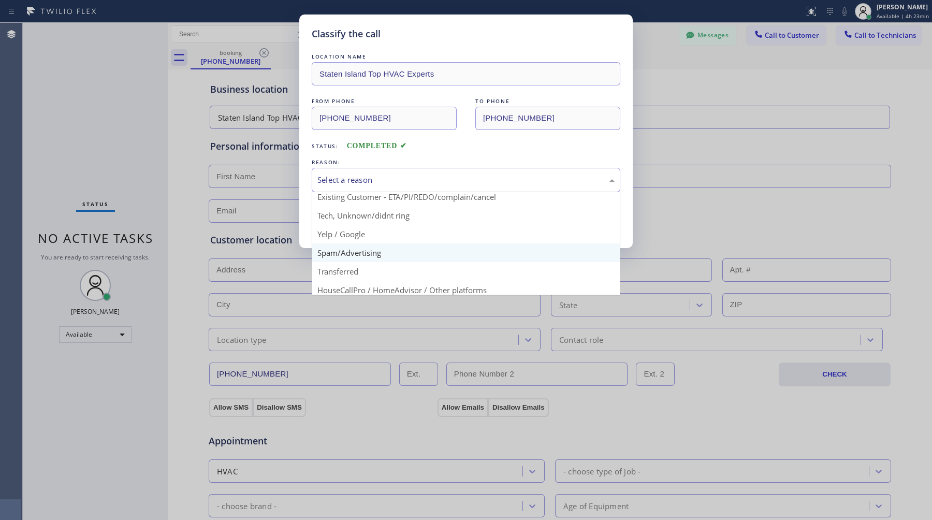
scroll to position [43, 0]
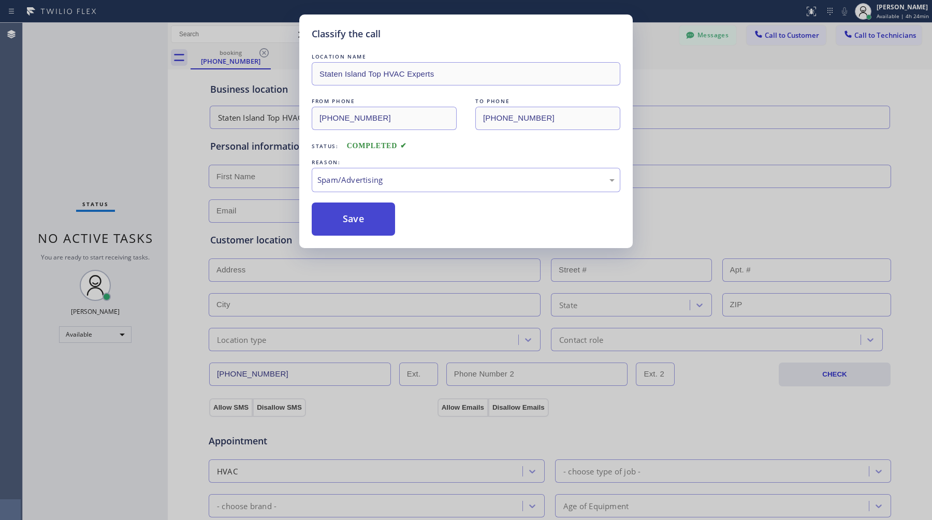
click at [352, 221] on button "Save" at bounding box center [353, 219] width 83 height 33
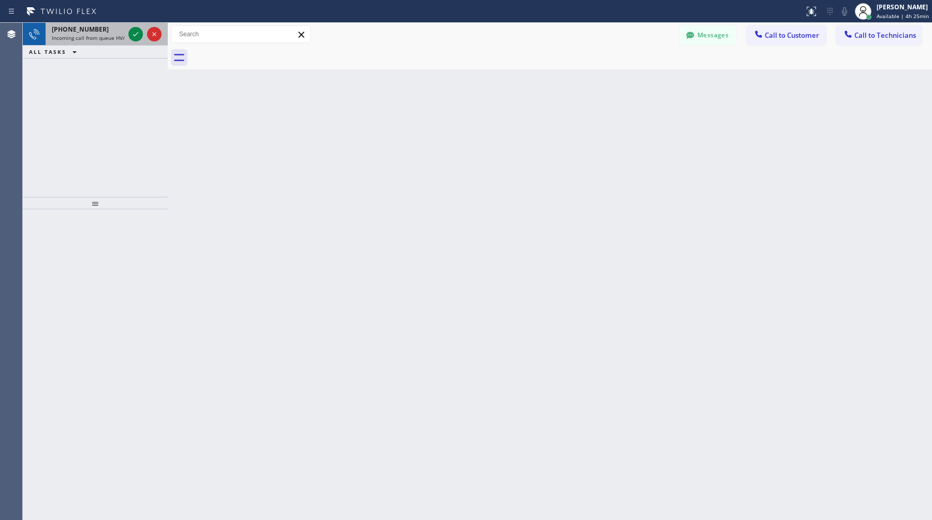
click at [80, 37] on span "Incoming call from queue HVAC" at bounding box center [90, 37] width 77 height 7
click at [83, 39] on span "Incoming call from queue Everybody" at bounding box center [97, 37] width 90 height 7
click at [78, 35] on span "Incoming call from queue Appliance Repair [GEOGRAPHIC_DATA]" at bounding box center [130, 37] width 157 height 7
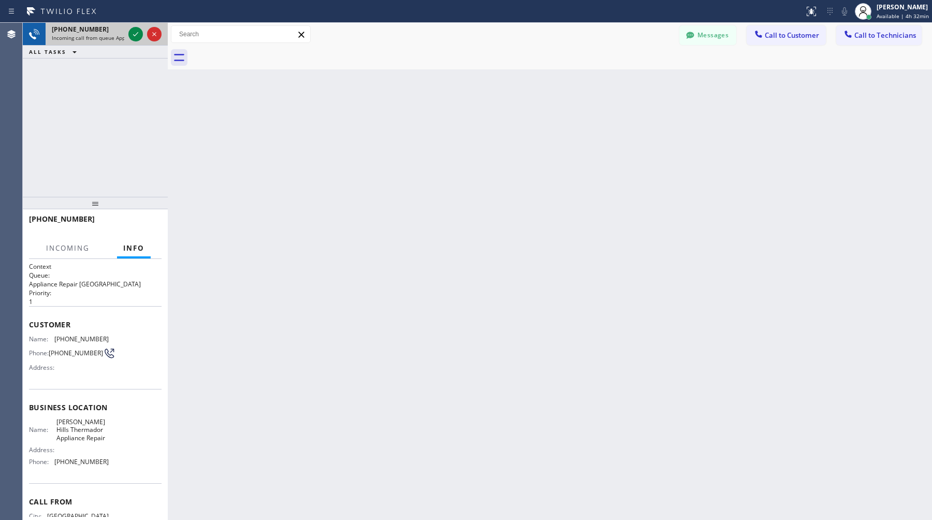
click at [103, 33] on div "+12133991901" at bounding box center [88, 29] width 73 height 9
click at [137, 36] on icon at bounding box center [136, 34] width 12 height 12
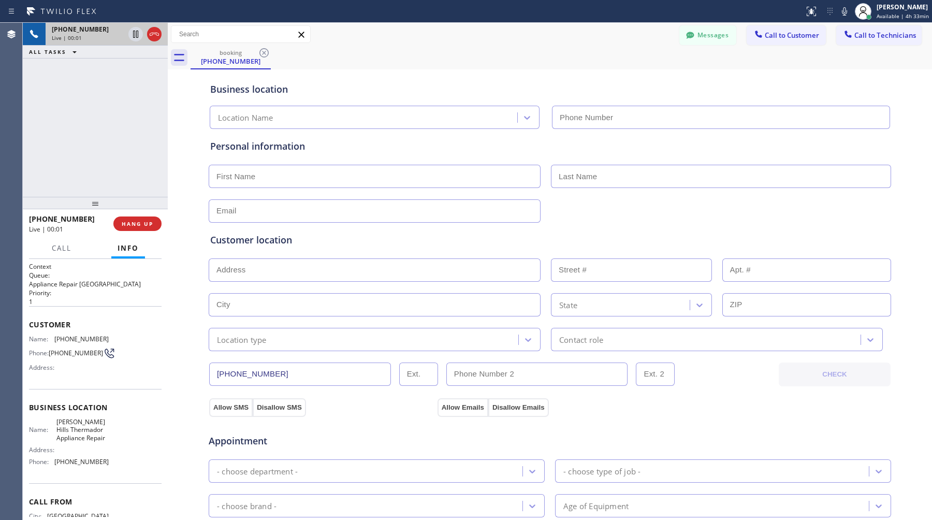
type input "(323) 214-3167"
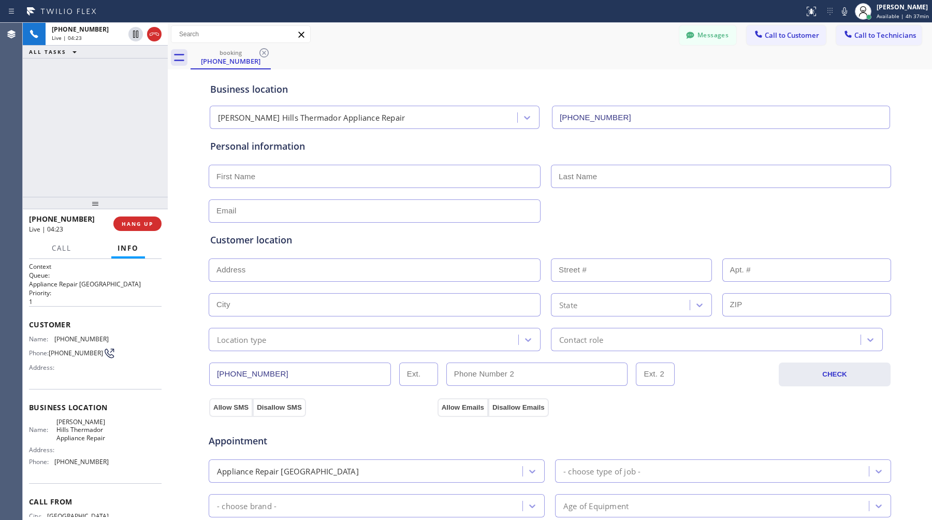
drag, startPoint x: 137, startPoint y: 39, endPoint x: 112, endPoint y: 101, distance: 67.1
click at [112, 101] on div "+12133991901 Live | 04:23 ALL TASKS ALL TASKS ACTIVE TASKS TASKS IN WRAP UP" at bounding box center [95, 110] width 145 height 174
click at [135, 38] on icon at bounding box center [136, 34] width 12 height 12
click at [139, 36] on icon at bounding box center [136, 34] width 12 height 12
click at [135, 36] on icon at bounding box center [136, 34] width 12 height 12
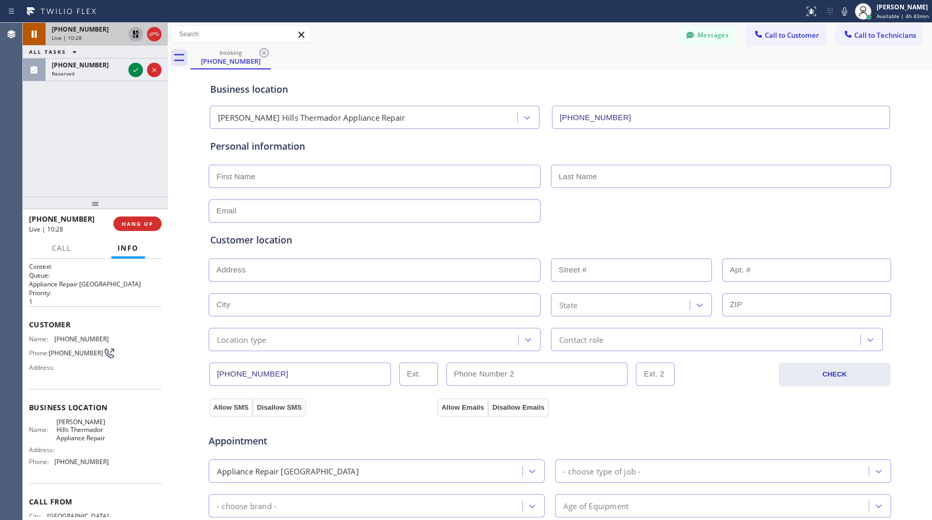
click at [137, 37] on icon at bounding box center [135, 34] width 7 height 7
click at [142, 225] on span "HANG UP" at bounding box center [138, 223] width 32 height 7
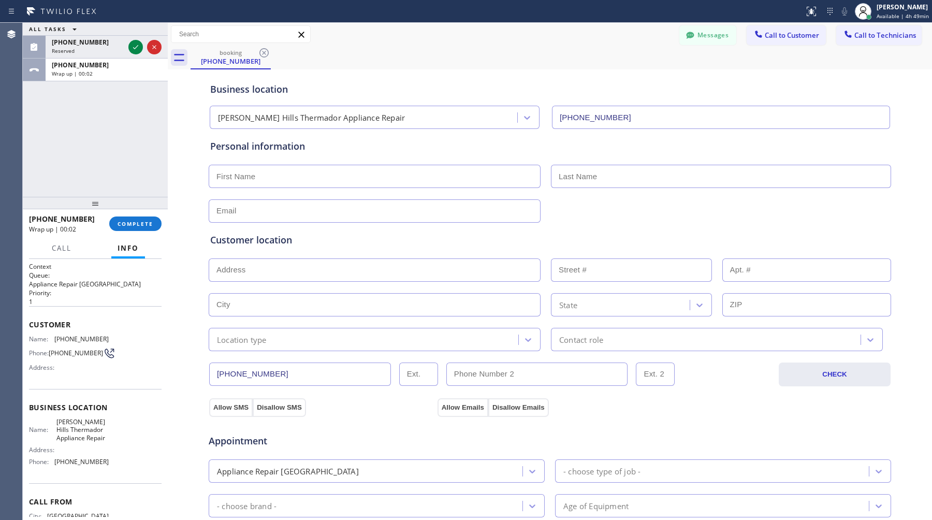
click at [125, 213] on div "+12133991901 Wrap up | 00:02 COMPLETE" at bounding box center [95, 223] width 133 height 27
click at [125, 215] on div "+12133991901 Wrap up | 00:02 COMPLETE" at bounding box center [95, 223] width 133 height 27
click at [125, 218] on button "COMPLETE" at bounding box center [135, 224] width 52 height 15
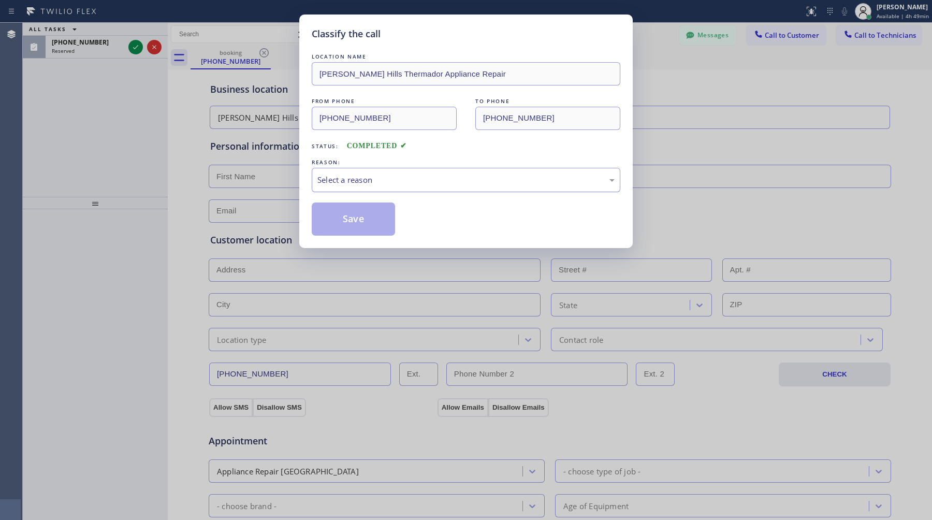
click at [401, 181] on div "Select a reason" at bounding box center [466, 180] width 297 height 12
click at [384, 217] on button "Save" at bounding box center [353, 219] width 83 height 33
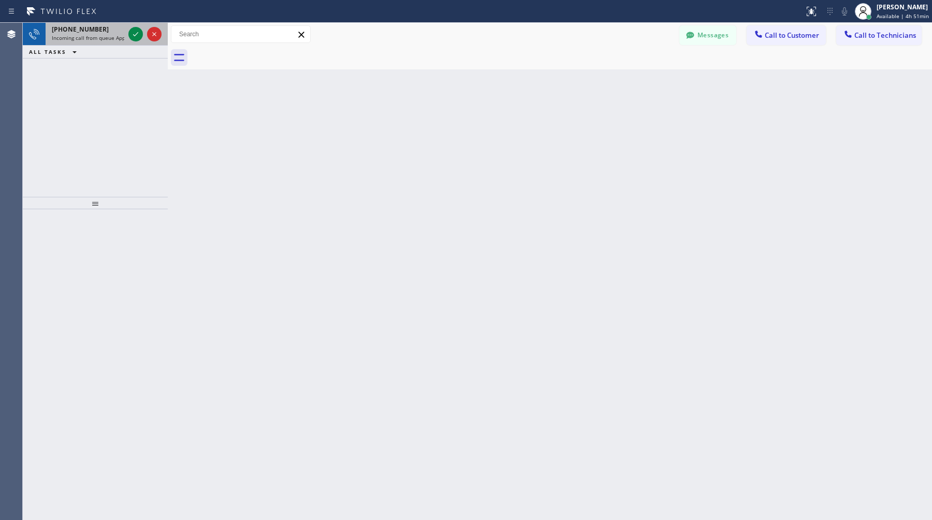
click at [107, 38] on span "Incoming call from queue Appliance Repair [GEOGRAPHIC_DATA]" at bounding box center [130, 37] width 157 height 7
click at [183, 62] on icon at bounding box center [179, 57] width 17 height 17
click at [184, 57] on icon at bounding box center [179, 57] width 17 height 17
click at [99, 37] on span "Incoming call from queue Appliance Repair [GEOGRAPHIC_DATA]" at bounding box center [130, 37] width 157 height 7
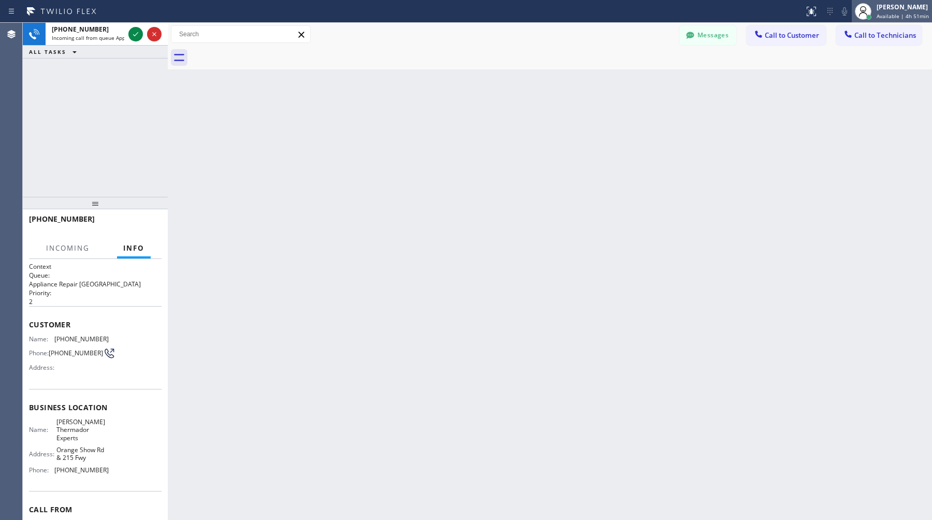
click at [897, 10] on div "[PERSON_NAME]" at bounding box center [903, 7] width 52 height 9
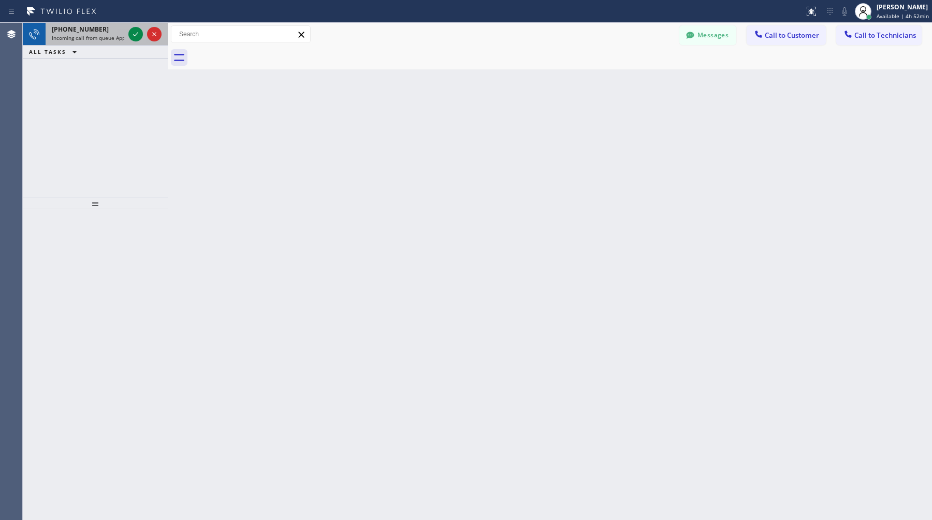
click at [93, 42] on div "+19099143736 Incoming call from queue Appliance Repair High End" at bounding box center [86, 34] width 81 height 23
click at [102, 31] on div "+16468743010" at bounding box center [88, 29] width 73 height 9
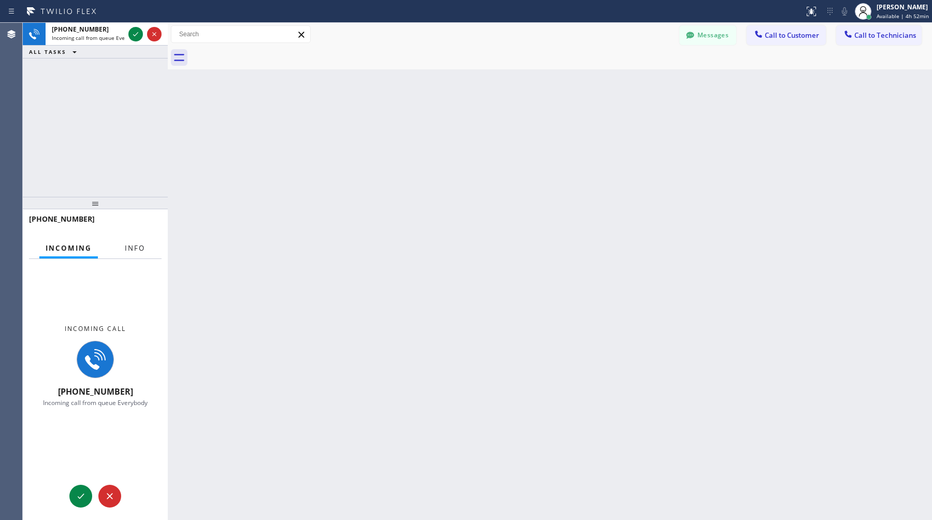
click at [133, 240] on button "Info" at bounding box center [135, 248] width 33 height 20
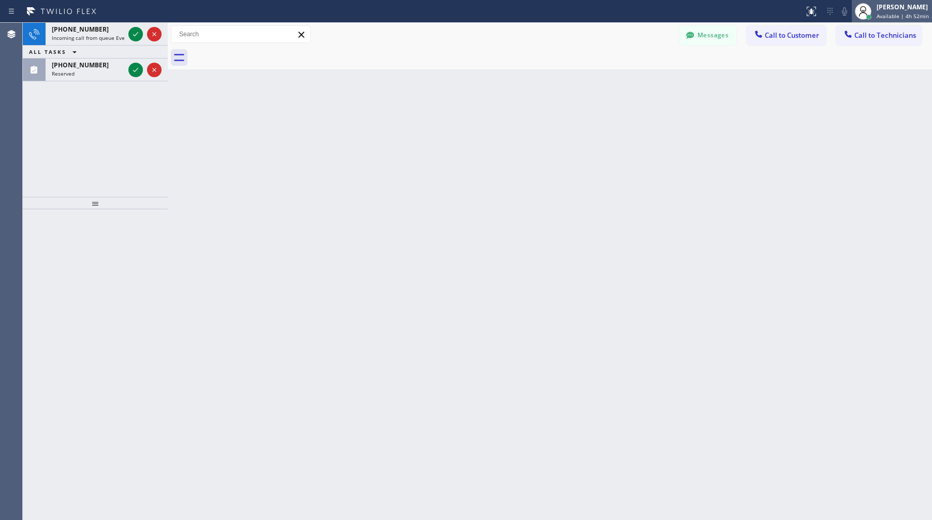
click at [868, 8] on icon at bounding box center [863, 11] width 12 height 12
click at [68, 35] on span "Incoming call from queue Everybody" at bounding box center [97, 37] width 90 height 7
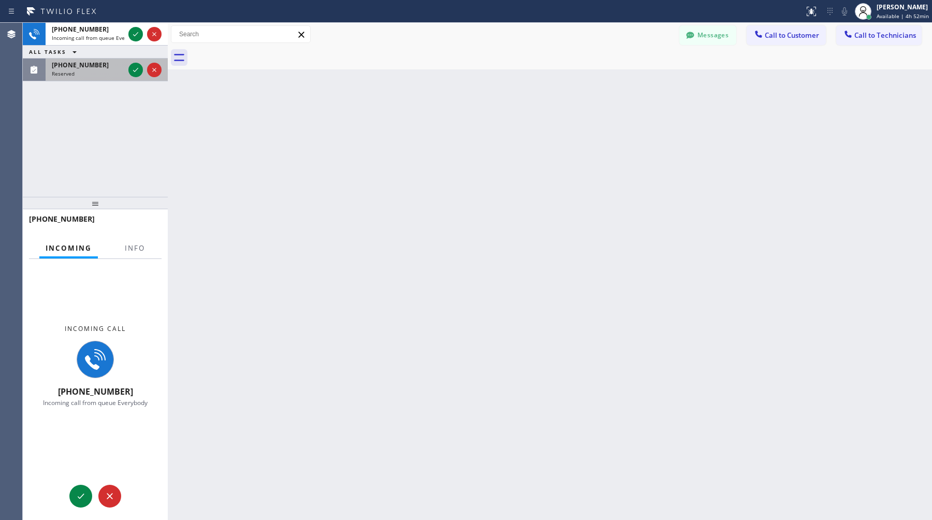
click at [71, 72] on span "Reserved" at bounding box center [63, 73] width 23 height 7
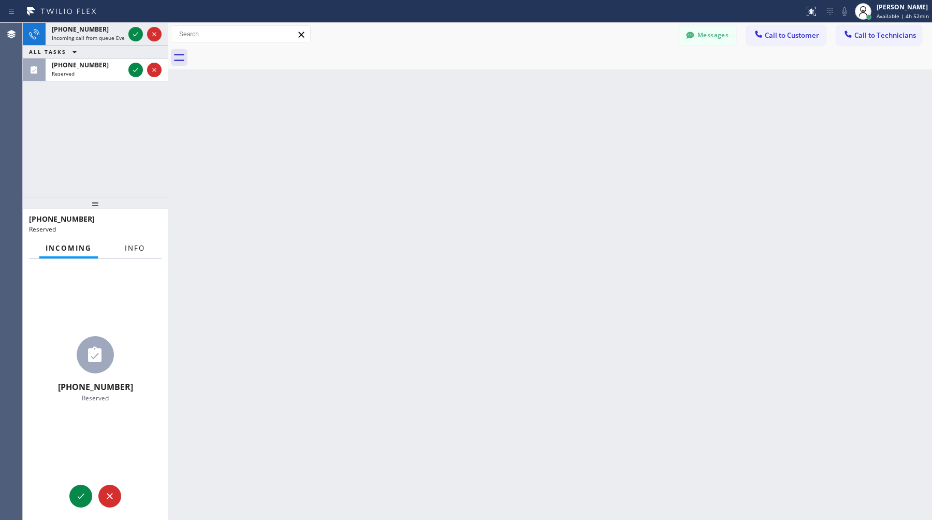
click at [127, 244] on span "Info" at bounding box center [135, 247] width 20 height 9
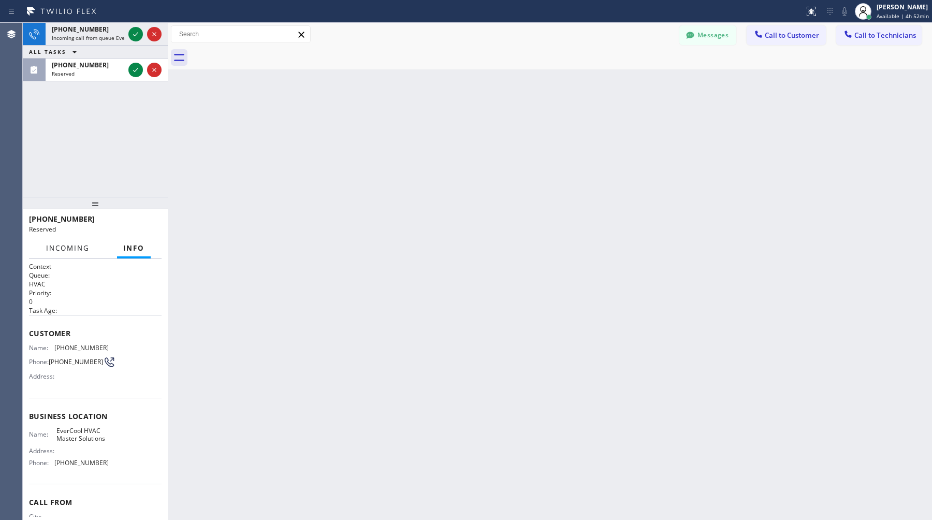
click at [64, 248] on span "Incoming" at bounding box center [68, 247] width 44 height 9
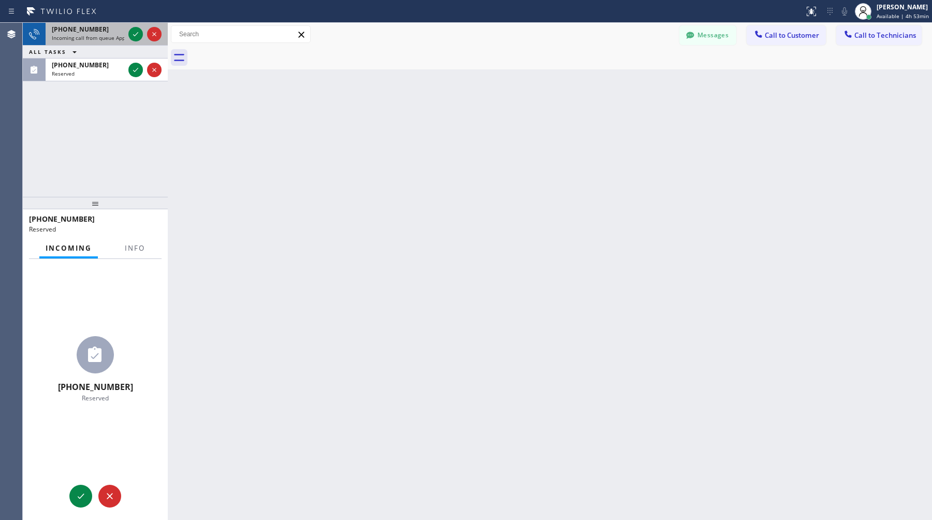
click at [101, 33] on div "+17083413468" at bounding box center [88, 29] width 73 height 9
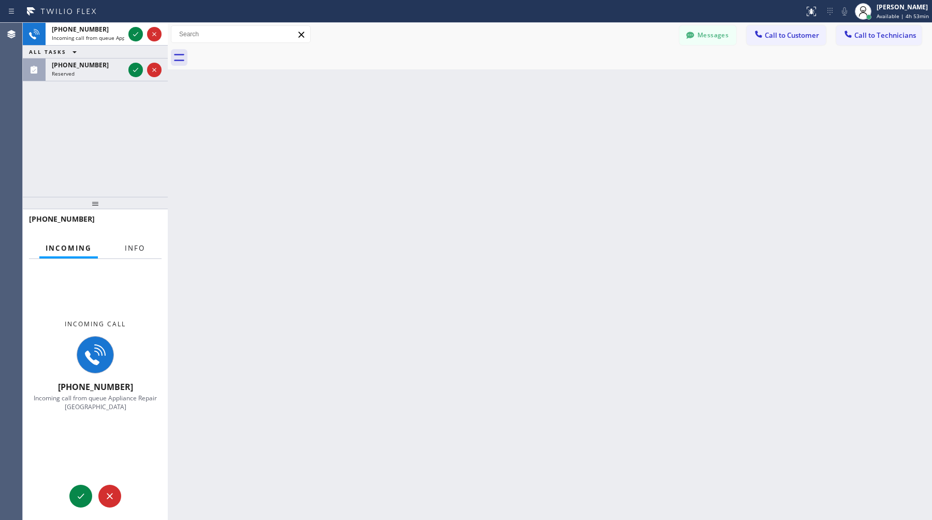
click at [137, 239] on button "Info" at bounding box center [135, 248] width 33 height 20
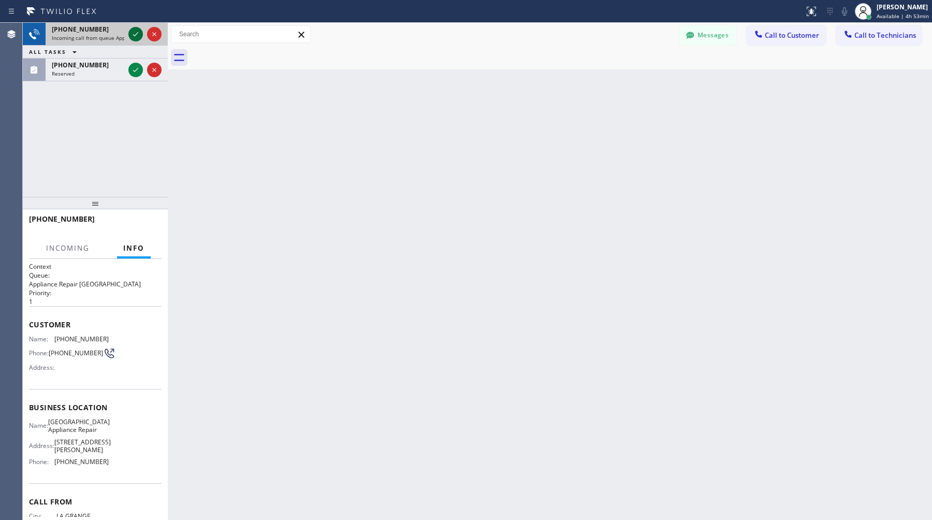
click at [134, 36] on icon at bounding box center [135, 34] width 5 height 4
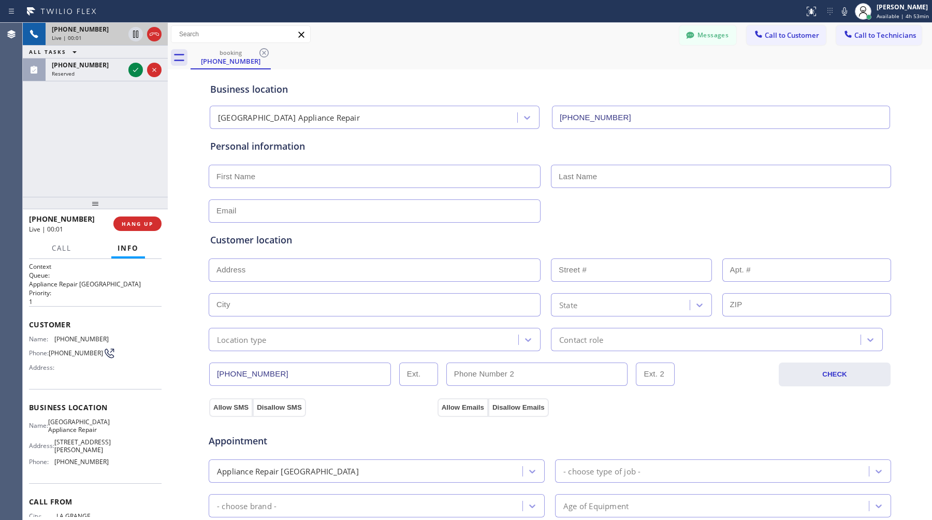
type input "(773) 830-4668"
click at [137, 37] on icon at bounding box center [135, 34] width 5 height 7
click at [137, 34] on icon at bounding box center [135, 34] width 7 height 7
click at [141, 222] on span "HANG UP" at bounding box center [138, 223] width 32 height 7
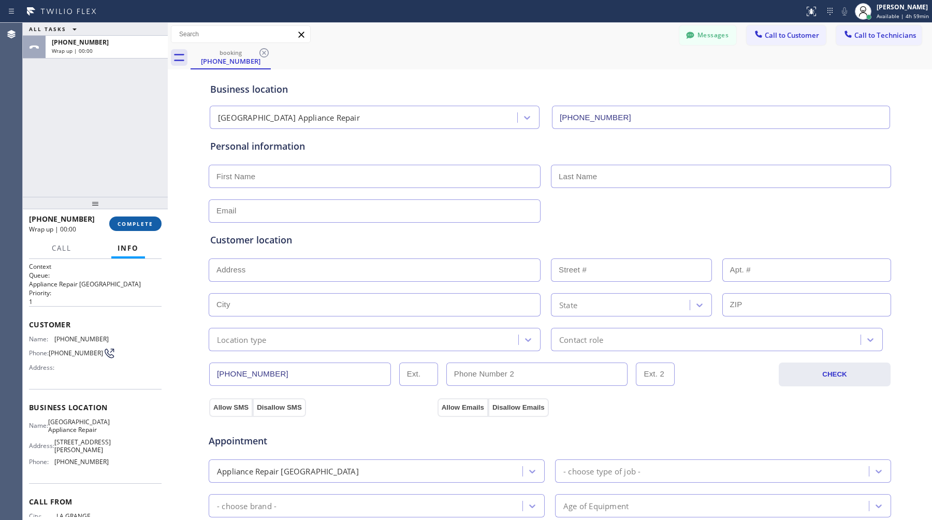
click at [152, 227] on span "COMPLETE" at bounding box center [136, 223] width 36 height 7
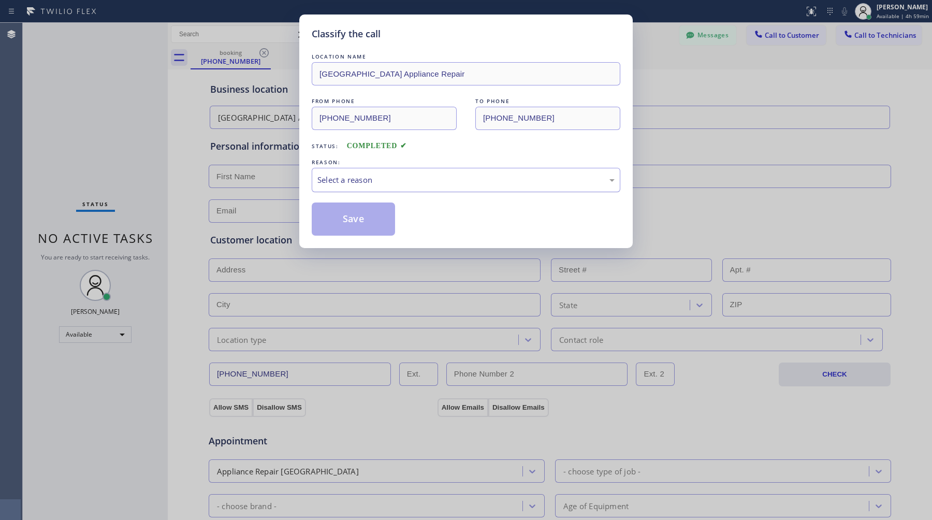
click at [445, 186] on div "Select a reason" at bounding box center [466, 180] width 297 height 12
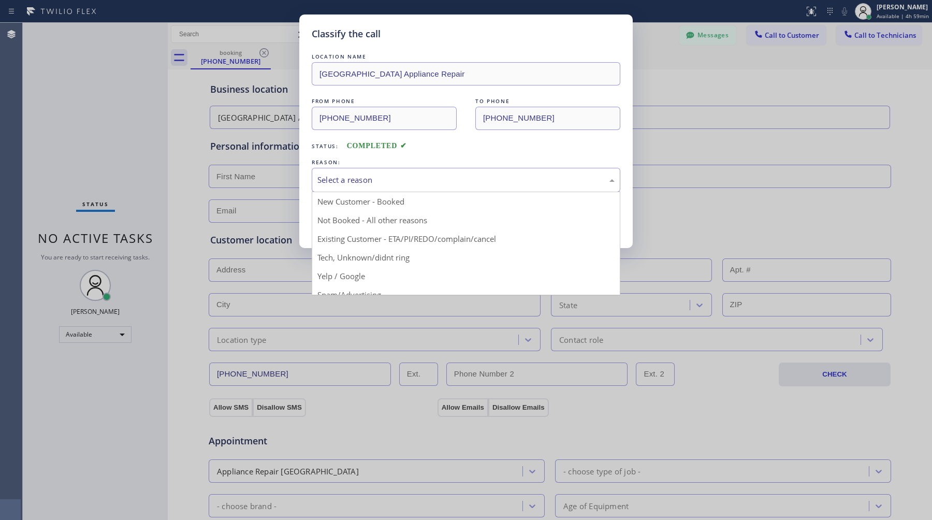
click at [425, 177] on div "Select a reason" at bounding box center [466, 180] width 297 height 12
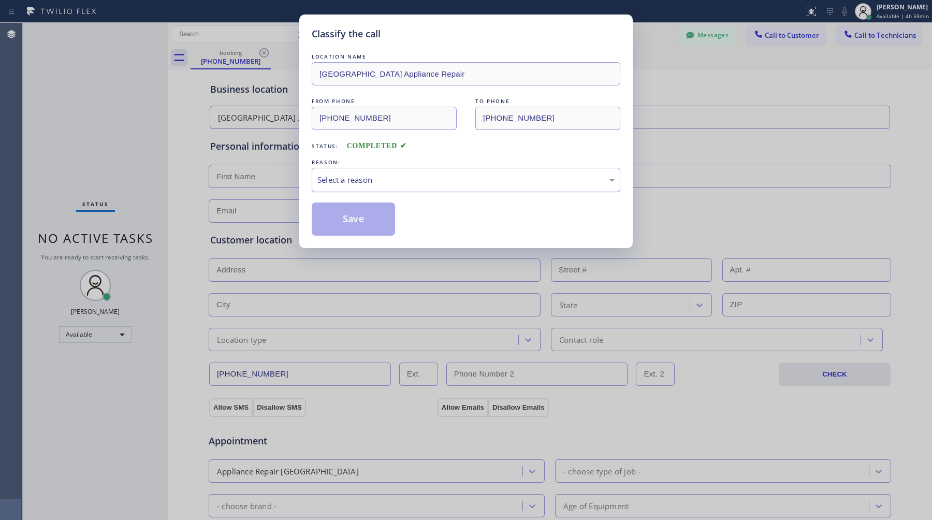
click at [425, 177] on div "Select a reason" at bounding box center [466, 180] width 297 height 12
click at [370, 227] on button "Save" at bounding box center [353, 219] width 83 height 33
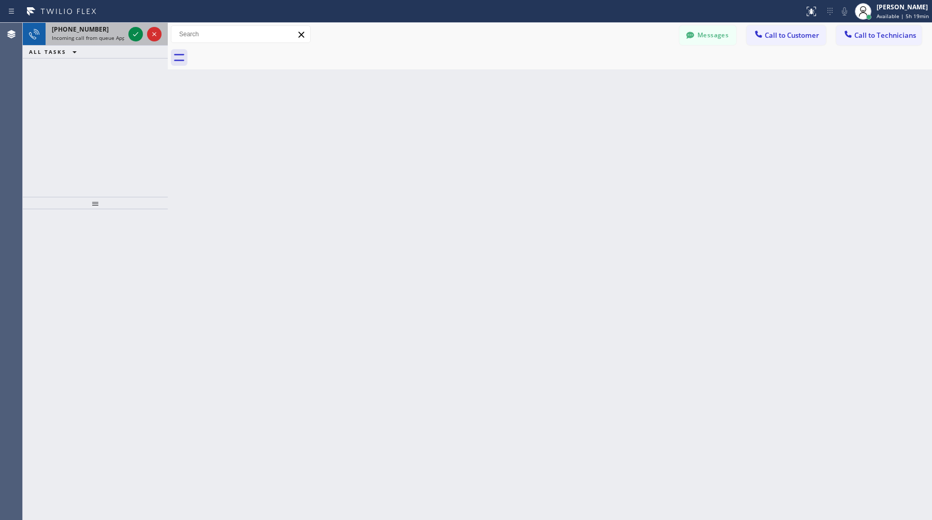
click at [109, 37] on span "Incoming call from queue Appliance Repair High End" at bounding box center [130, 37] width 157 height 7
click at [78, 34] on span "Incoming call from queue HVAC" at bounding box center [90, 37] width 77 height 7
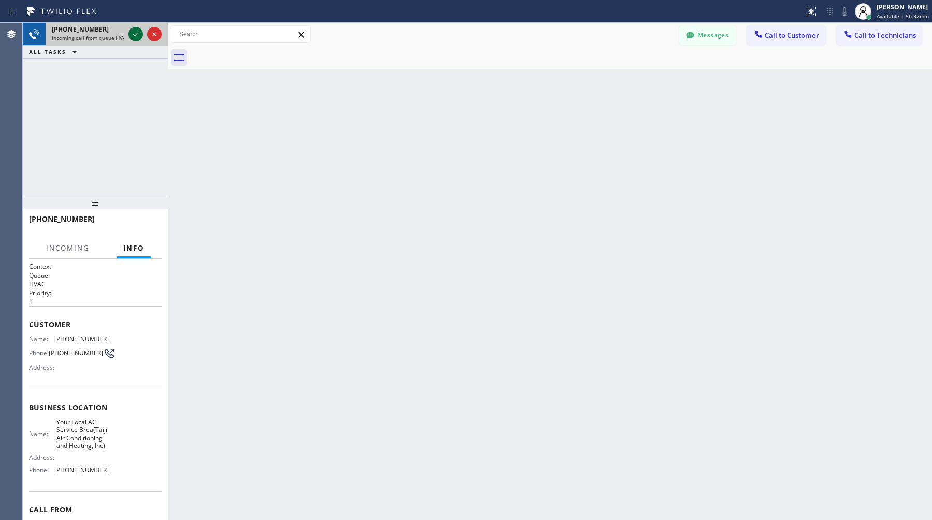
click at [130, 34] on icon at bounding box center [136, 34] width 12 height 12
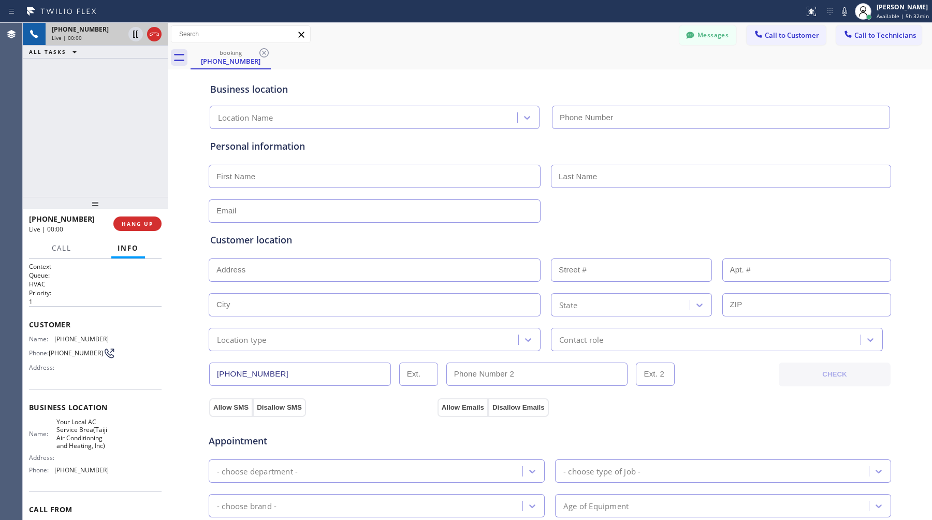
type input "(657) 238-1286"
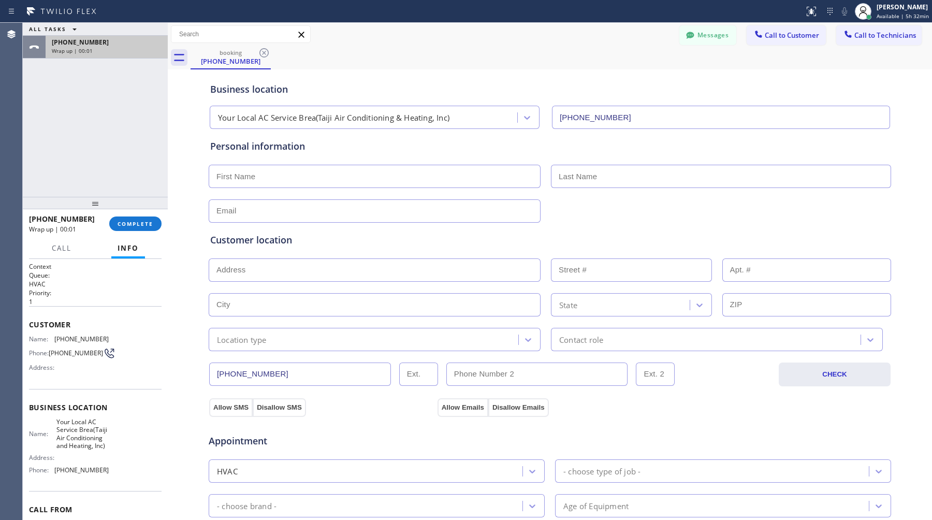
click at [121, 46] on div "+19514731895" at bounding box center [107, 42] width 110 height 9
click at [128, 225] on span "COMPLETE" at bounding box center [136, 223] width 36 height 7
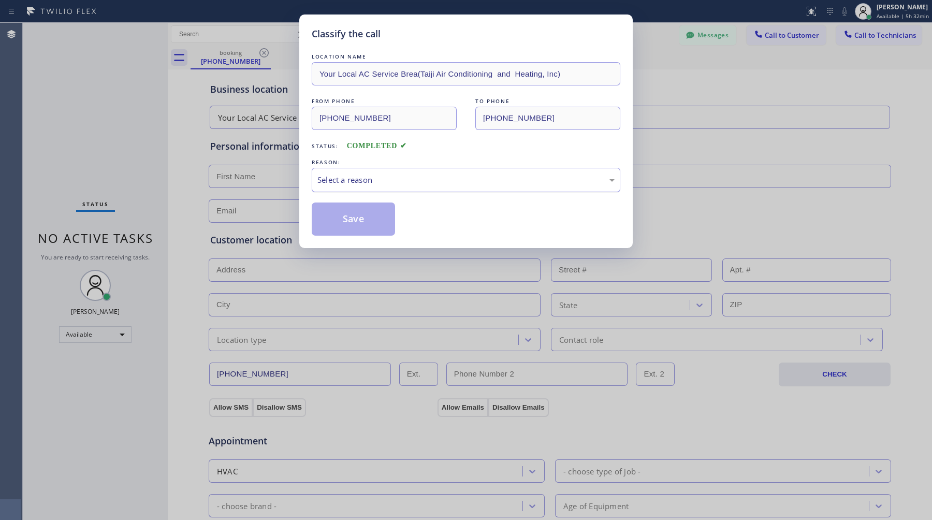
click at [404, 186] on div "Select a reason" at bounding box center [466, 180] width 297 height 12
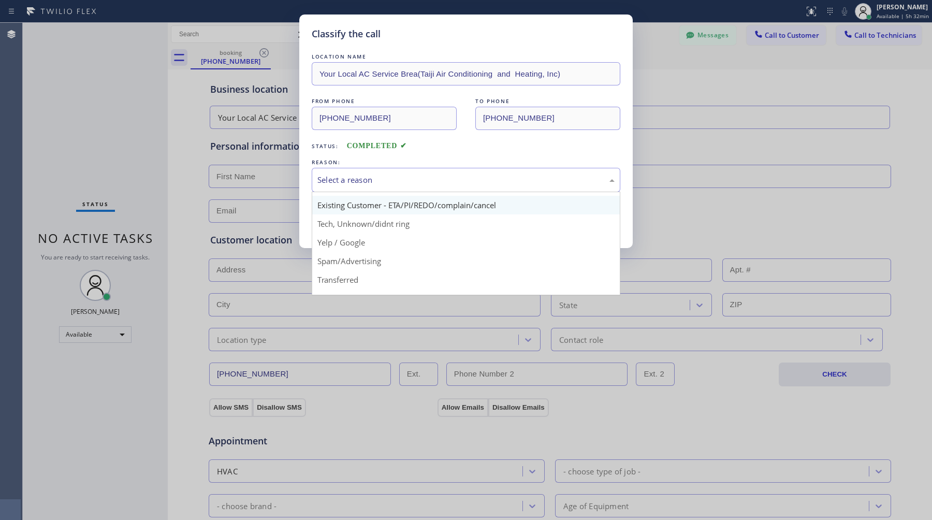
scroll to position [38, 0]
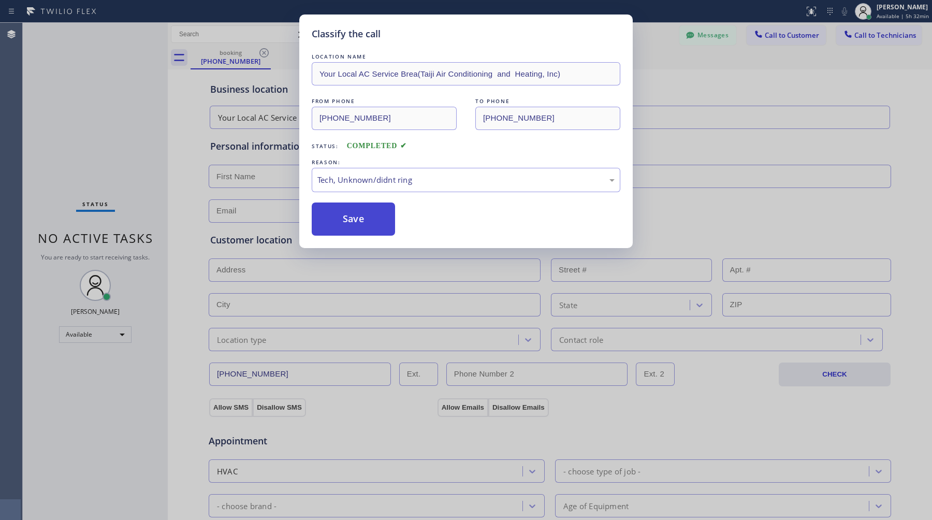
click at [382, 222] on button "Save" at bounding box center [353, 219] width 83 height 33
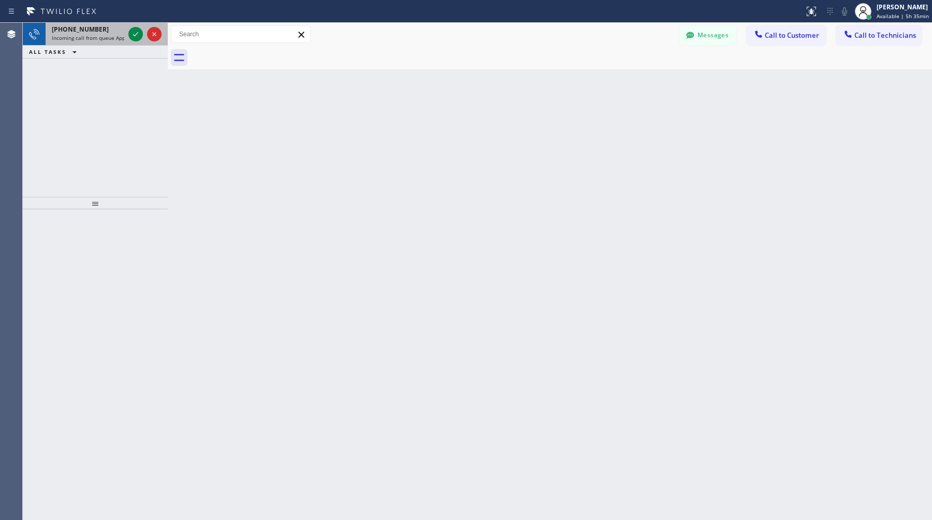
click at [101, 38] on span "Incoming call from queue Appliance Repair [GEOGRAPHIC_DATA]" at bounding box center [130, 37] width 157 height 7
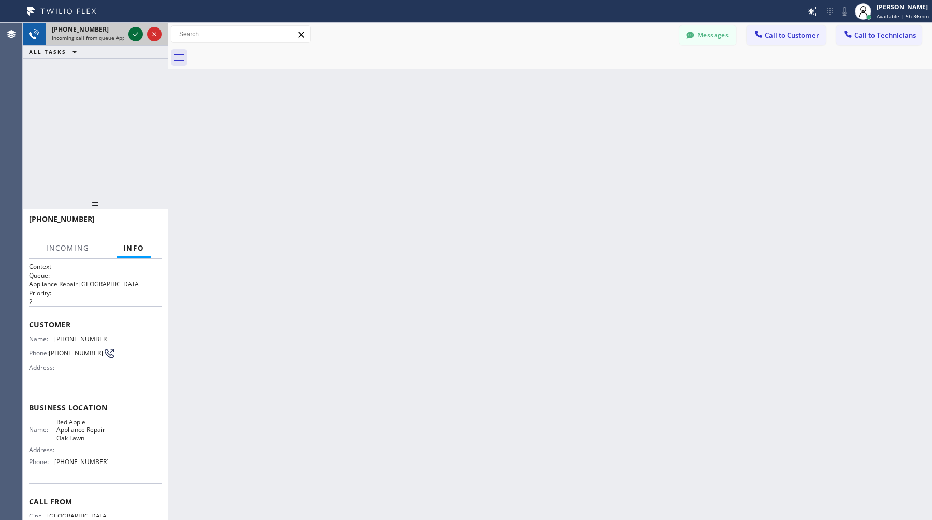
click at [139, 38] on icon at bounding box center [136, 34] width 12 height 12
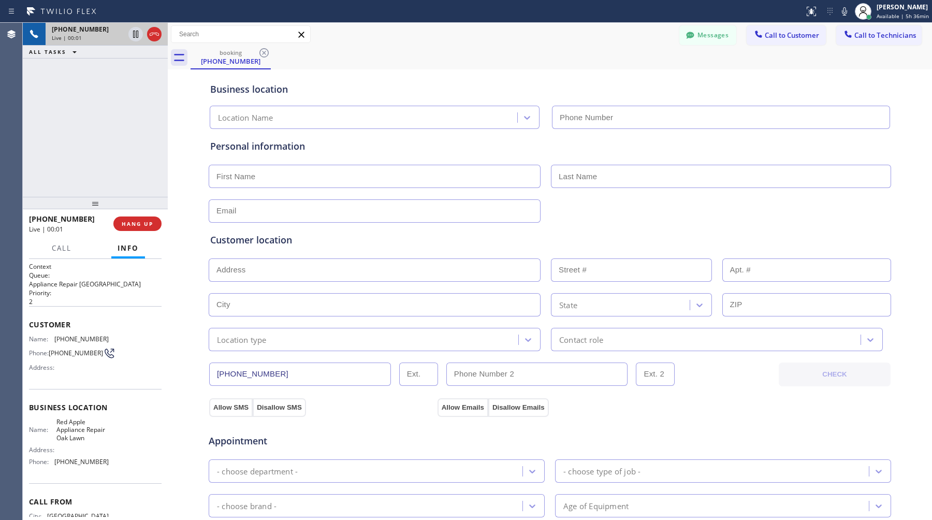
type input "(708) 367-3377"
click at [142, 225] on span "HANG UP" at bounding box center [138, 223] width 32 height 7
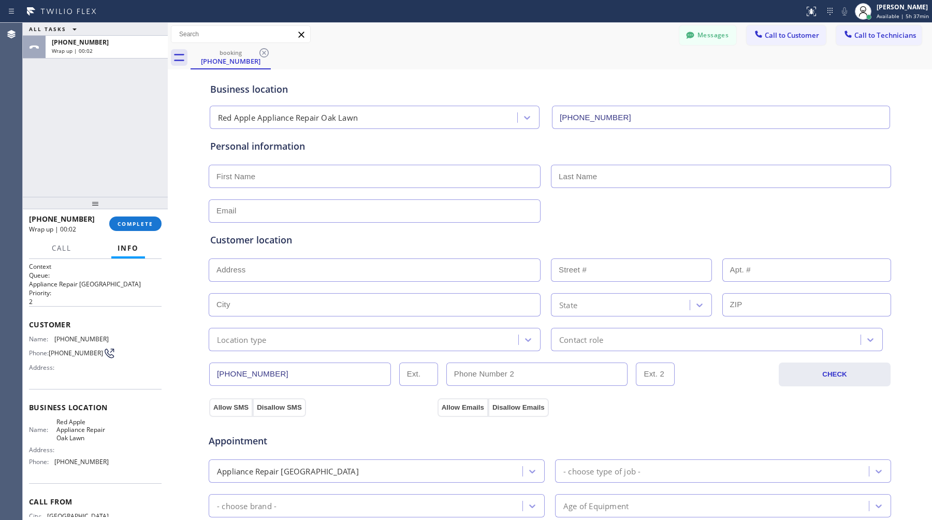
click at [180, 225] on div "Business location Red Apple Appliance Repair Oak Lawn (708) 367-3377 Personal i…" at bounding box center [549, 426] width 759 height 708
click at [124, 52] on div "Wrap up | 00:05" at bounding box center [107, 50] width 110 height 7
click at [143, 227] on span "COMPLETE" at bounding box center [136, 223] width 36 height 7
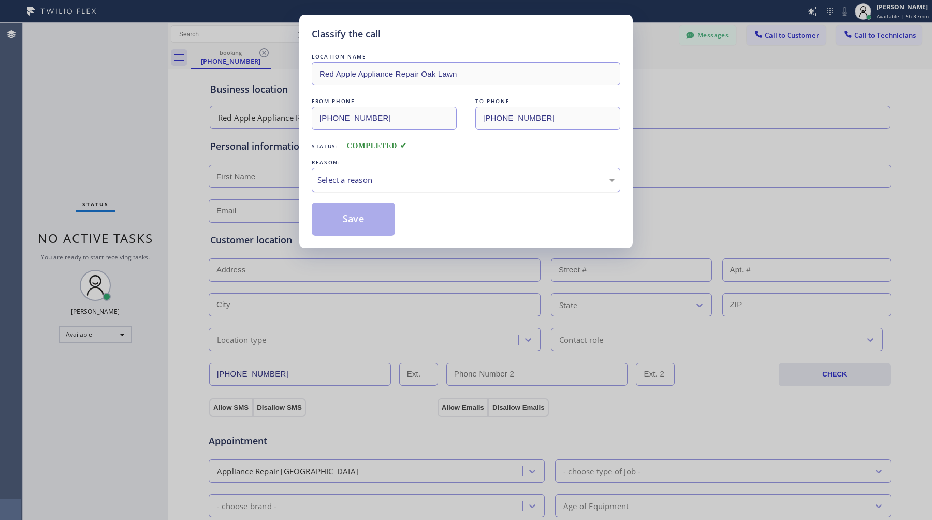
click at [405, 180] on div "Select a reason" at bounding box center [466, 180] width 297 height 12
click at [369, 223] on button "Save" at bounding box center [353, 219] width 83 height 33
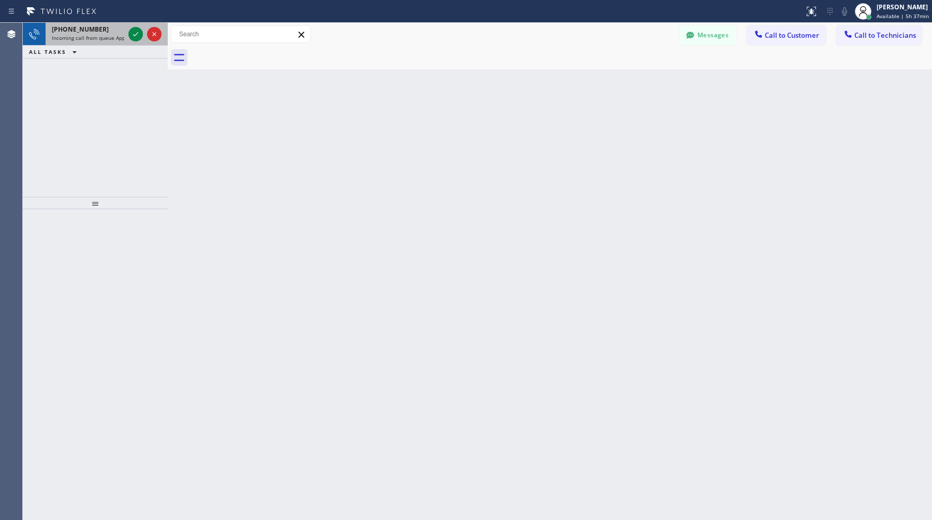
click at [73, 28] on span "+16507995755" at bounding box center [80, 29] width 57 height 9
click at [85, 44] on div "+18045438571 Incoming call from queue Appliance Repair High End" at bounding box center [86, 34] width 81 height 23
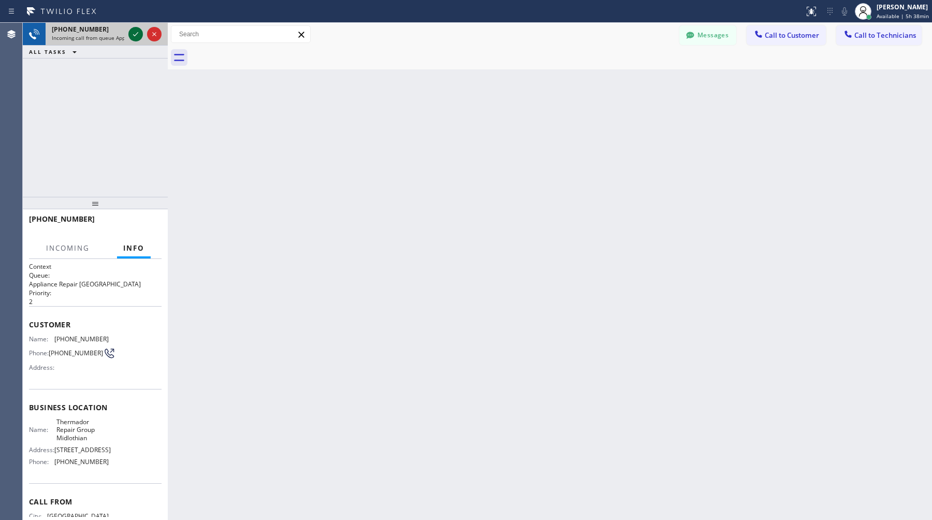
click at [136, 35] on icon at bounding box center [136, 34] width 12 height 12
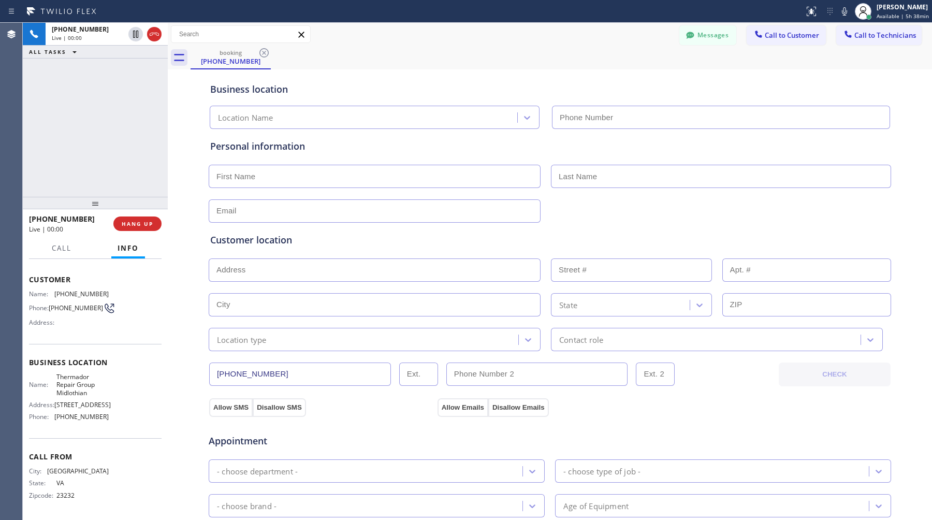
type input "(804) 424-5762"
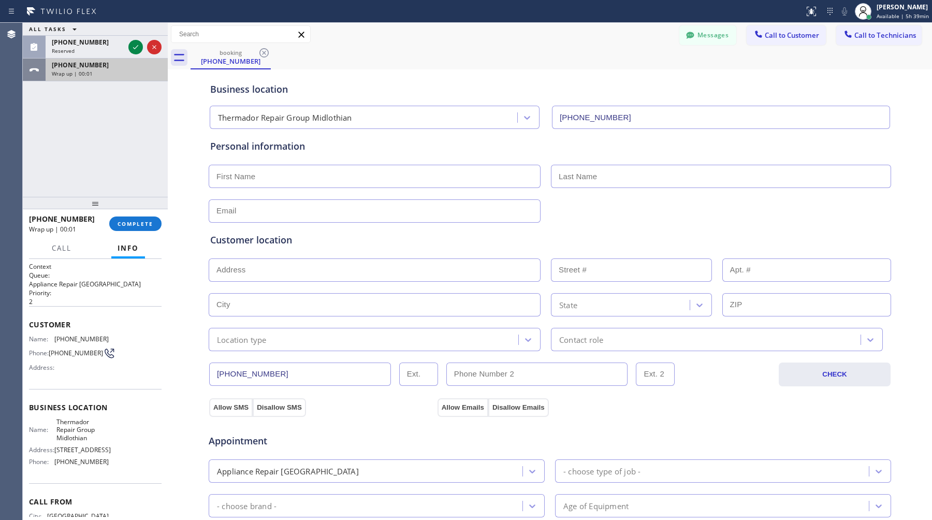
click at [99, 75] on div "Wrap up | 00:01" at bounding box center [107, 73] width 110 height 7
click at [136, 222] on span "COMPLETE" at bounding box center [136, 223] width 36 height 7
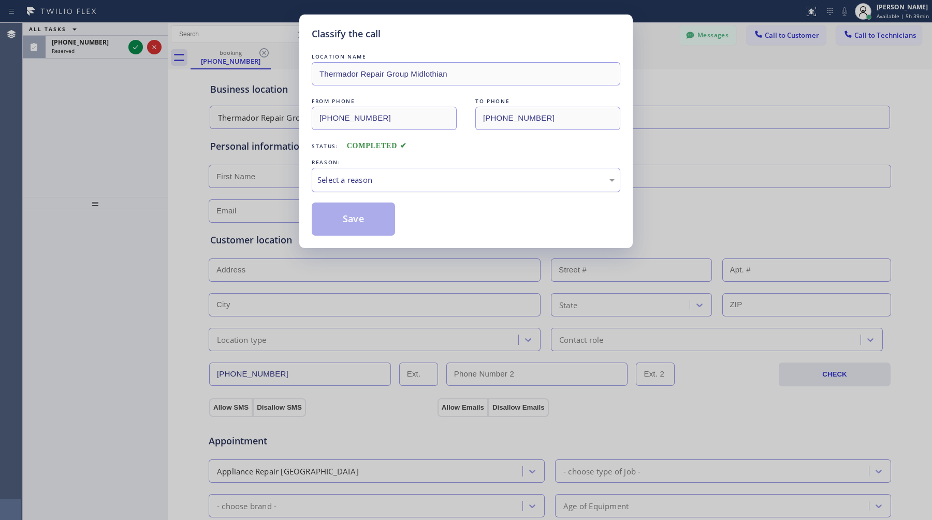
click at [370, 189] on div "Select a reason" at bounding box center [466, 180] width 309 height 24
click at [367, 226] on button "Save" at bounding box center [353, 219] width 83 height 33
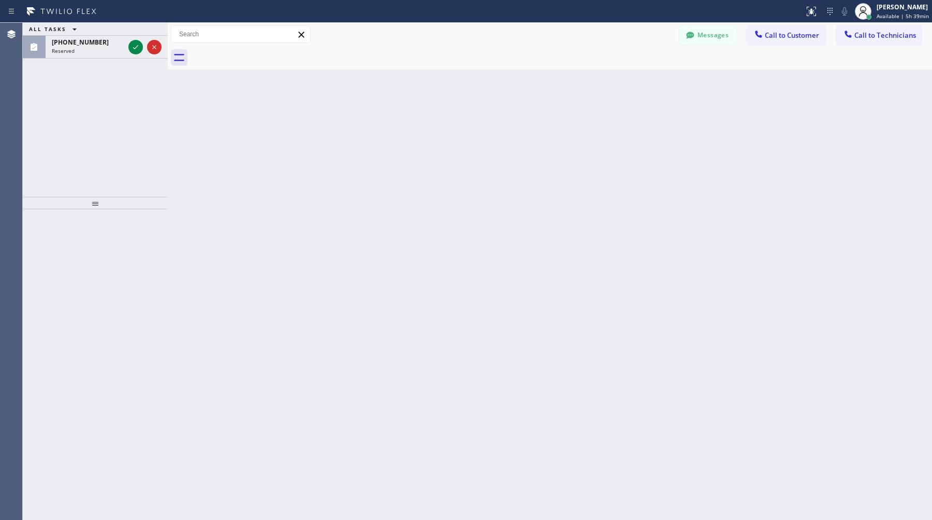
click at [78, 61] on div "ALL TASKS ALL TASKS ACTIVE TASKS TASKS IN WRAP UP (650) 799-5755 Reserved" at bounding box center [95, 110] width 145 height 174
click at [82, 53] on div "Reserved" at bounding box center [88, 50] width 73 height 7
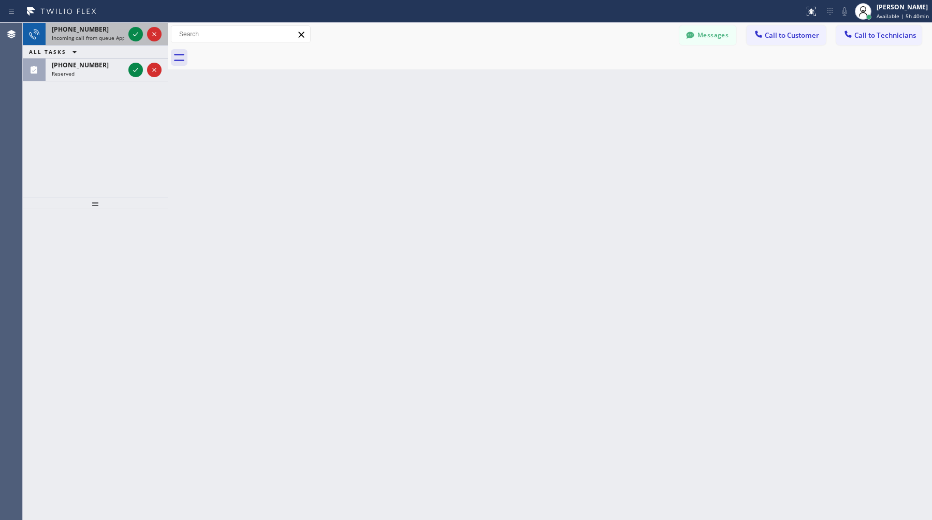
click at [69, 27] on span "[PHONE_NUMBER]" at bounding box center [80, 29] width 57 height 9
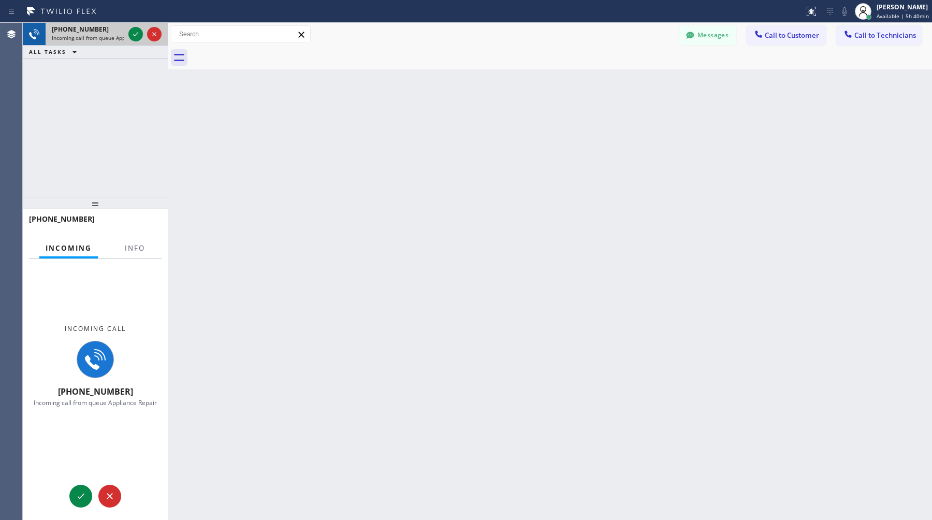
click at [69, 27] on span "[PHONE_NUMBER]" at bounding box center [80, 29] width 57 height 9
click at [125, 252] on span "Info" at bounding box center [135, 247] width 20 height 9
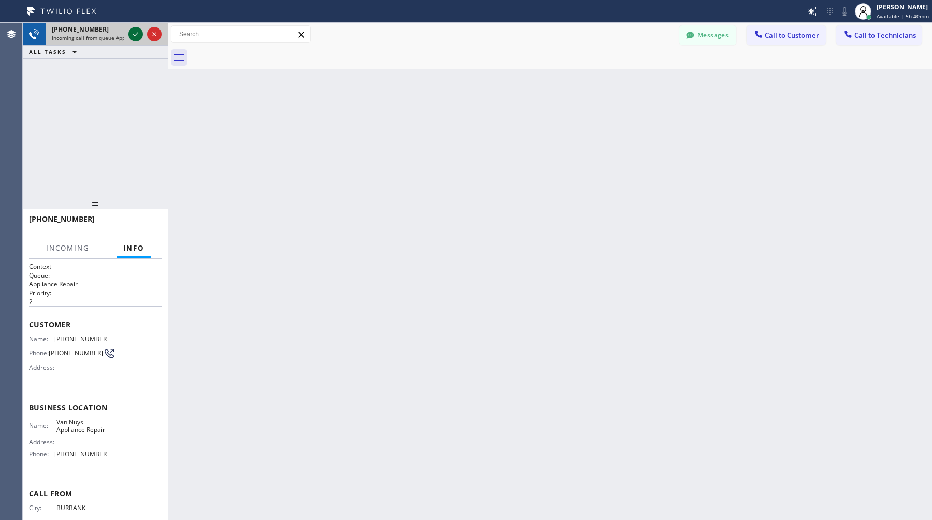
click at [137, 36] on icon at bounding box center [136, 34] width 12 height 12
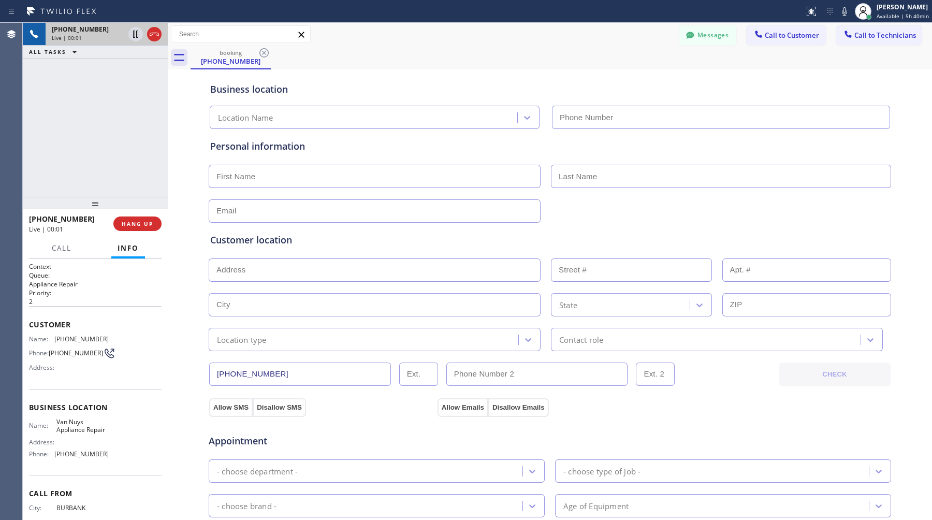
type input "[PHONE_NUMBER]"
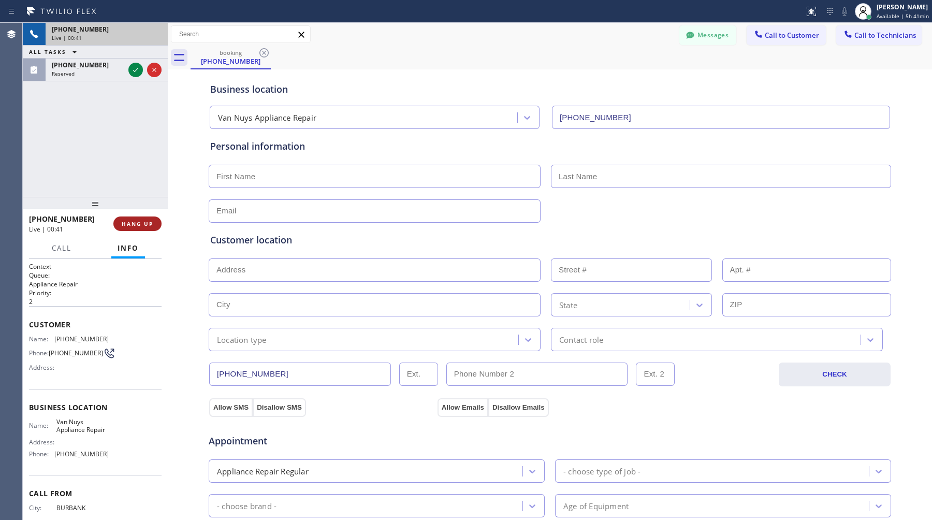
click at [150, 224] on span "HANG UP" at bounding box center [138, 223] width 32 height 7
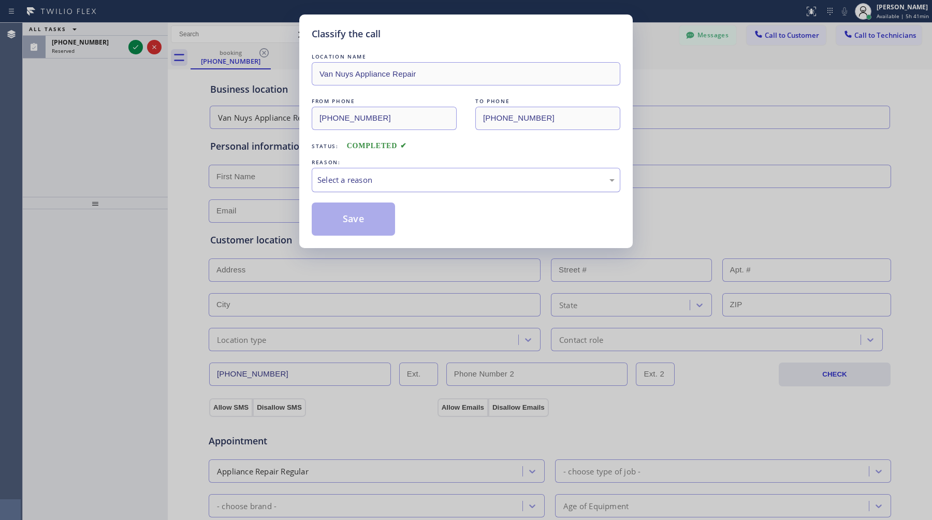
click at [372, 189] on div "Select a reason" at bounding box center [466, 180] width 309 height 24
click at [371, 216] on button "Save" at bounding box center [353, 219] width 83 height 33
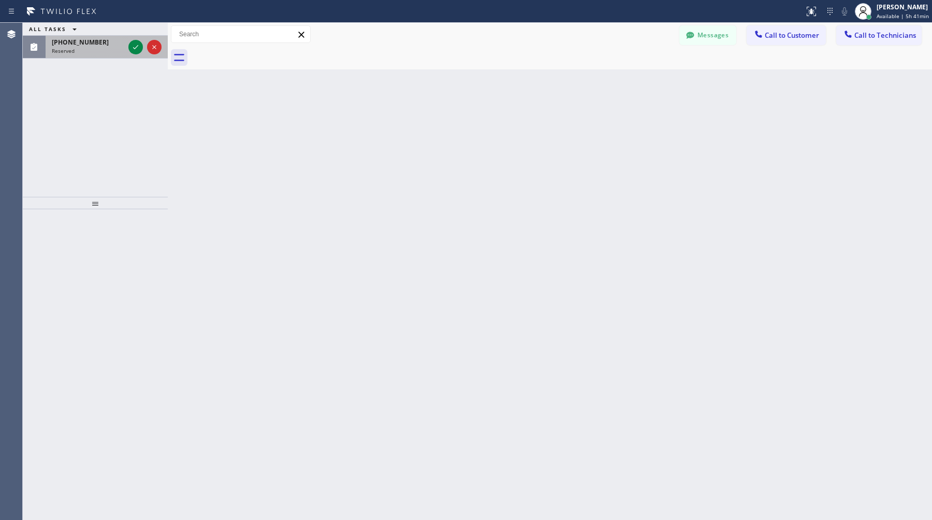
click at [81, 51] on div "Reserved" at bounding box center [88, 50] width 73 height 7
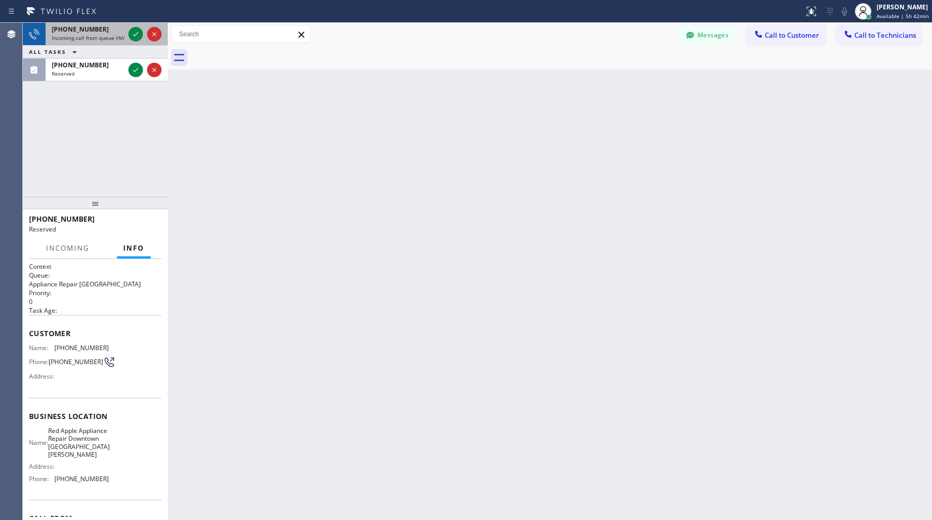
click at [84, 36] on span "Incoming call from queue HVAC" at bounding box center [90, 37] width 77 height 7
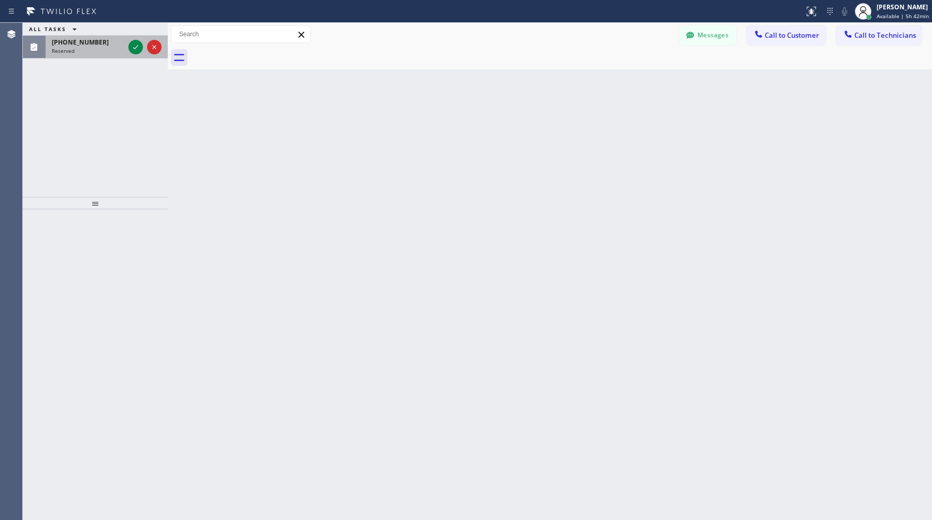
click at [86, 45] on span "[PHONE_NUMBER]" at bounding box center [80, 42] width 57 height 9
click at [82, 53] on div "Reserved" at bounding box center [88, 50] width 73 height 7
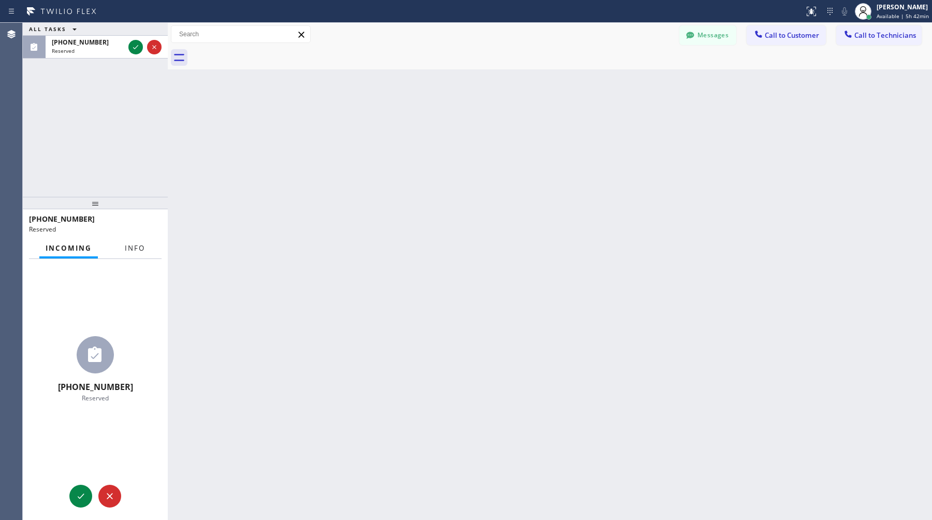
click at [131, 243] on button "Info" at bounding box center [135, 248] width 33 height 20
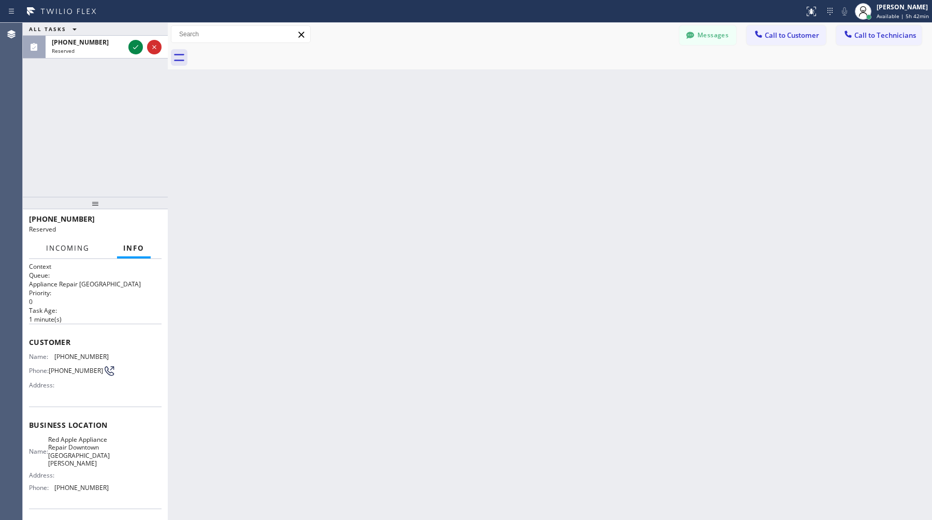
click at [82, 244] on span "Incoming" at bounding box center [68, 247] width 44 height 9
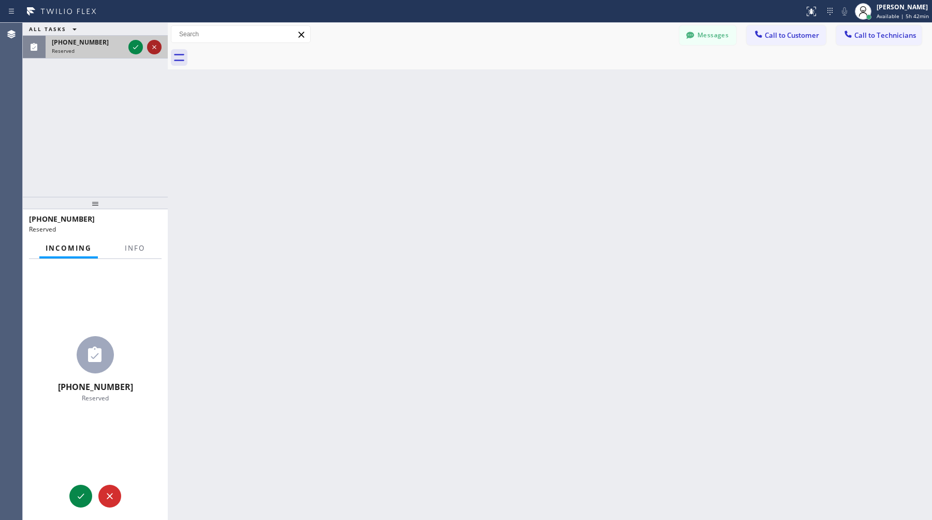
click at [156, 49] on icon at bounding box center [154, 47] width 12 height 12
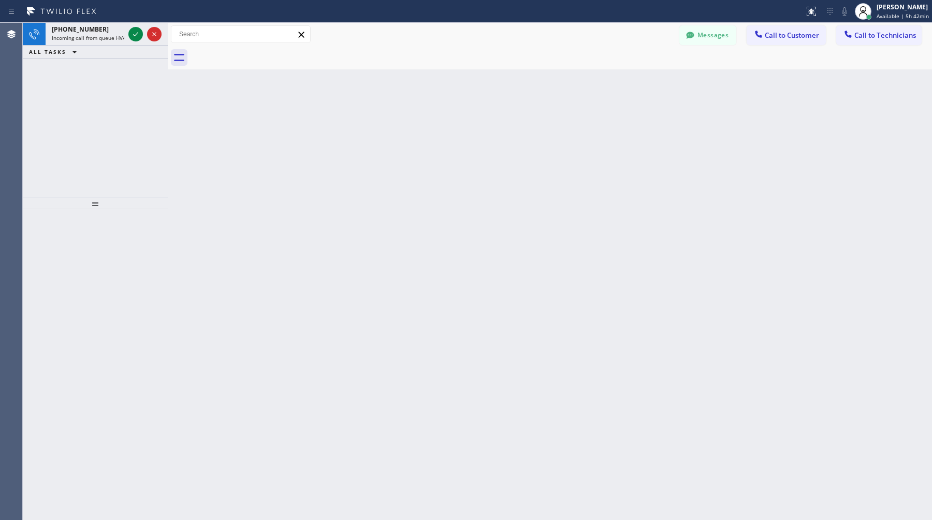
click at [68, 22] on div "Status report No issues detected If you experience an issue, please download th…" at bounding box center [466, 11] width 932 height 23
click at [68, 25] on span "+17142027497" at bounding box center [80, 29] width 57 height 9
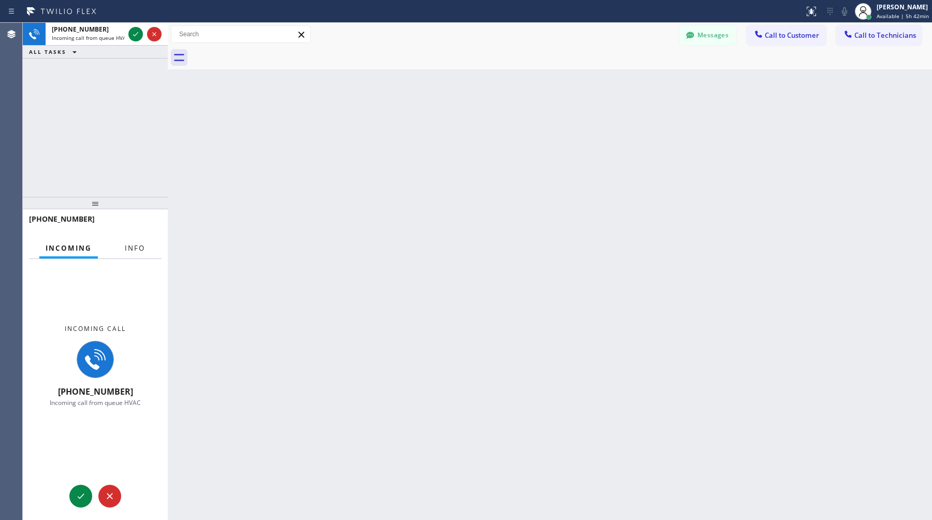
click at [134, 254] on button "Info" at bounding box center [135, 248] width 33 height 20
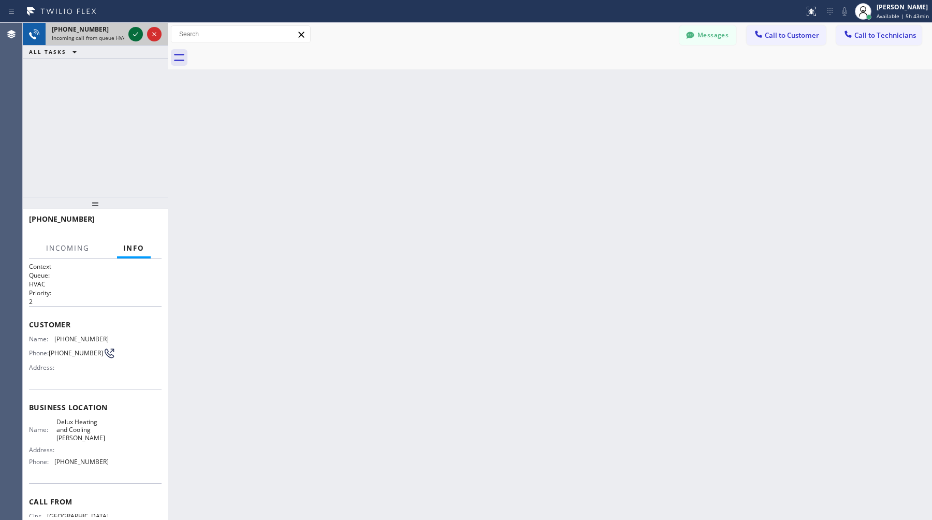
click at [133, 34] on icon at bounding box center [136, 34] width 12 height 12
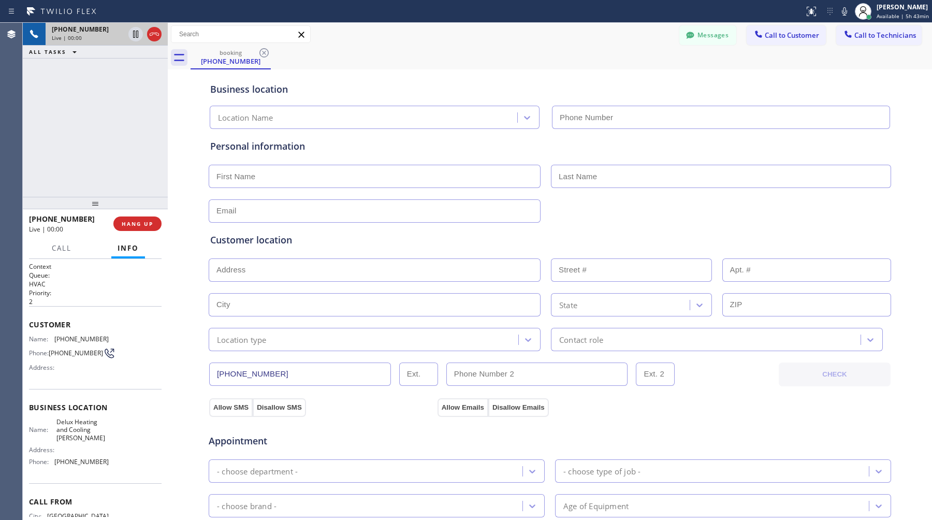
type input "(714) 874-9558"
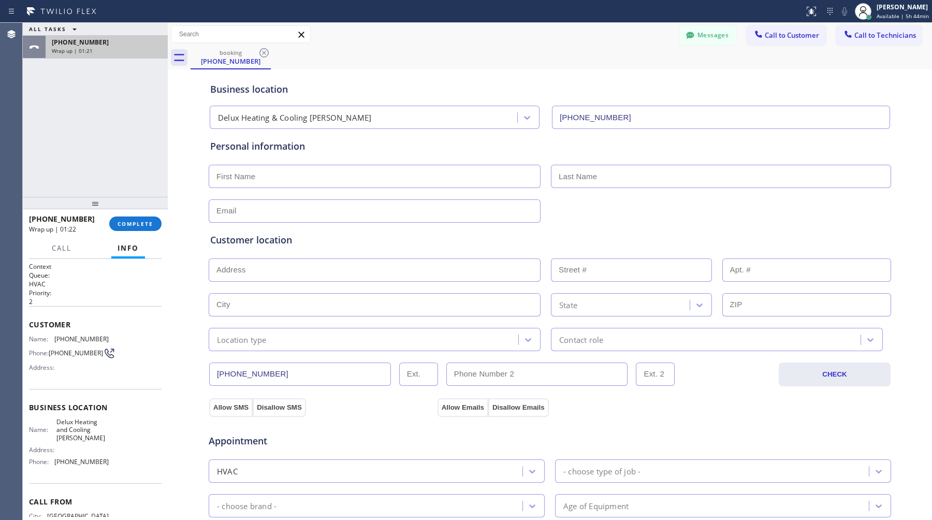
click at [114, 52] on div "Wrap up | 01:21" at bounding box center [107, 50] width 110 height 7
click at [142, 223] on span "COMPLETE" at bounding box center [136, 223] width 36 height 7
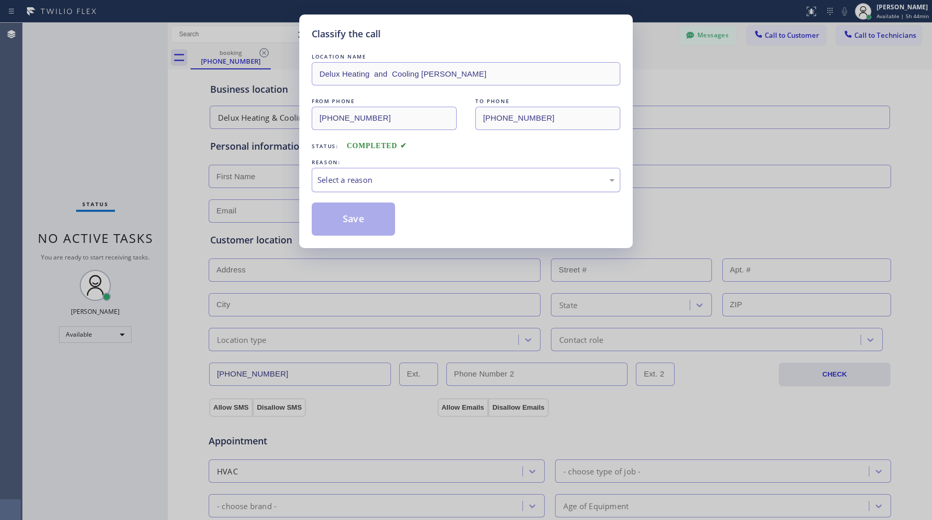
click at [419, 176] on div "Select a reason" at bounding box center [466, 180] width 297 height 12
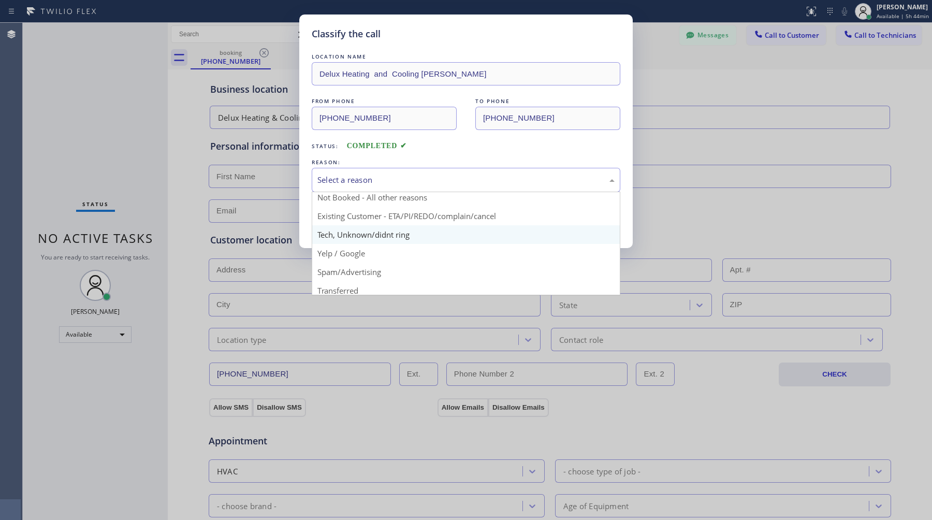
scroll to position [28, 0]
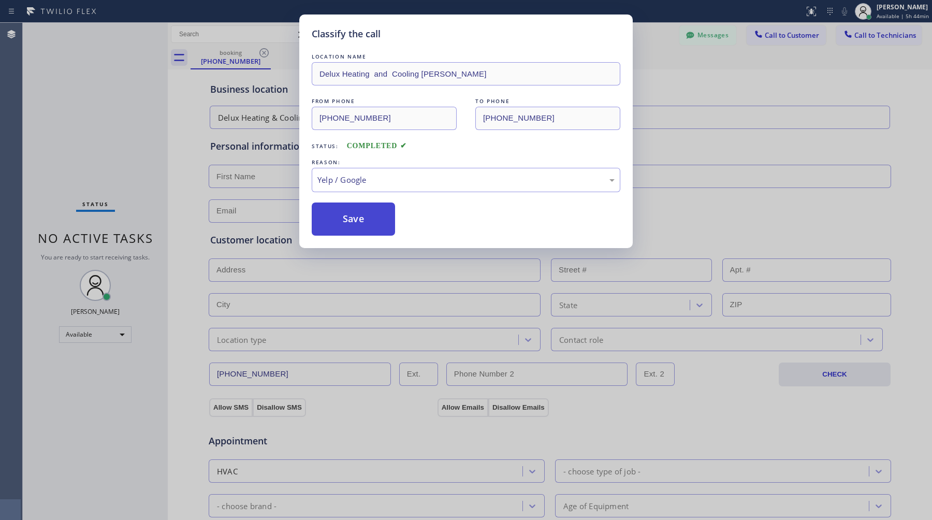
click at [382, 224] on button "Save" at bounding box center [353, 219] width 83 height 33
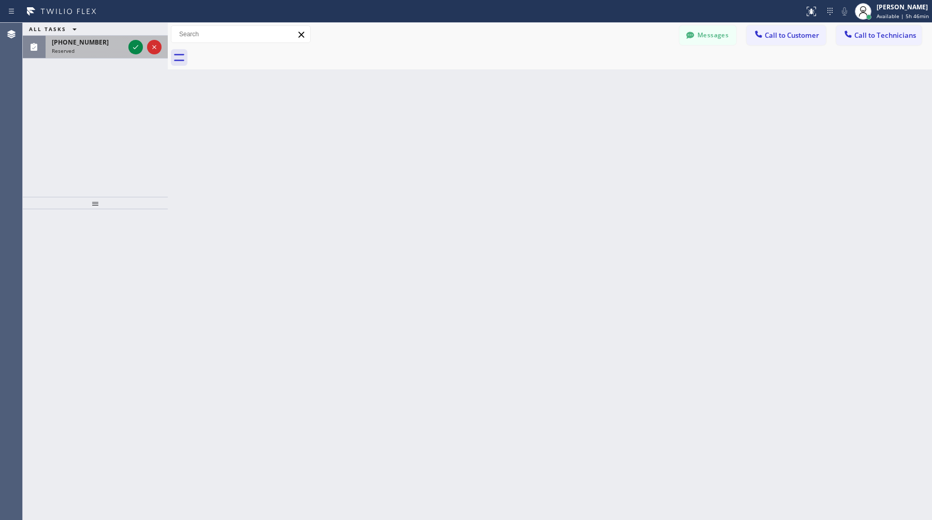
click at [86, 40] on span "(408) 214-6191" at bounding box center [80, 42] width 57 height 9
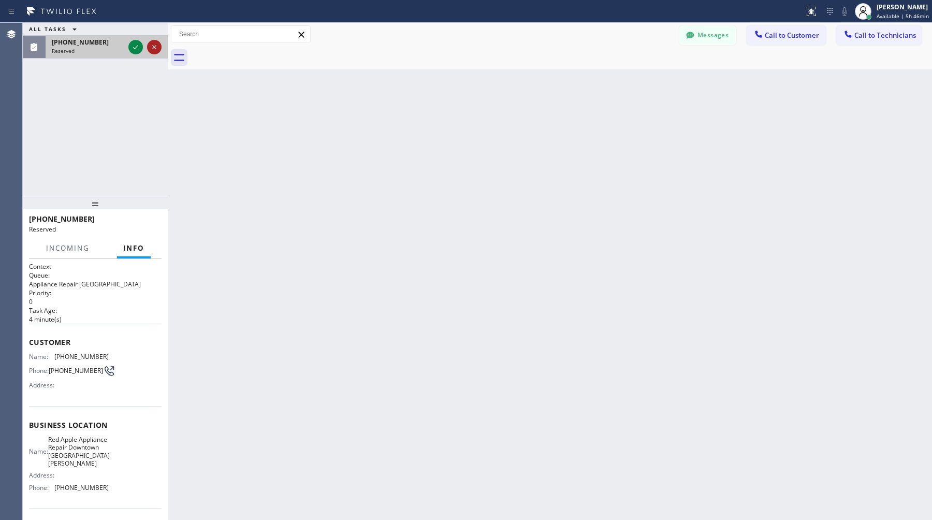
click at [159, 46] on icon at bounding box center [154, 47] width 12 height 12
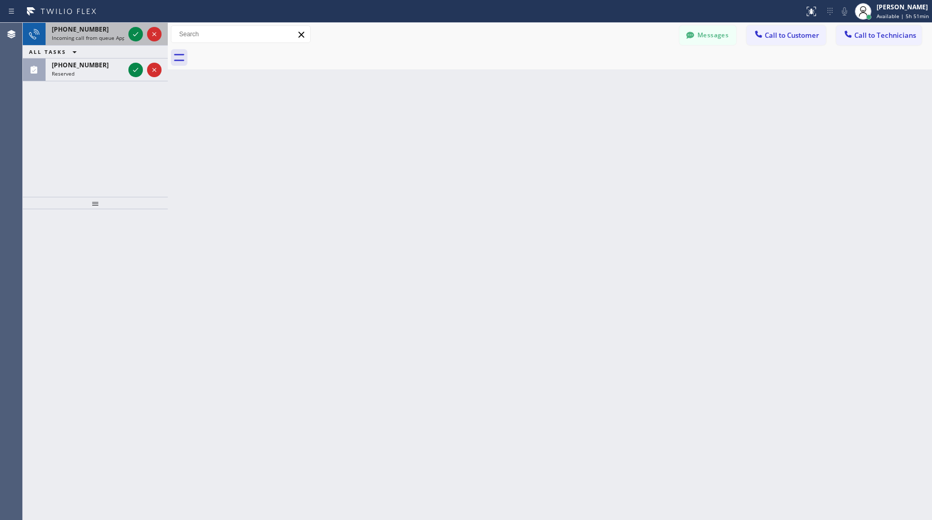
click at [82, 32] on span "+14695290965" at bounding box center [80, 29] width 57 height 9
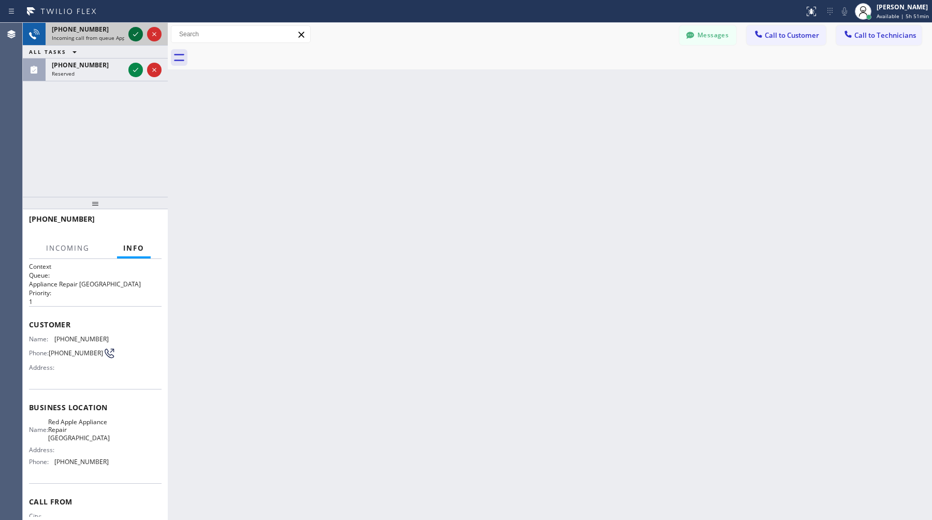
click at [135, 31] on icon at bounding box center [136, 34] width 12 height 12
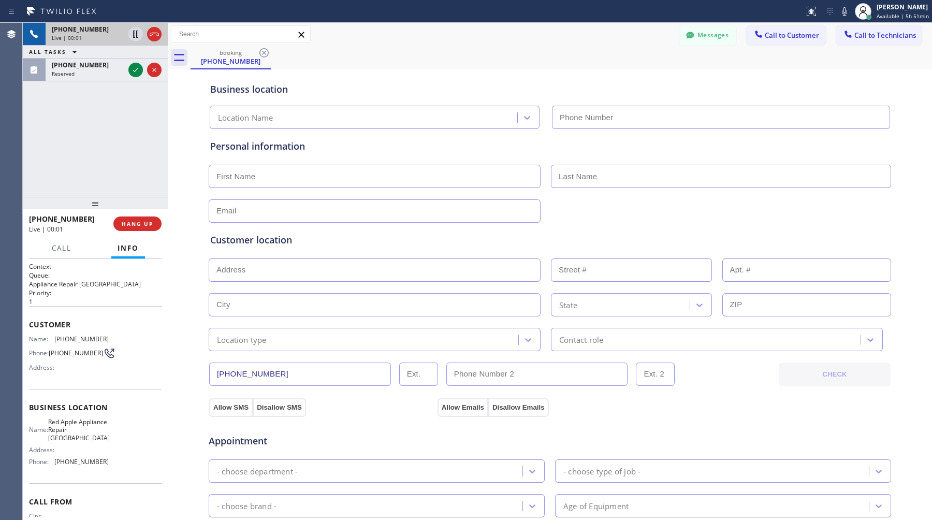
type input "(347) 696-9818"
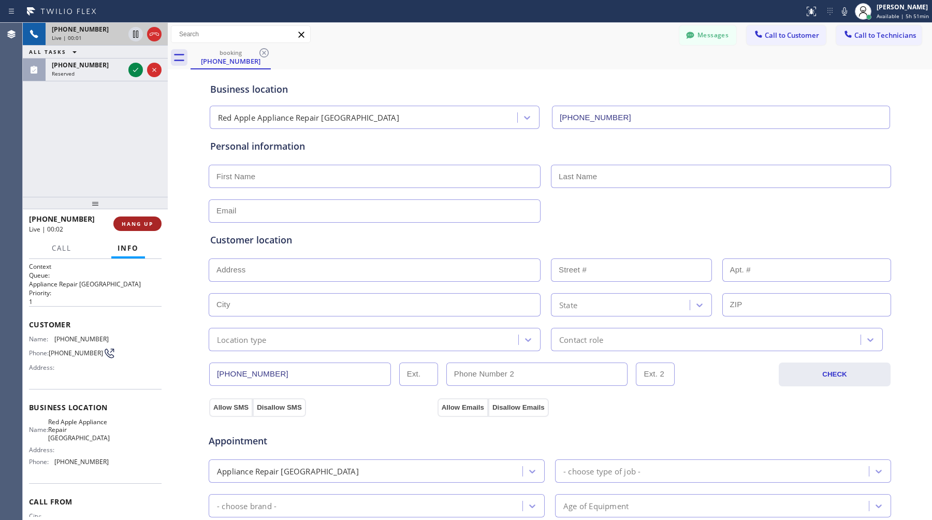
click at [142, 219] on button "HANG UP" at bounding box center [137, 224] width 48 height 15
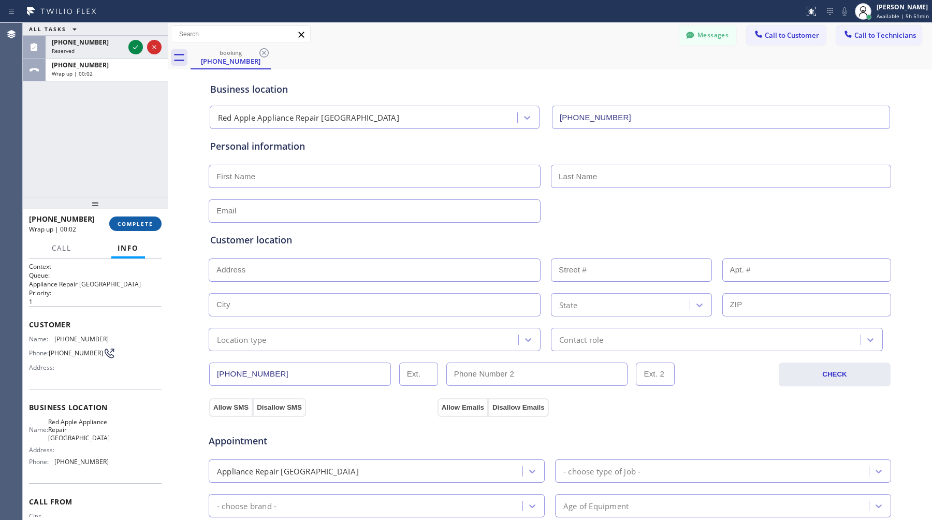
click at [128, 220] on span "COMPLETE" at bounding box center [136, 223] width 36 height 7
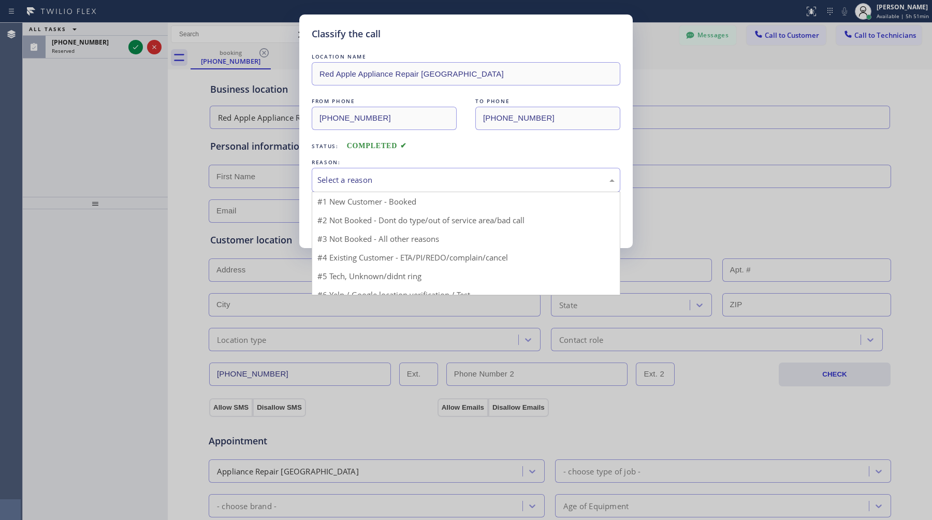
click at [363, 176] on div "Select a reason" at bounding box center [466, 180] width 297 height 12
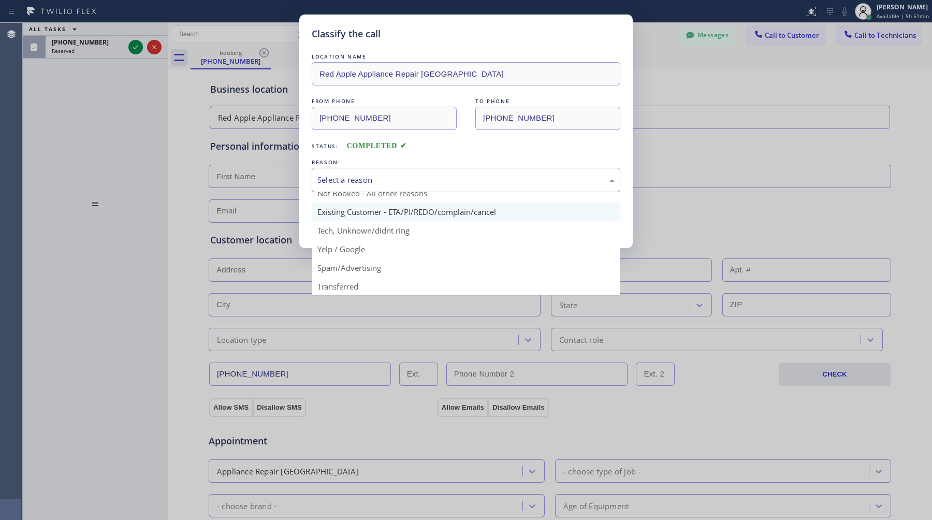
scroll to position [30, 0]
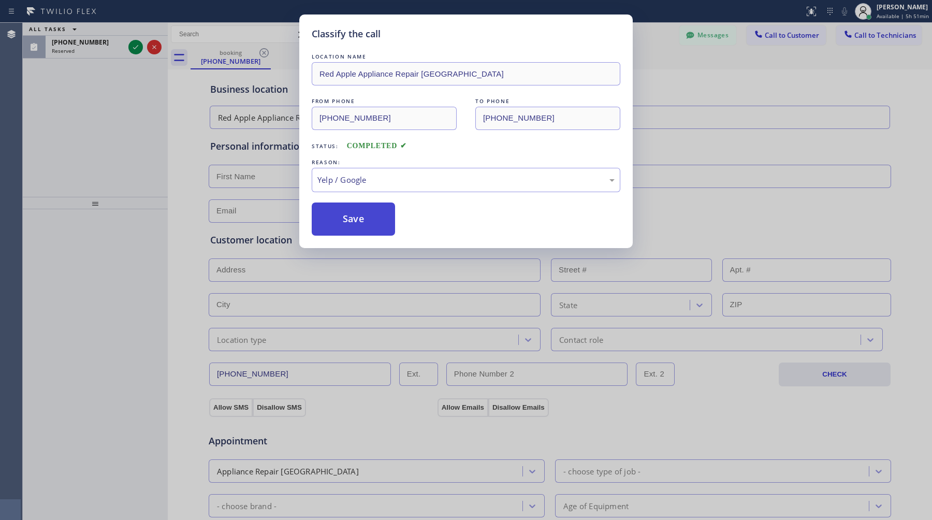
click at [377, 220] on button "Save" at bounding box center [353, 219] width 83 height 33
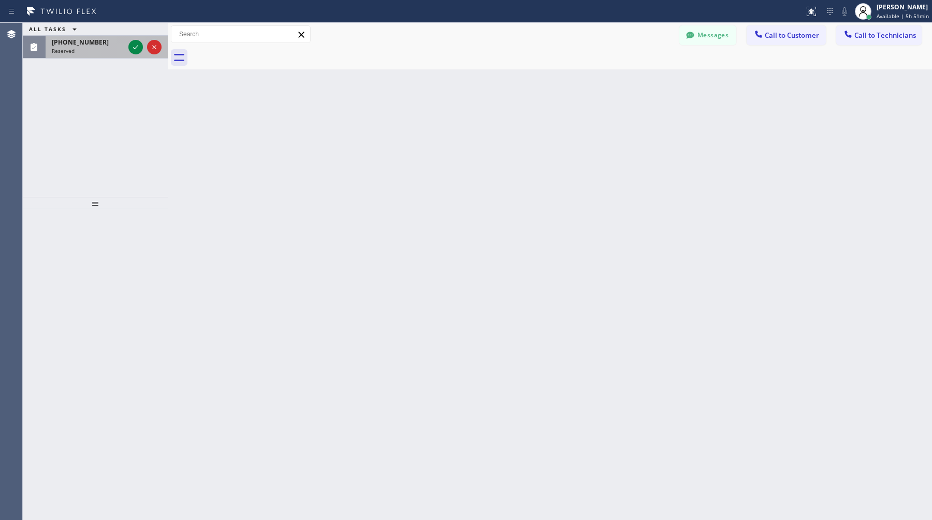
click at [93, 48] on div "Reserved" at bounding box center [88, 50] width 73 height 7
click at [74, 27] on span "+18182050230" at bounding box center [80, 29] width 57 height 9
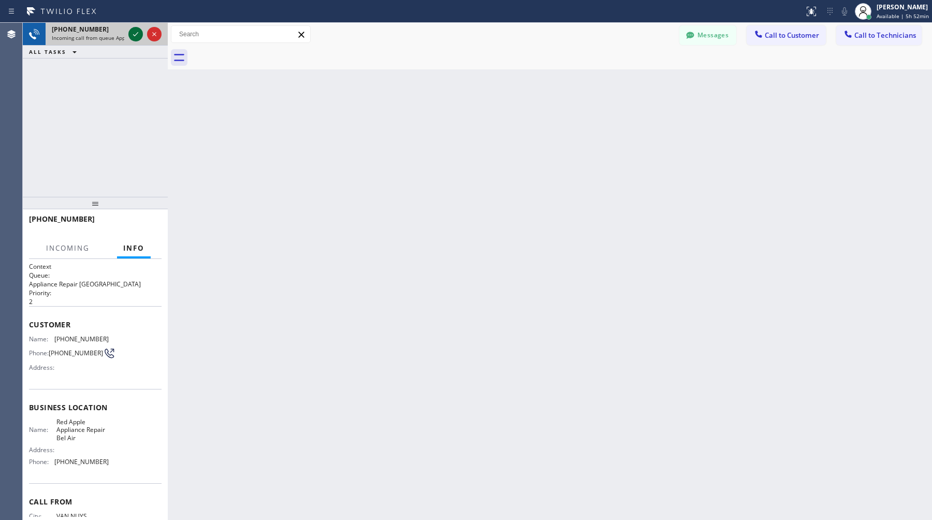
click at [140, 31] on icon at bounding box center [136, 34] width 12 height 12
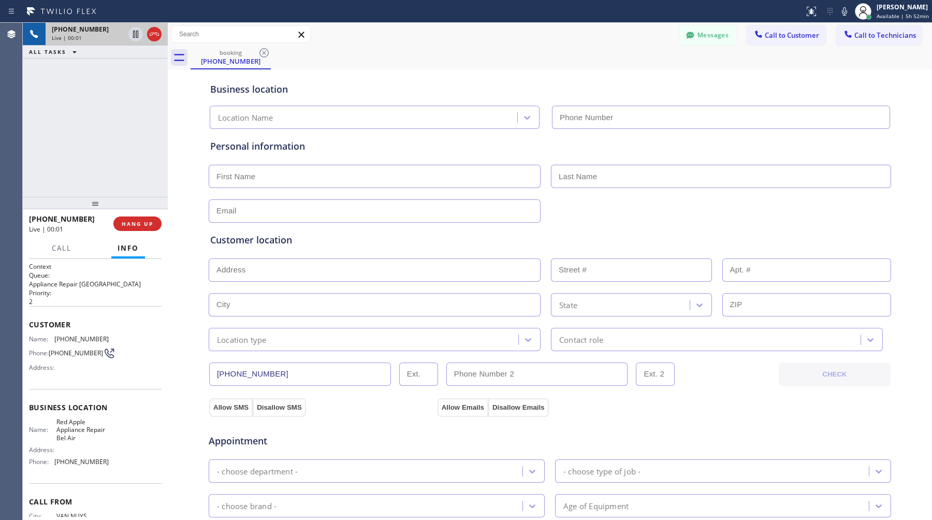
type input "(818) 698-2978"
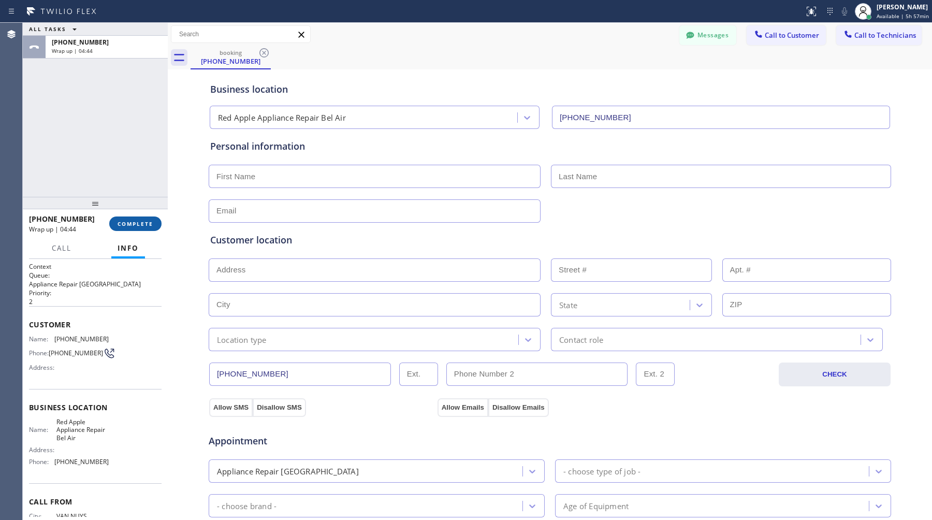
click at [141, 224] on span "COMPLETE" at bounding box center [136, 223] width 36 height 7
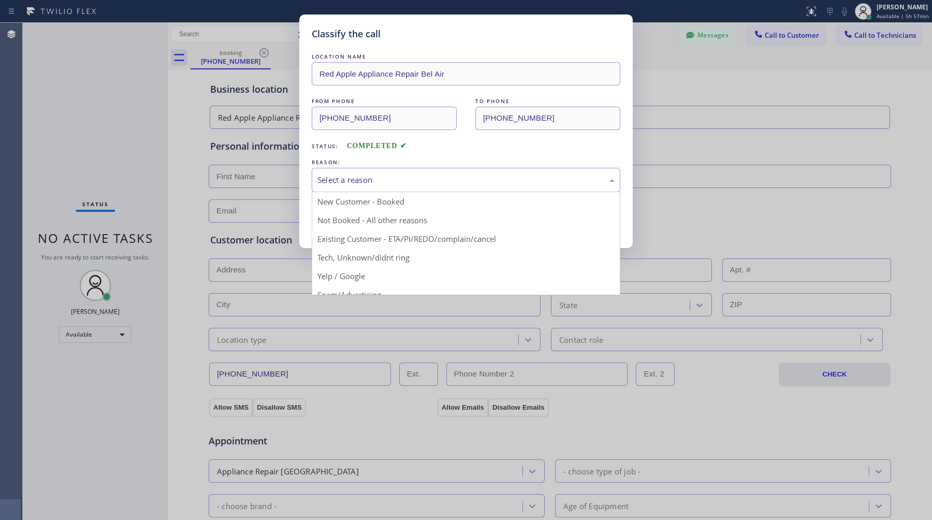
click at [401, 180] on div "Select a reason" at bounding box center [466, 180] width 297 height 12
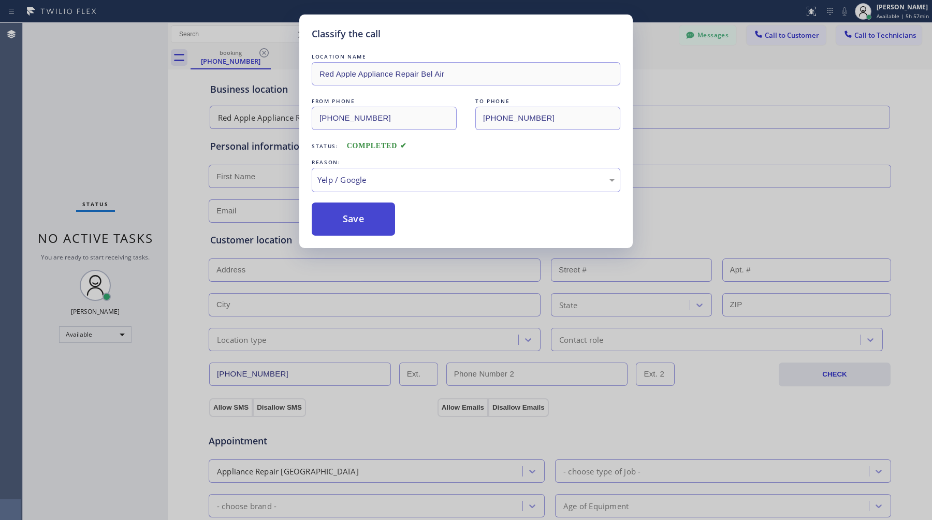
click at [376, 215] on button "Save" at bounding box center [353, 219] width 83 height 33
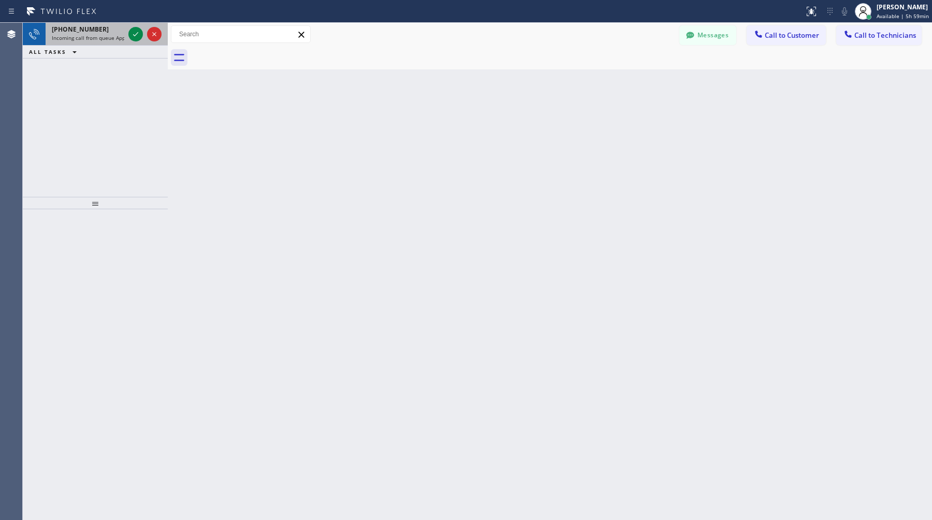
click at [113, 41] on div "+17187516079 Incoming call from queue Appliance Repair" at bounding box center [86, 34] width 81 height 23
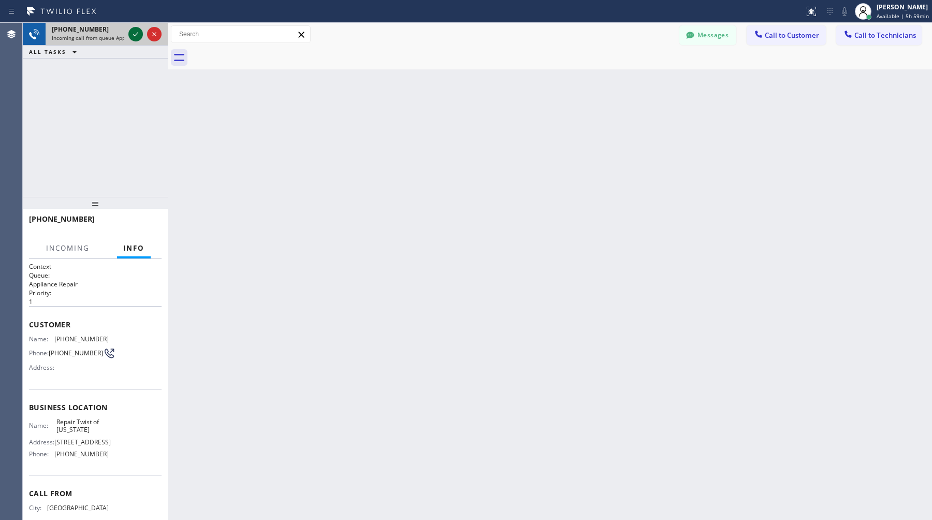
click at [136, 38] on icon at bounding box center [136, 34] width 12 height 12
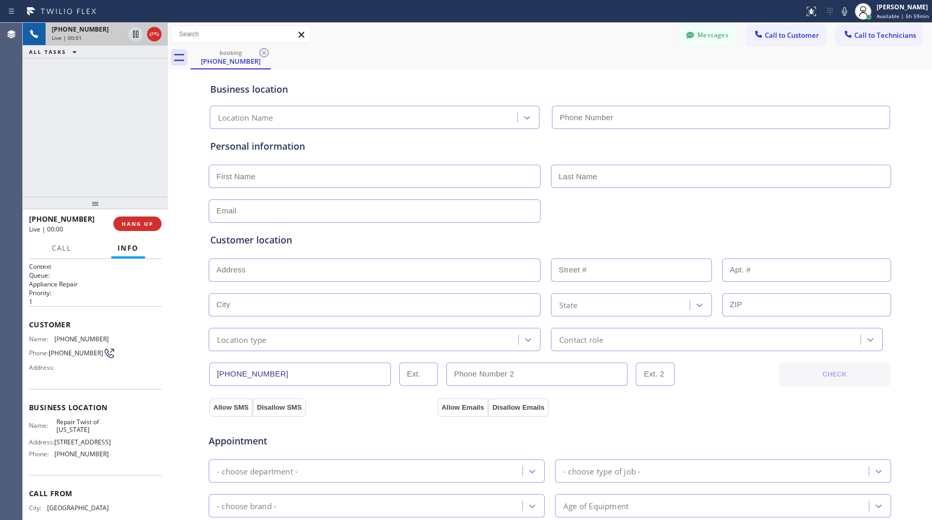
type input "(347) 284-6179"
click at [135, 35] on icon at bounding box center [136, 34] width 12 height 12
click at [135, 35] on icon at bounding box center [135, 34] width 5 height 7
click at [133, 39] on icon at bounding box center [136, 34] width 12 height 12
click at [139, 224] on span "HANG UP" at bounding box center [138, 223] width 32 height 7
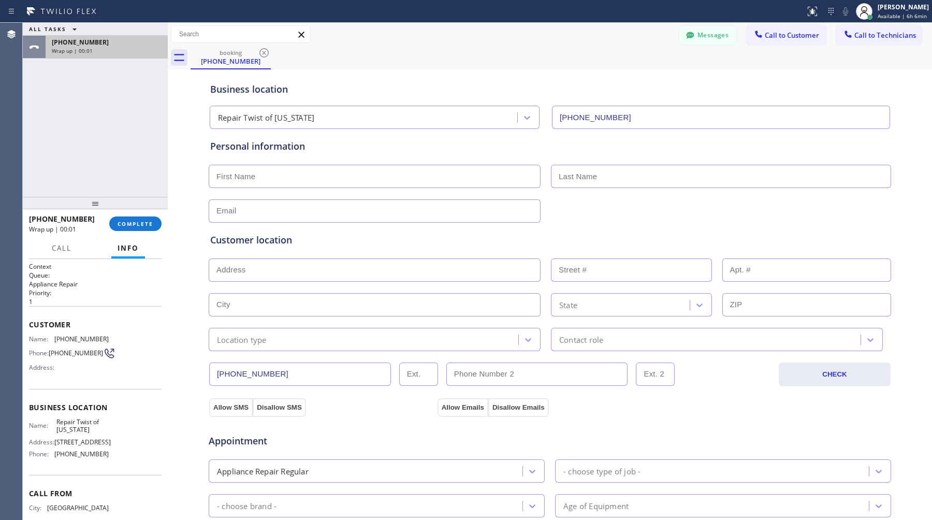
click at [97, 46] on div "+17187516079" at bounding box center [107, 42] width 110 height 9
click at [146, 219] on button "COMPLETE" at bounding box center [135, 224] width 52 height 15
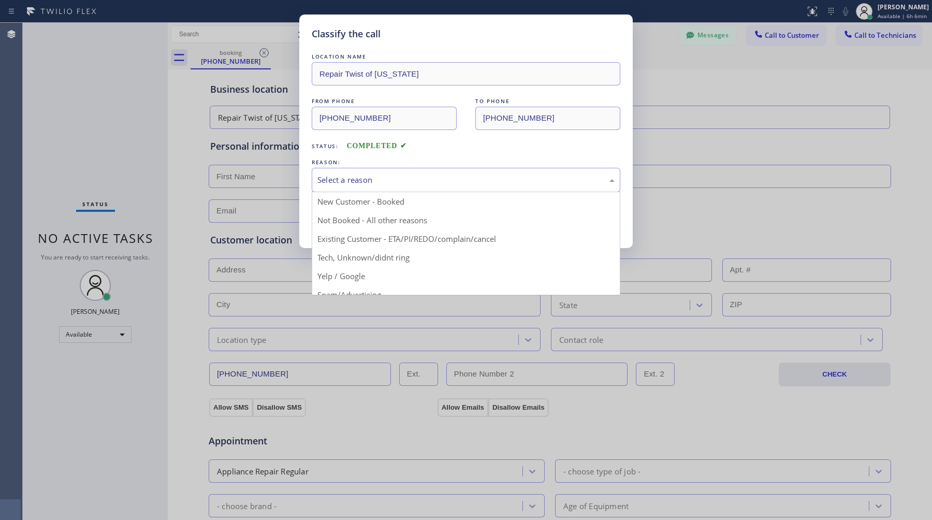
click at [440, 170] on div "Select a reason" at bounding box center [466, 180] width 309 height 24
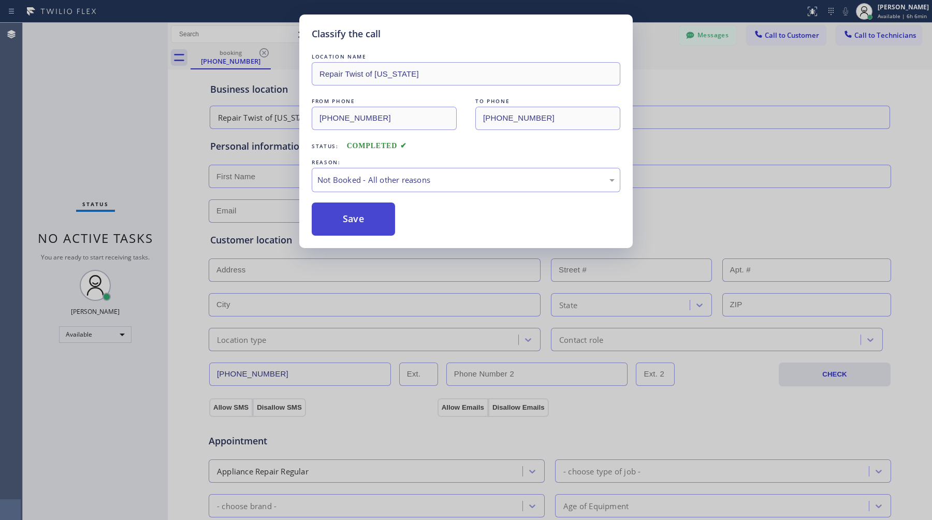
click at [368, 222] on button "Save" at bounding box center [353, 219] width 83 height 33
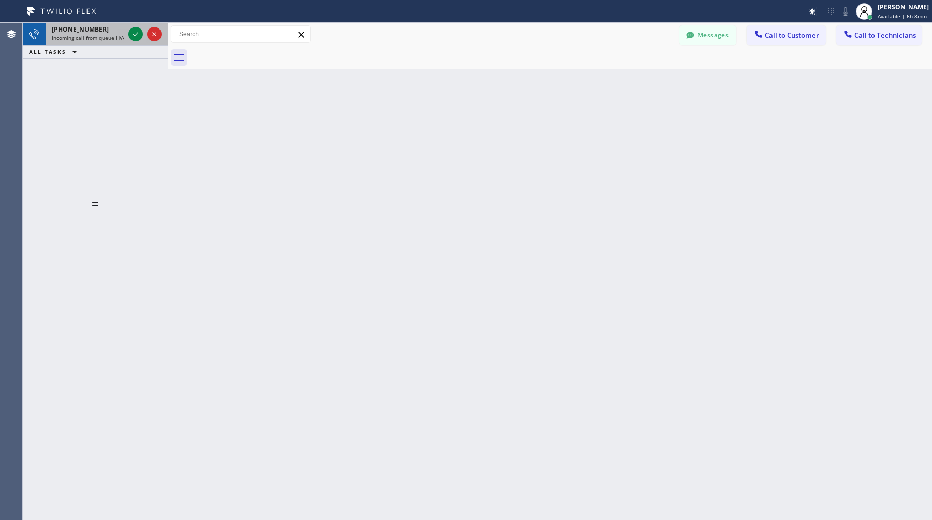
click at [99, 40] on span "Incoming call from queue HVAC" at bounding box center [90, 37] width 77 height 7
click at [114, 33] on div "+18184436891" at bounding box center [88, 29] width 73 height 9
click at [114, 33] on div "+13107481417" at bounding box center [88, 29] width 73 height 9
click at [114, 33] on div "+12404805861" at bounding box center [88, 29] width 73 height 9
click at [74, 35] on span "Incoming call from queue HVAC" at bounding box center [90, 37] width 77 height 7
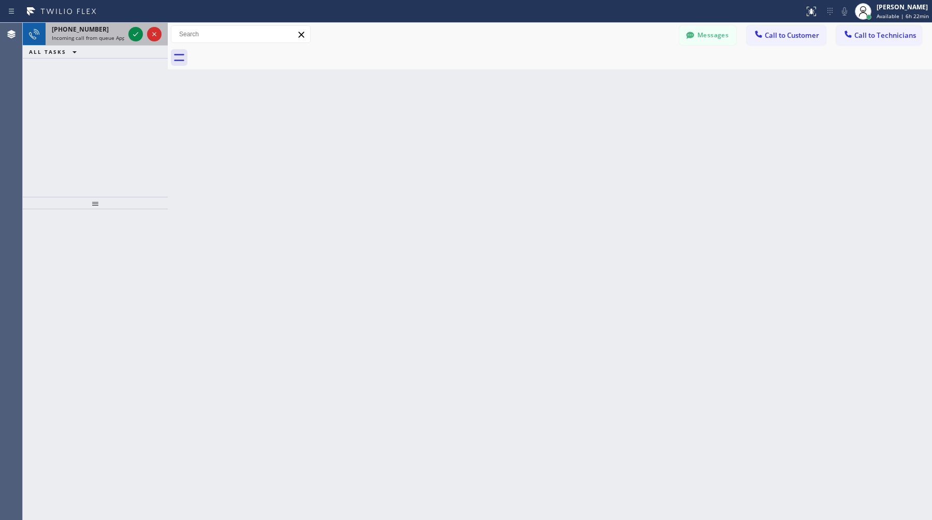
click at [89, 33] on span "[PHONE_NUMBER]" at bounding box center [80, 29] width 57 height 9
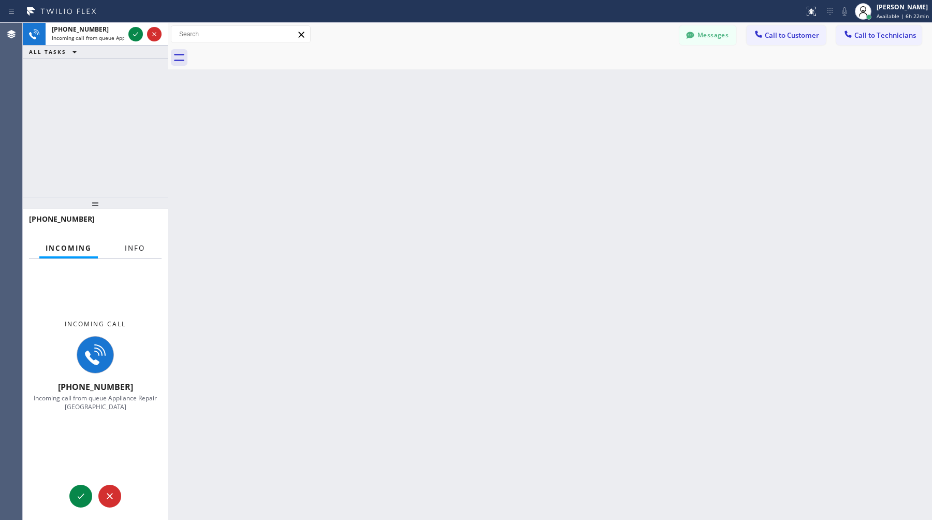
click at [131, 244] on span "Info" at bounding box center [135, 247] width 20 height 9
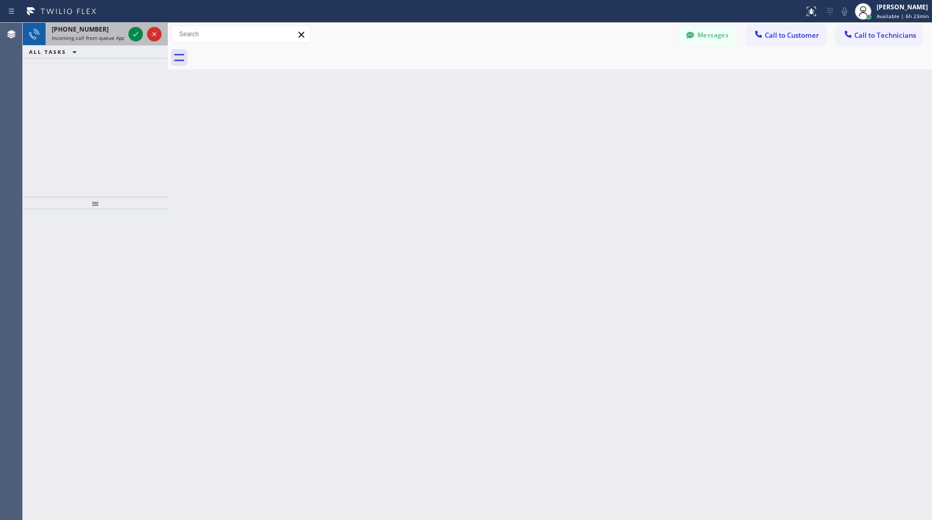
click at [87, 37] on span "Incoming call from queue Appliance Repair [GEOGRAPHIC_DATA]" at bounding box center [130, 37] width 157 height 7
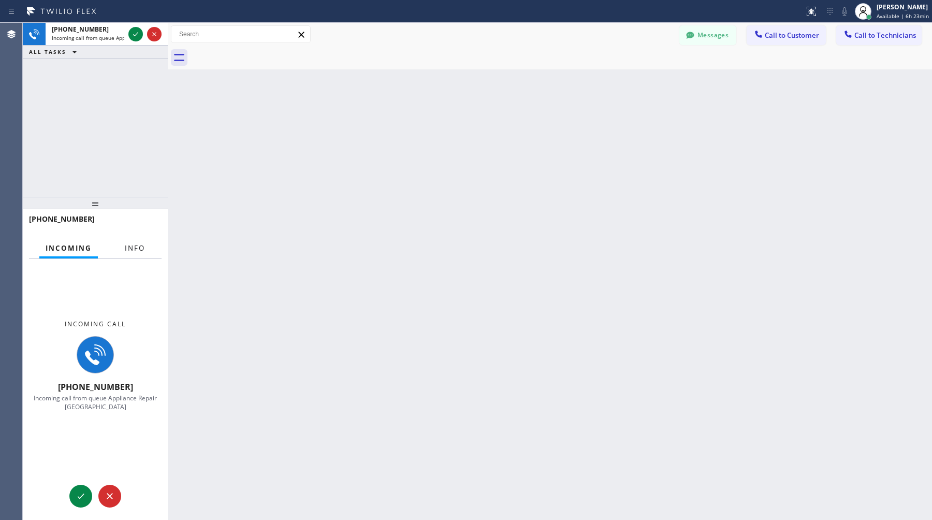
click at [131, 246] on span "Info" at bounding box center [135, 247] width 20 height 9
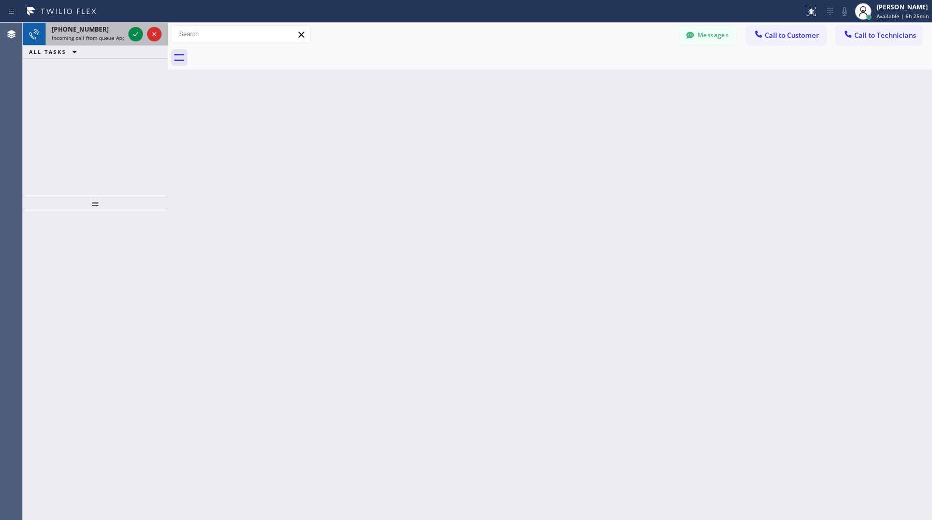
click at [69, 32] on span "[PHONE_NUMBER]" at bounding box center [80, 29] width 57 height 9
click at [85, 32] on span "[PHONE_NUMBER]" at bounding box center [80, 29] width 57 height 9
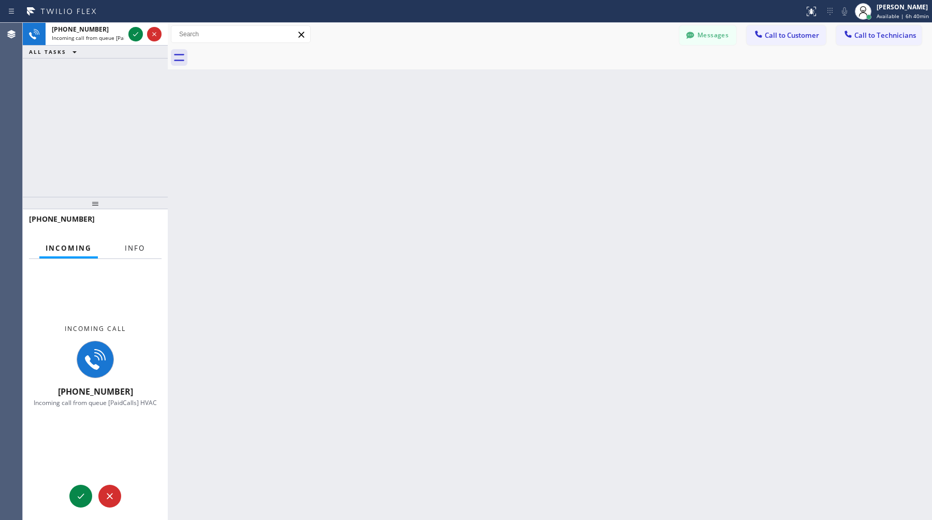
click at [134, 246] on span "Info" at bounding box center [135, 247] width 20 height 9
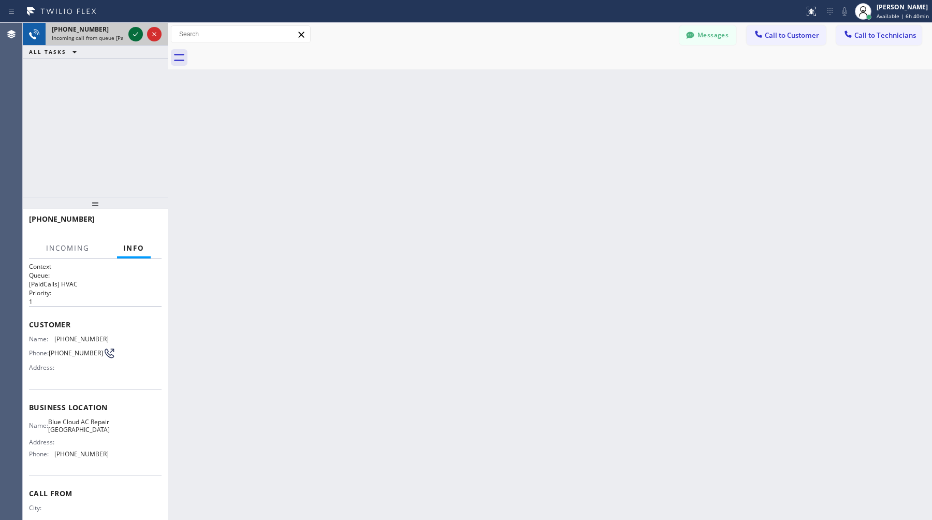
click at [139, 30] on icon at bounding box center [136, 34] width 12 height 12
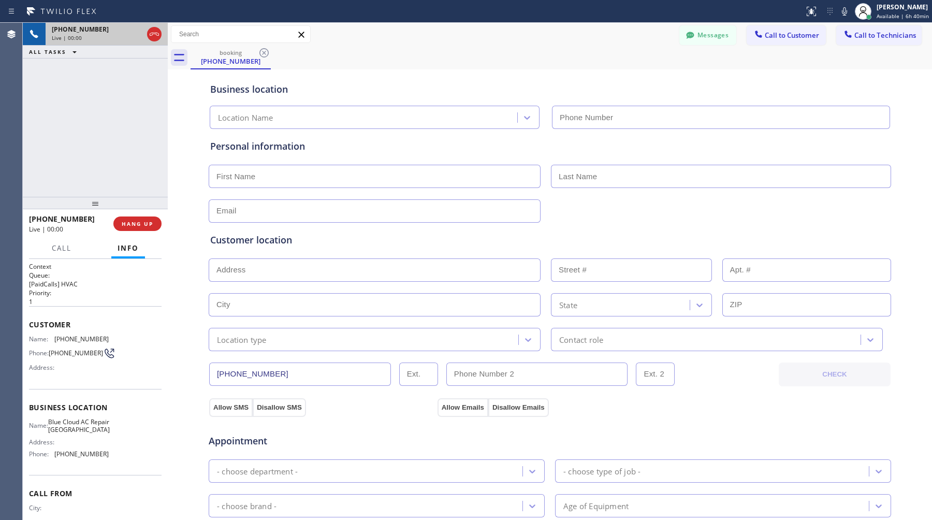
type input "[PHONE_NUMBER]"
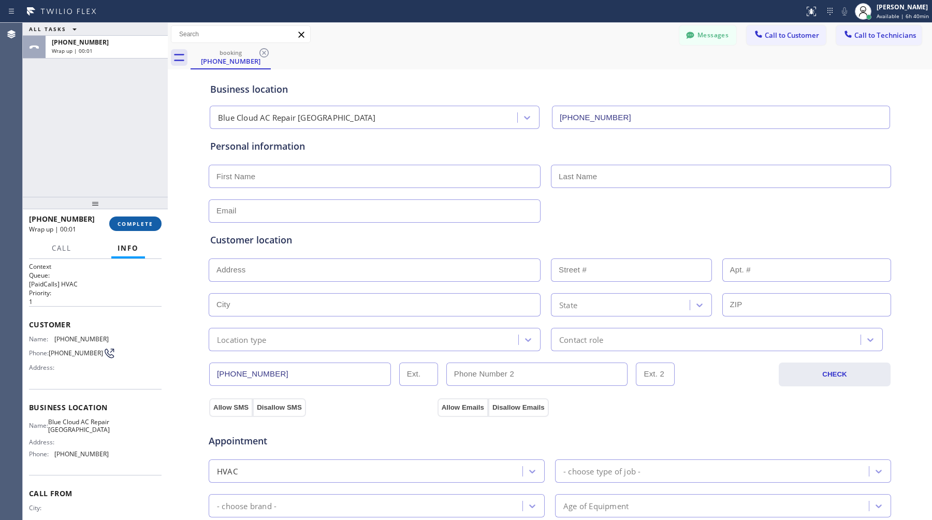
click at [141, 217] on button "COMPLETE" at bounding box center [135, 224] width 52 height 15
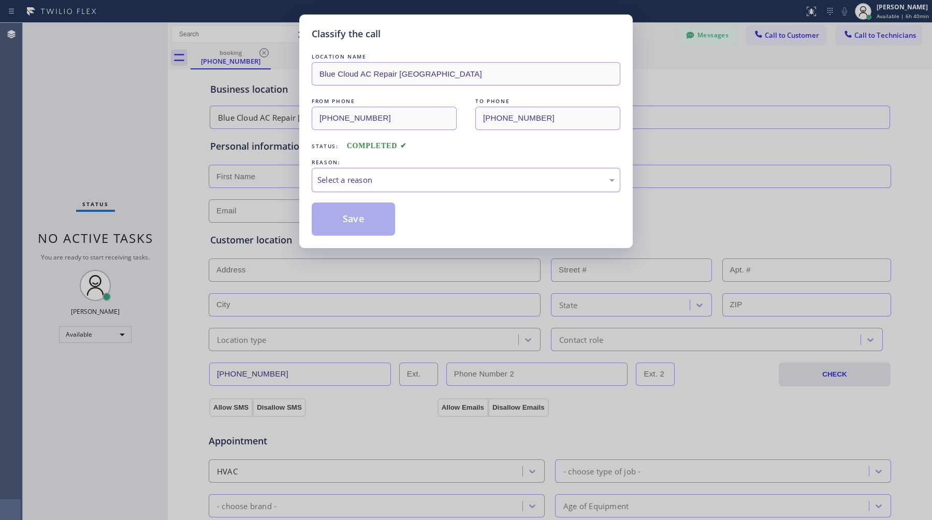
click at [367, 181] on div "Select a reason" at bounding box center [466, 180] width 297 height 12
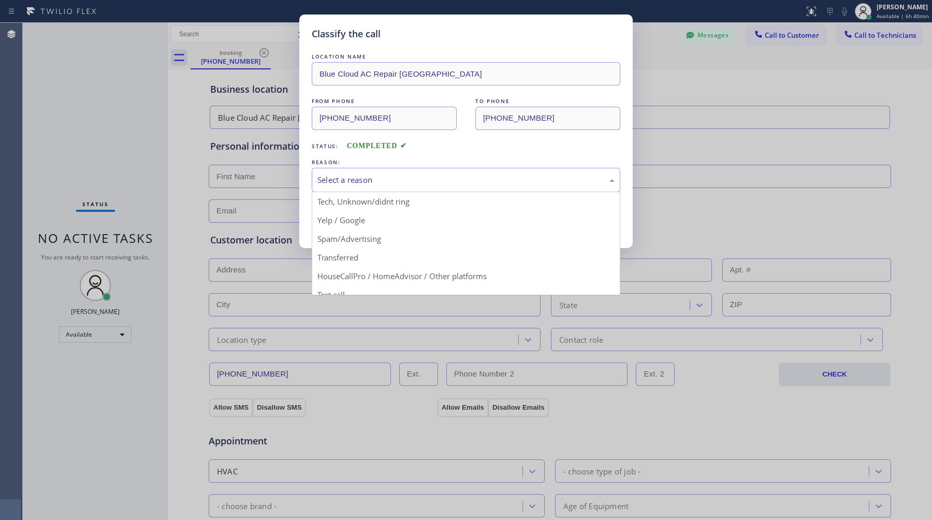
scroll to position [55, 0]
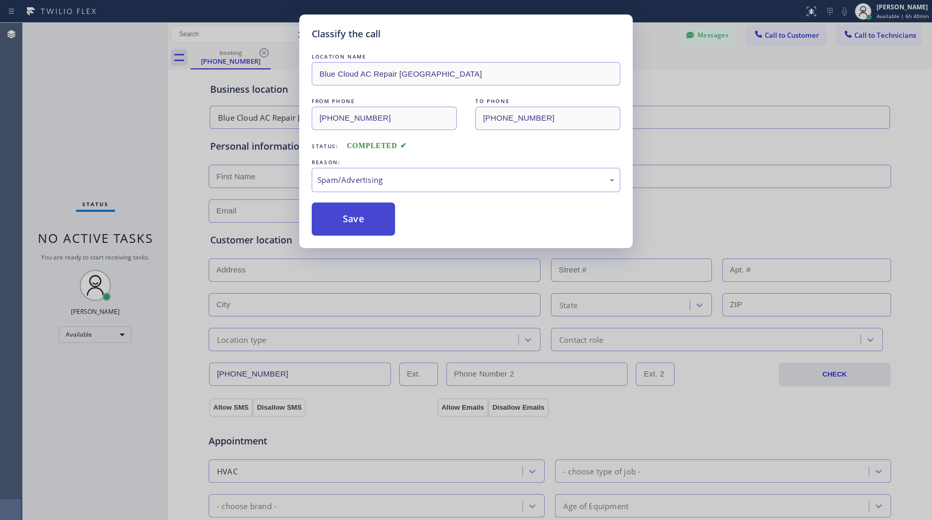
click at [357, 222] on button "Save" at bounding box center [353, 219] width 83 height 33
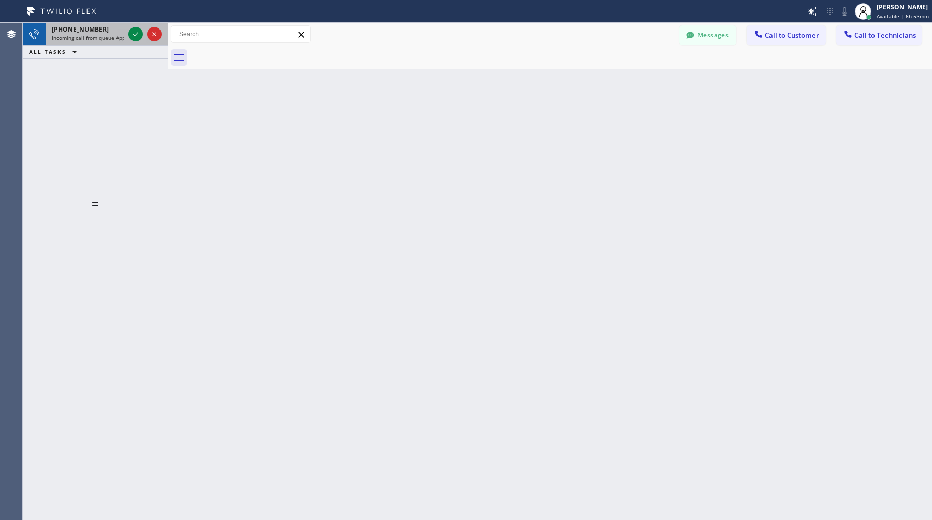
click at [83, 27] on span "[PHONE_NUMBER]" at bounding box center [80, 29] width 57 height 9
click at [103, 33] on div "[PHONE_NUMBER] Incoming call from queue Appliance Repair [GEOGRAPHIC_DATA]" at bounding box center [86, 34] width 81 height 23
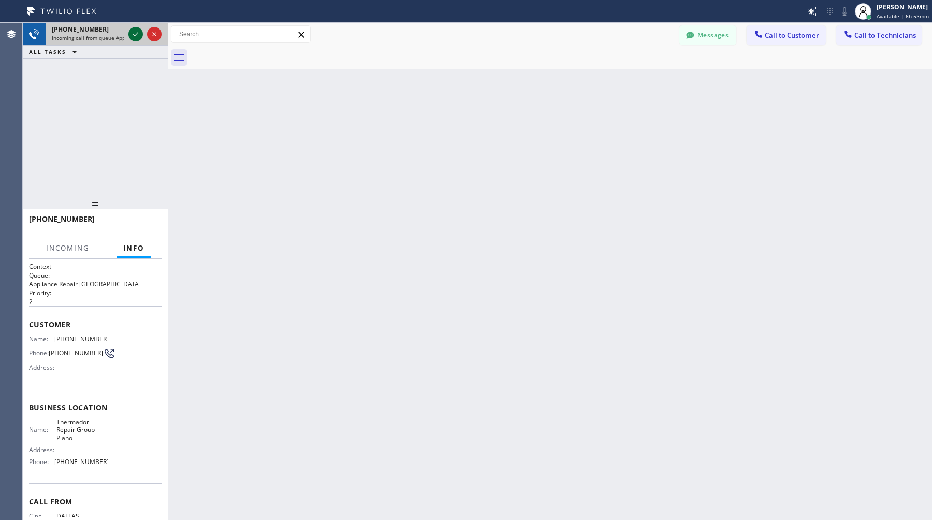
click at [135, 35] on icon at bounding box center [135, 34] width 5 height 4
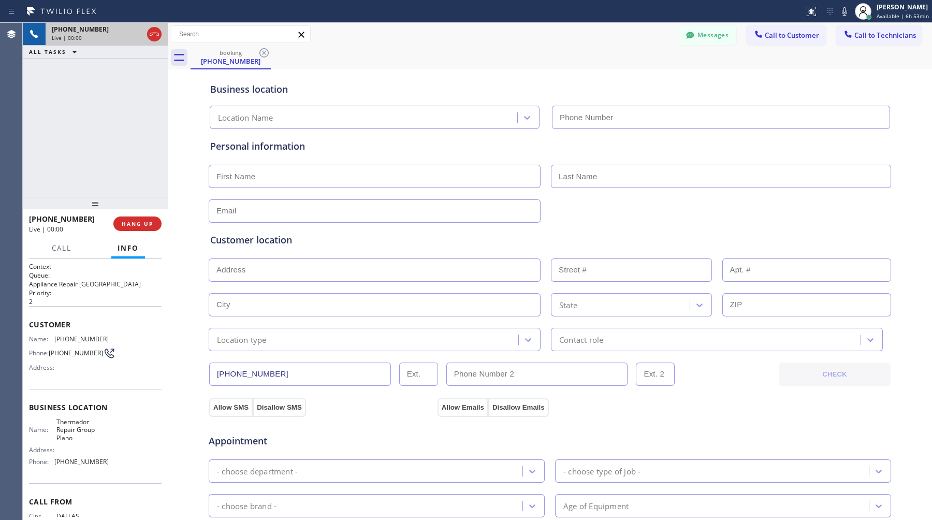
type input "[PHONE_NUMBER]"
click at [63, 28] on span "[PHONE_NUMBER]" at bounding box center [80, 29] width 57 height 9
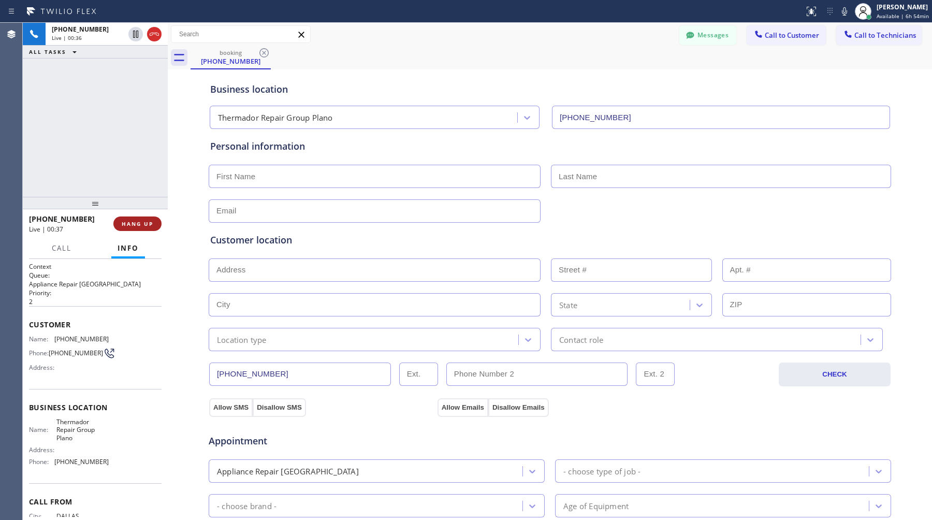
click at [142, 223] on span "HANG UP" at bounding box center [138, 223] width 32 height 7
click at [142, 223] on span "COMPLETE" at bounding box center [136, 223] width 36 height 7
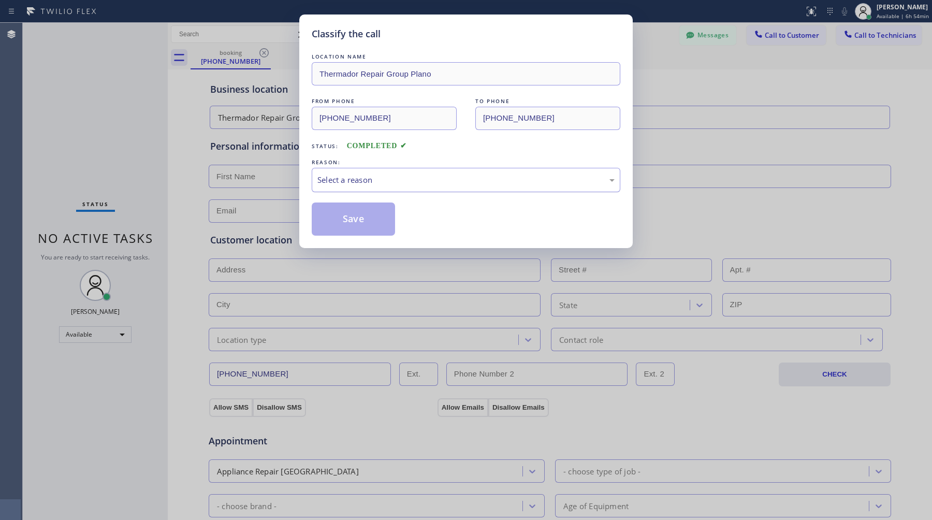
click at [352, 182] on div "Select a reason" at bounding box center [466, 180] width 297 height 12
click at [373, 220] on button "Save" at bounding box center [353, 219] width 83 height 33
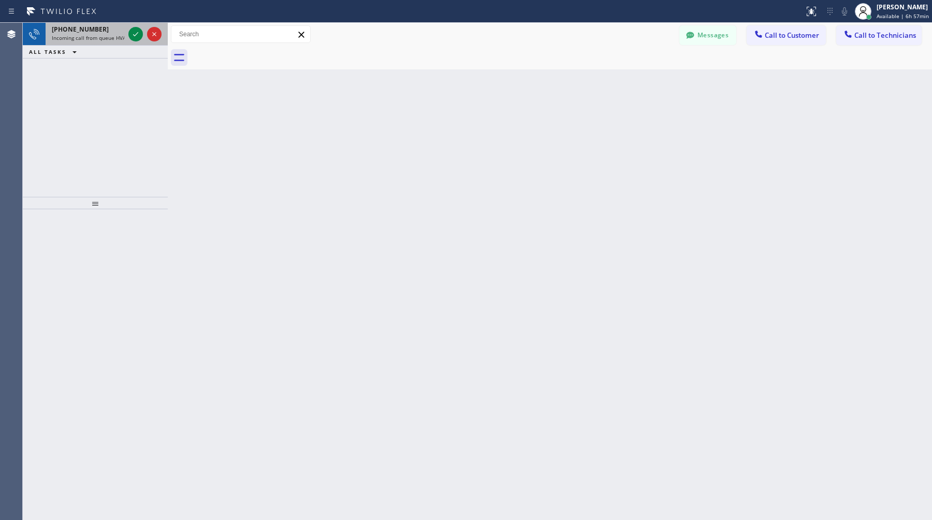
click at [83, 27] on span "[PHONE_NUMBER]" at bounding box center [80, 29] width 57 height 9
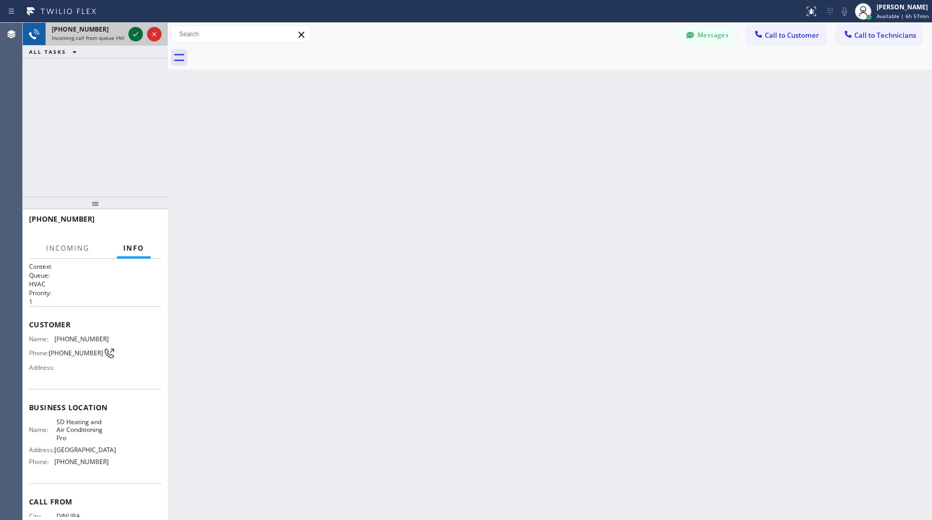
click at [137, 38] on icon at bounding box center [136, 34] width 12 height 12
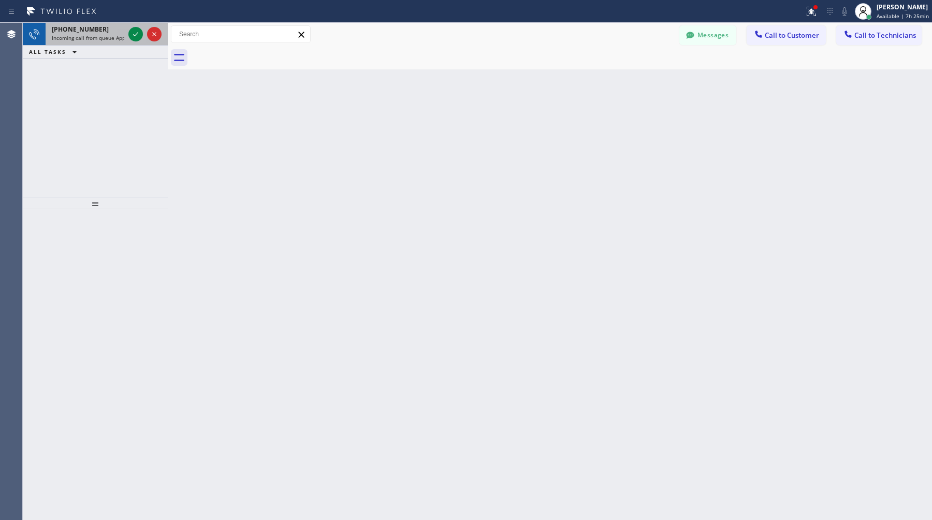
click at [74, 34] on span "Incoming call from queue Appliance Repair [GEOGRAPHIC_DATA]" at bounding box center [130, 37] width 157 height 7
click at [103, 37] on span "Incoming call from queue Appliance Repair [GEOGRAPHIC_DATA]" at bounding box center [130, 37] width 157 height 7
click at [74, 33] on span "[PHONE_NUMBER]" at bounding box center [80, 29] width 57 height 9
